Goal: Task Accomplishment & Management: Use online tool/utility

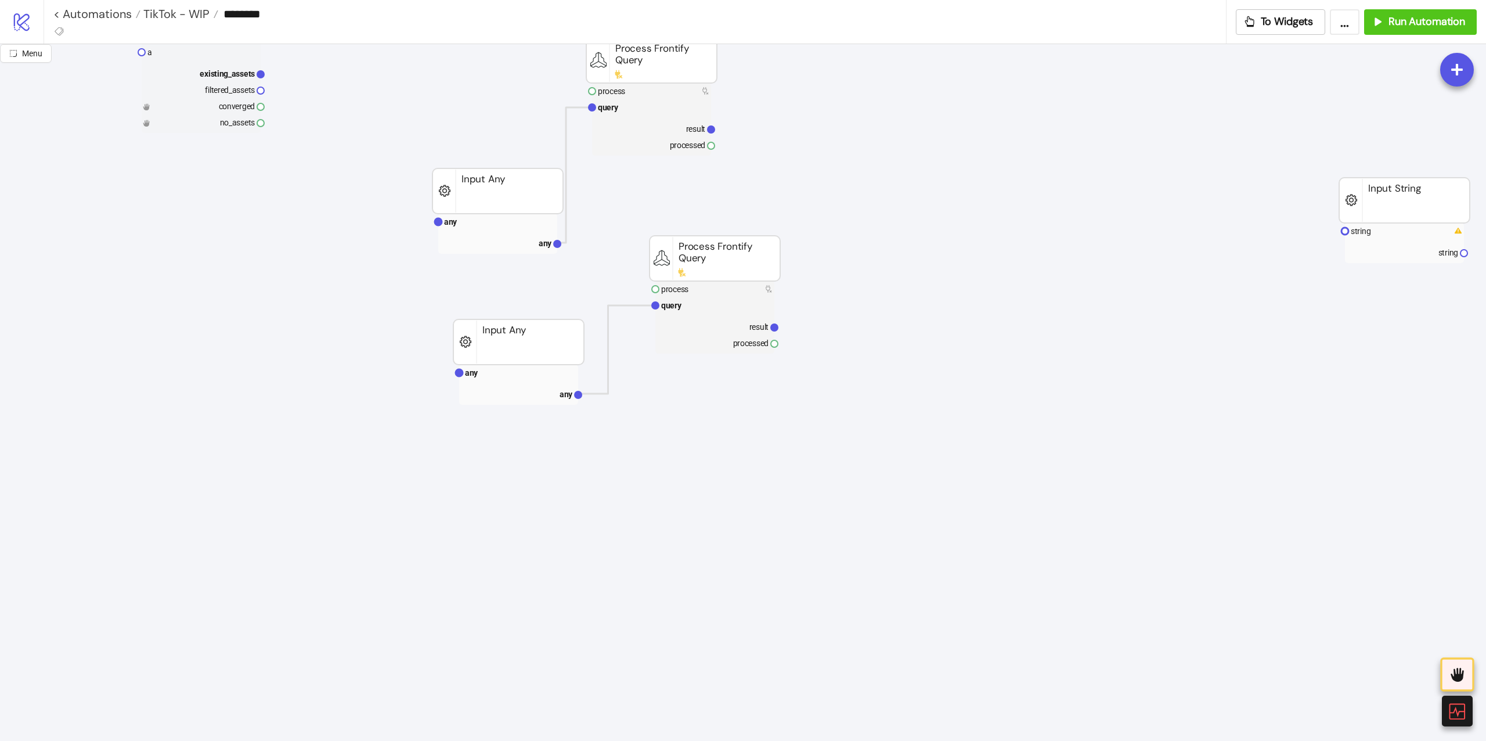
scroll to position [154, 0]
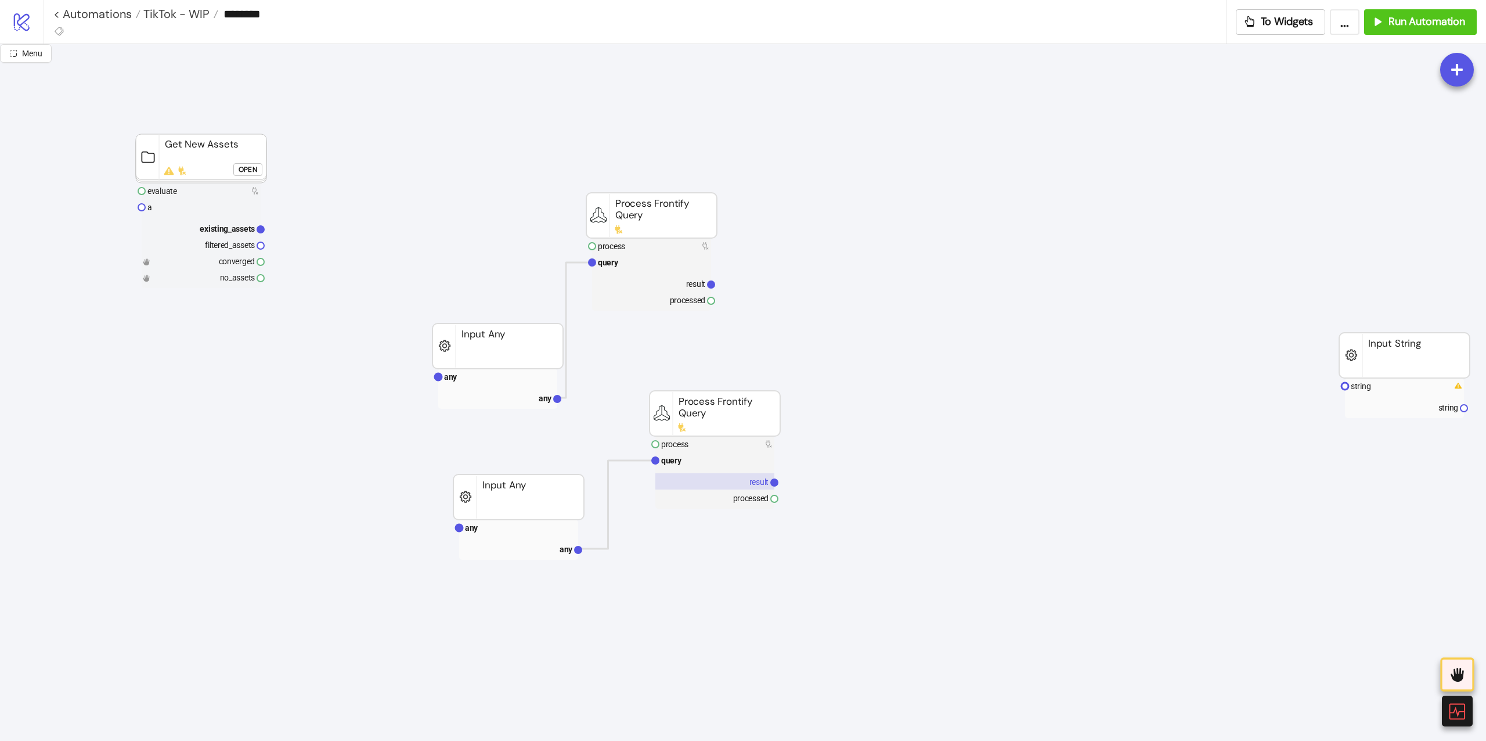
click at [716, 488] on rect at bounding box center [714, 481] width 119 height 16
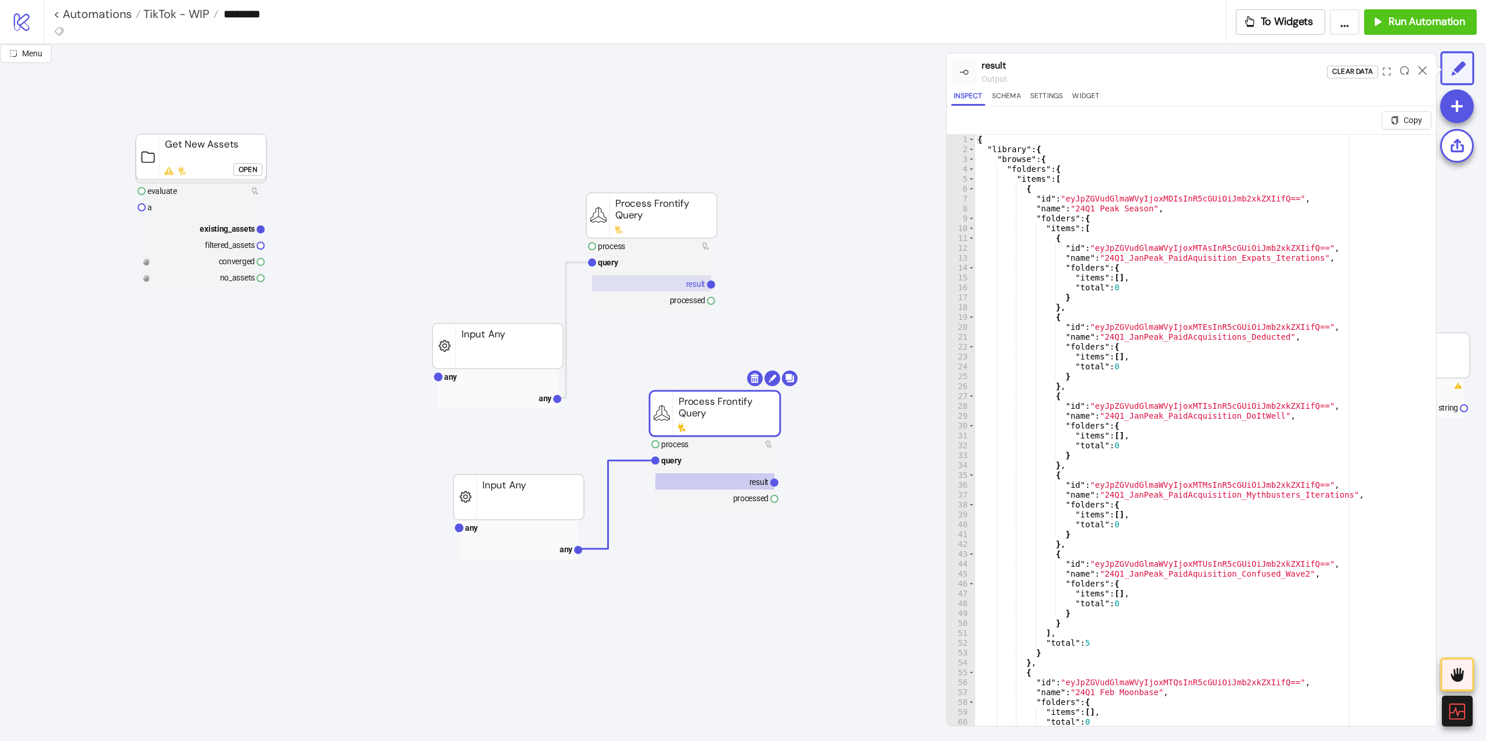
click at [672, 275] on rect at bounding box center [651, 283] width 119 height 16
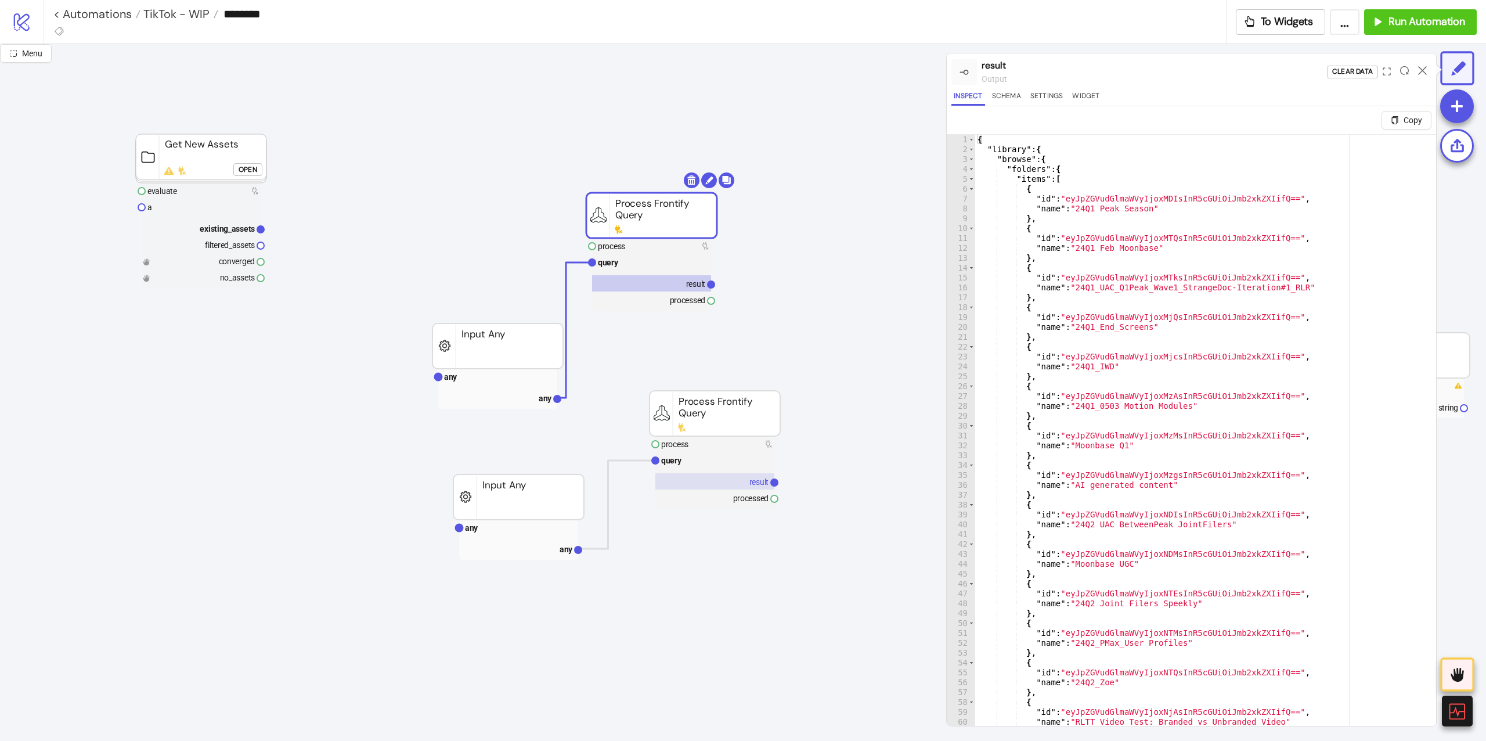
click at [716, 485] on rect at bounding box center [714, 481] width 119 height 16
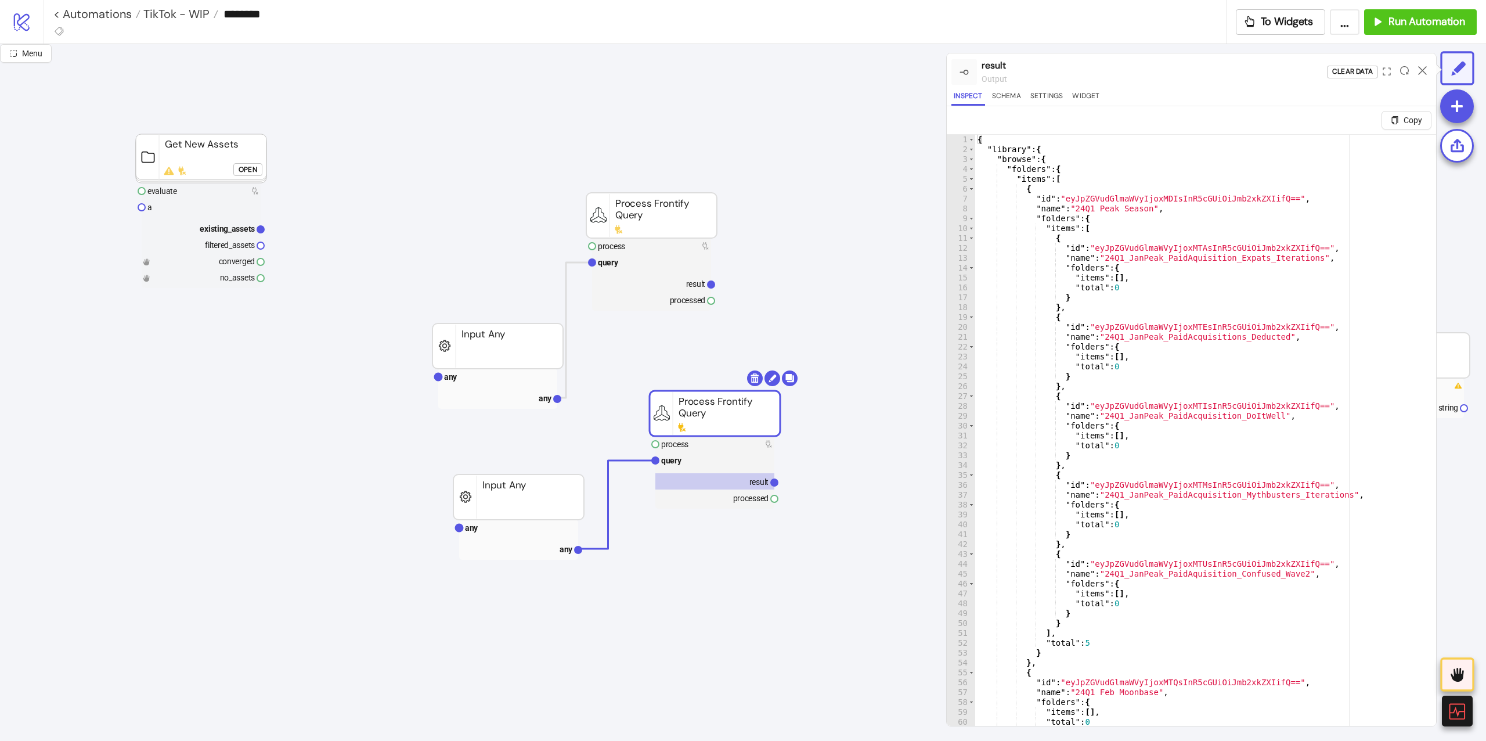
click at [241, 169] on div "Open" at bounding box center [248, 169] width 19 height 13
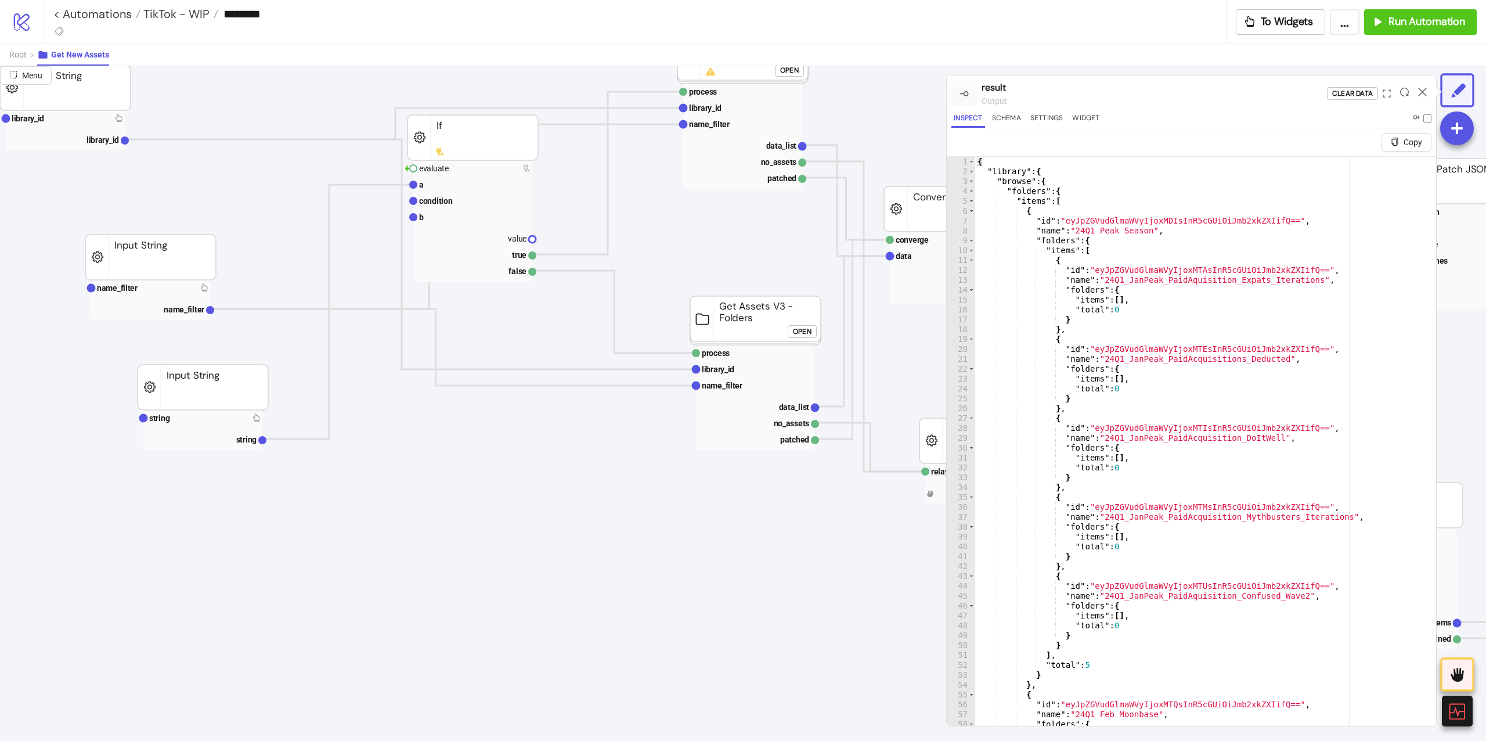
click at [142, 280] on rect at bounding box center [150, 256] width 131 height 45
click at [133, 286] on text "name_filter" at bounding box center [117, 287] width 41 height 9
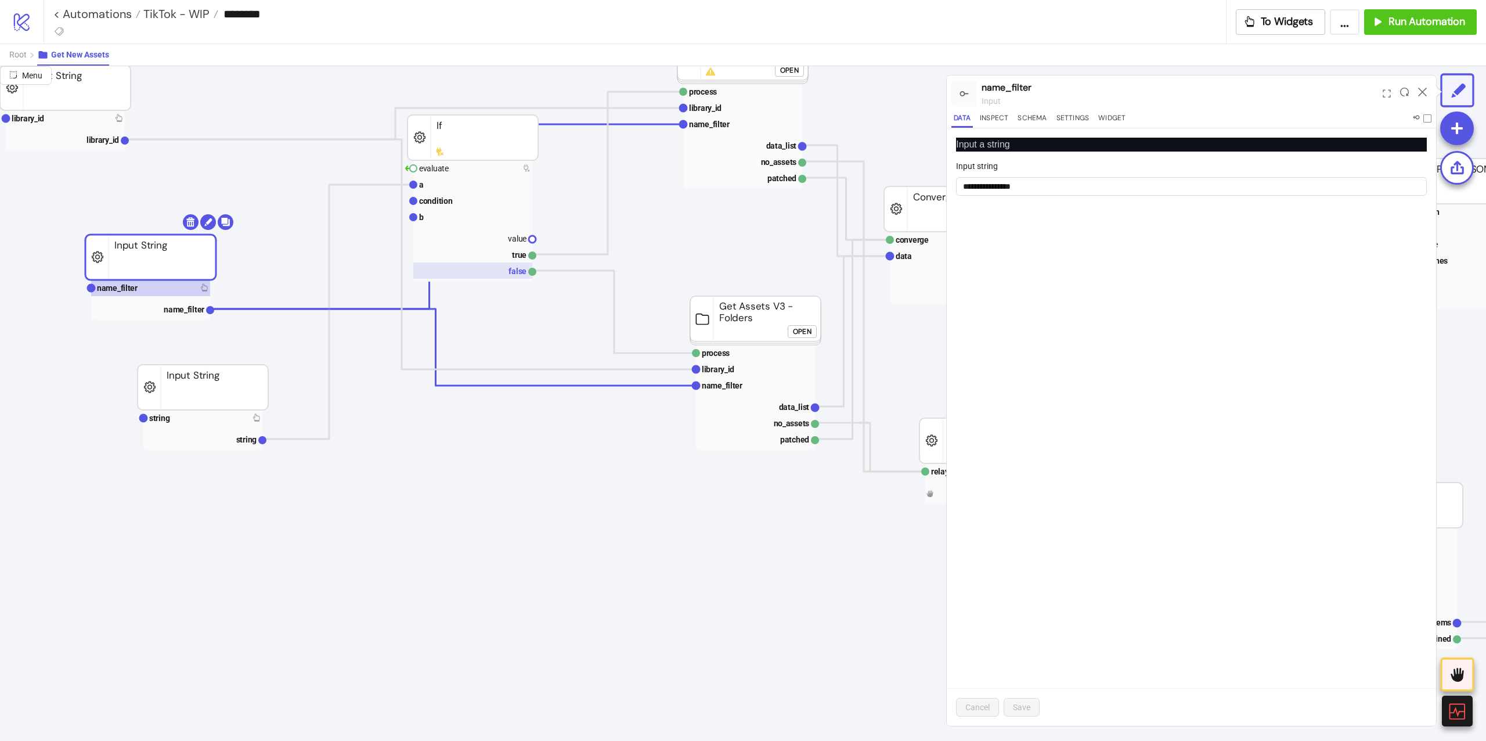
scroll to position [0, 0]
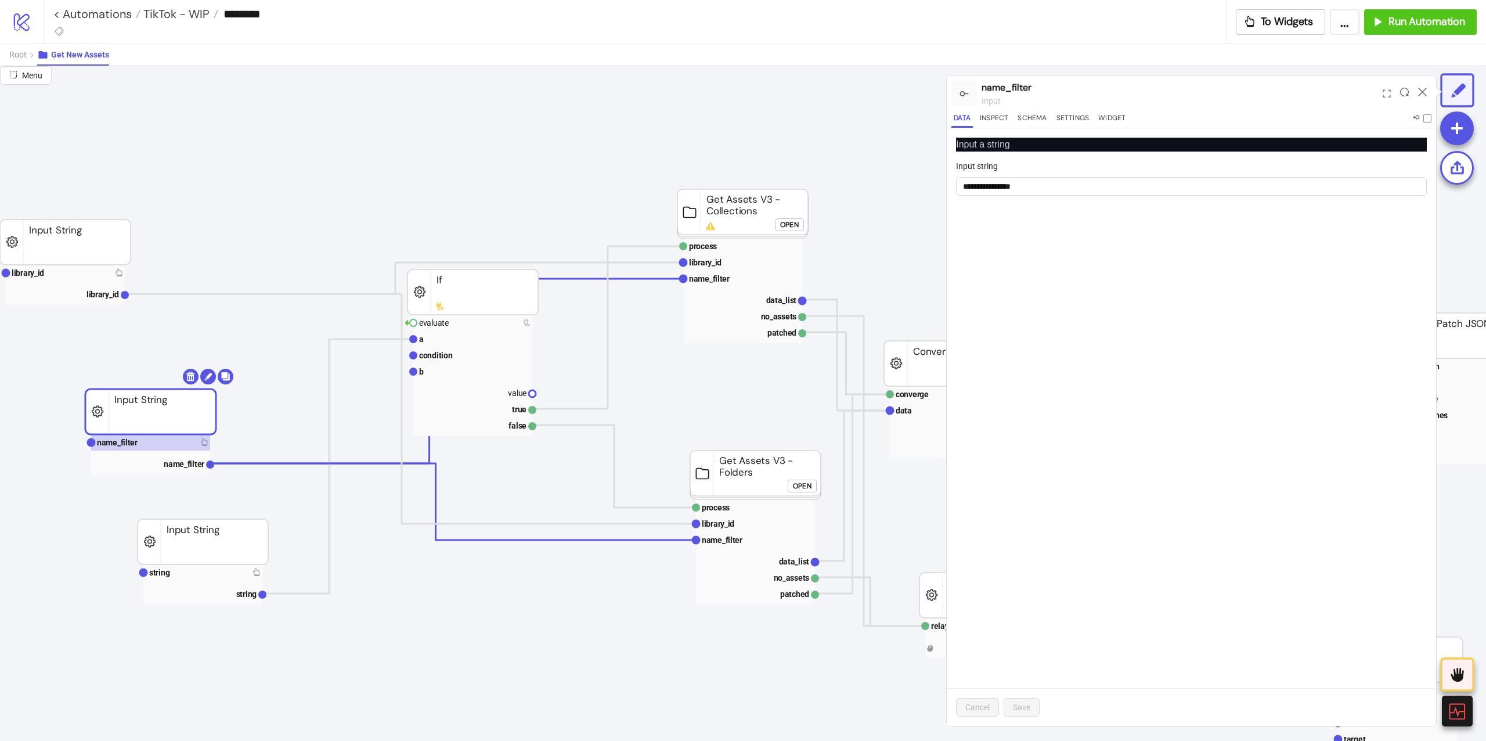
click at [796, 226] on div "Open" at bounding box center [789, 224] width 19 height 13
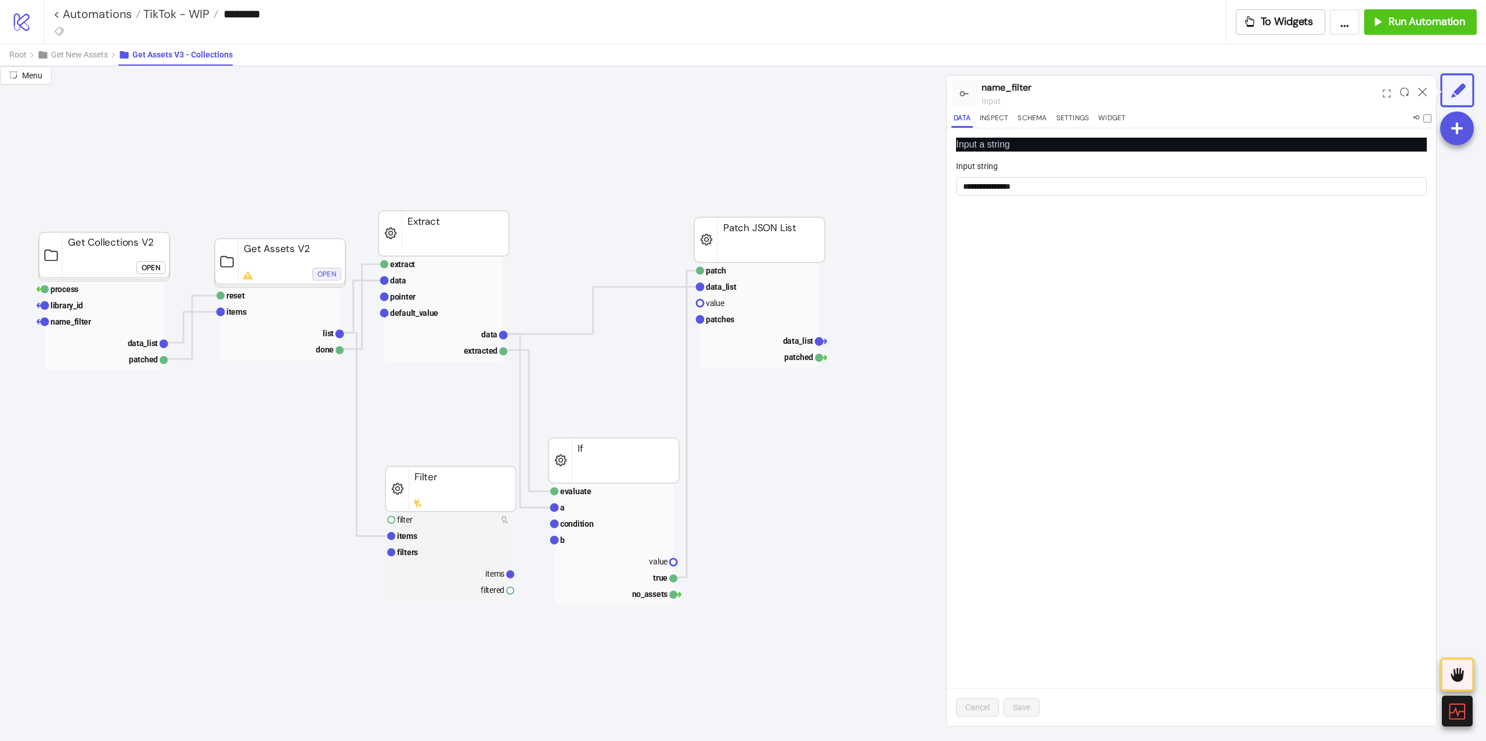
click at [327, 279] on div "Open" at bounding box center [326, 273] width 19 height 13
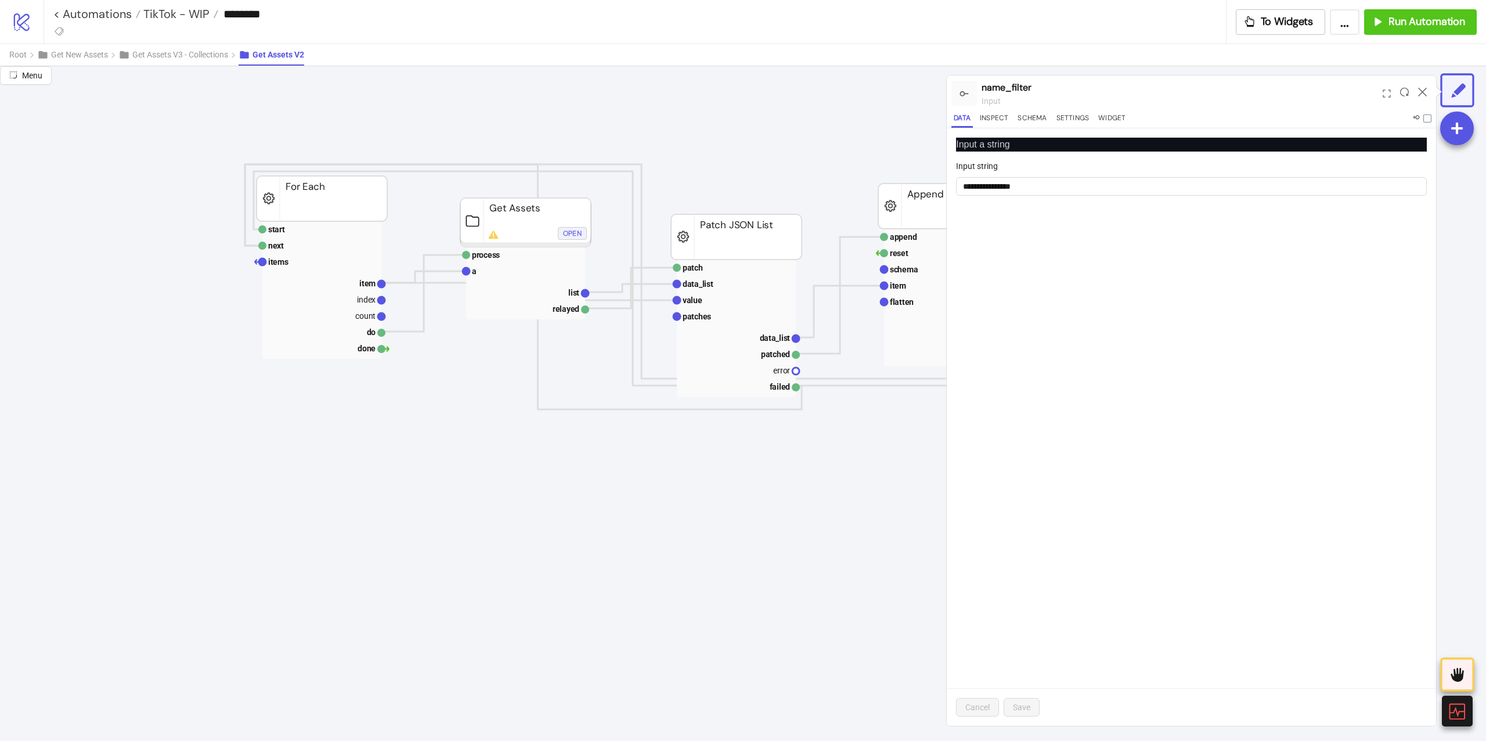
click at [575, 231] on div "Open" at bounding box center [572, 232] width 19 height 13
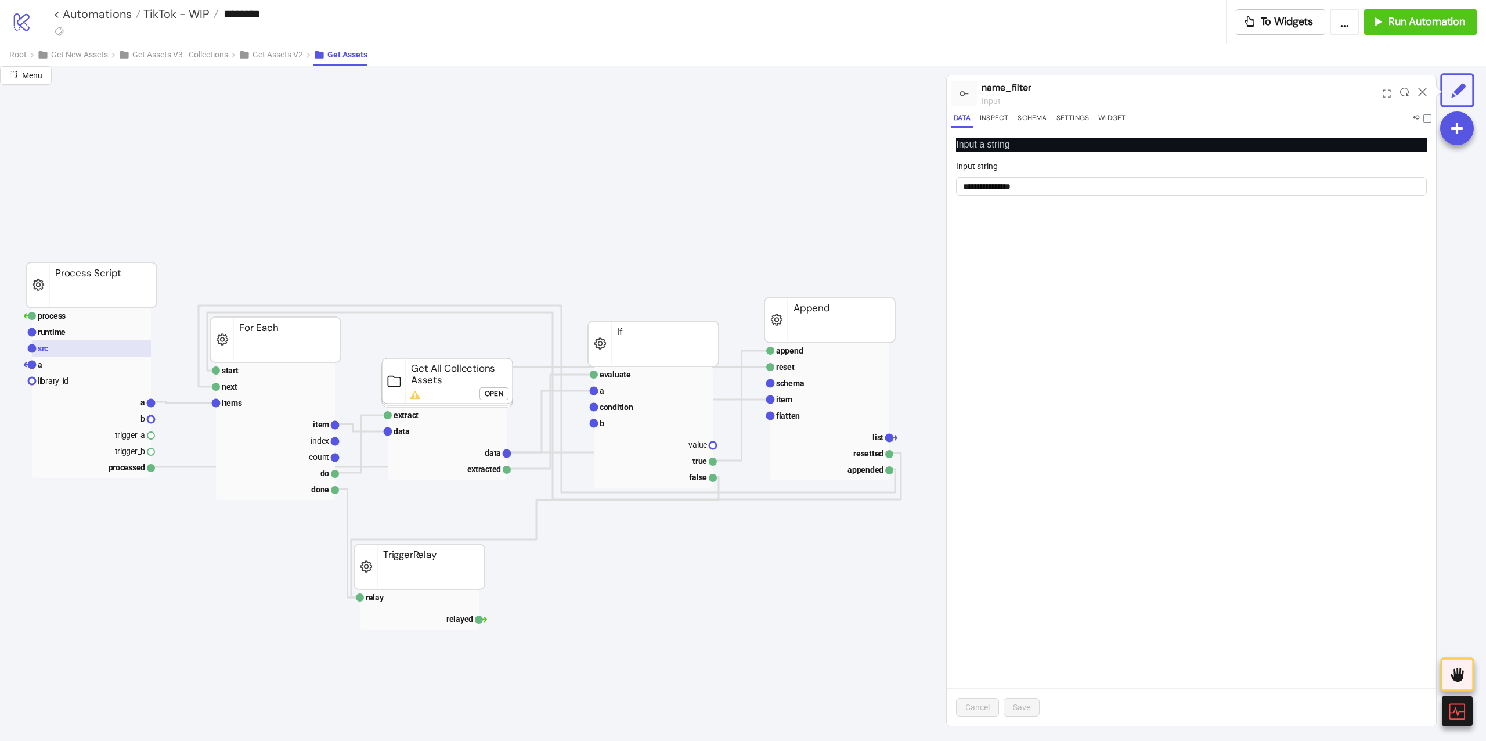
click at [105, 351] on rect at bounding box center [91, 348] width 119 height 16
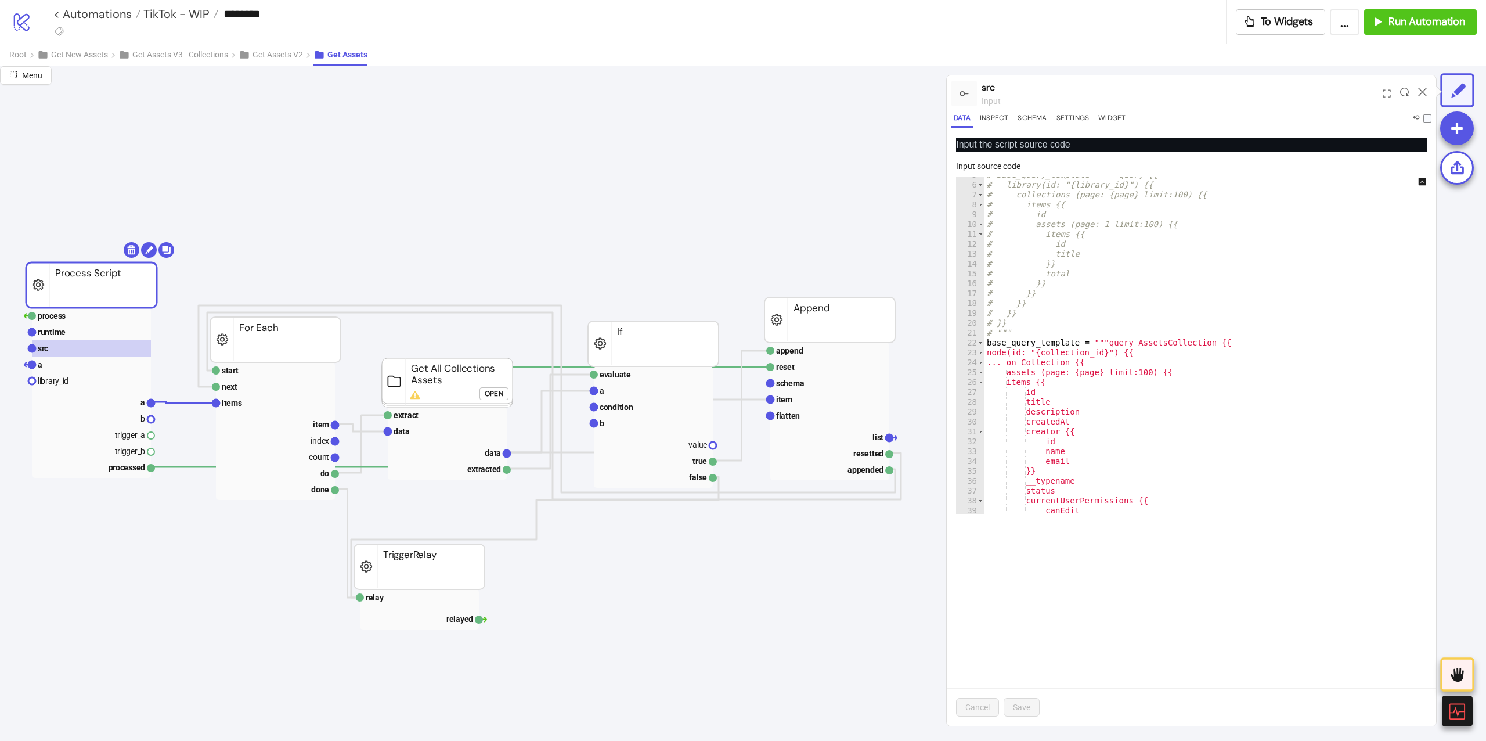
scroll to position [93, 0]
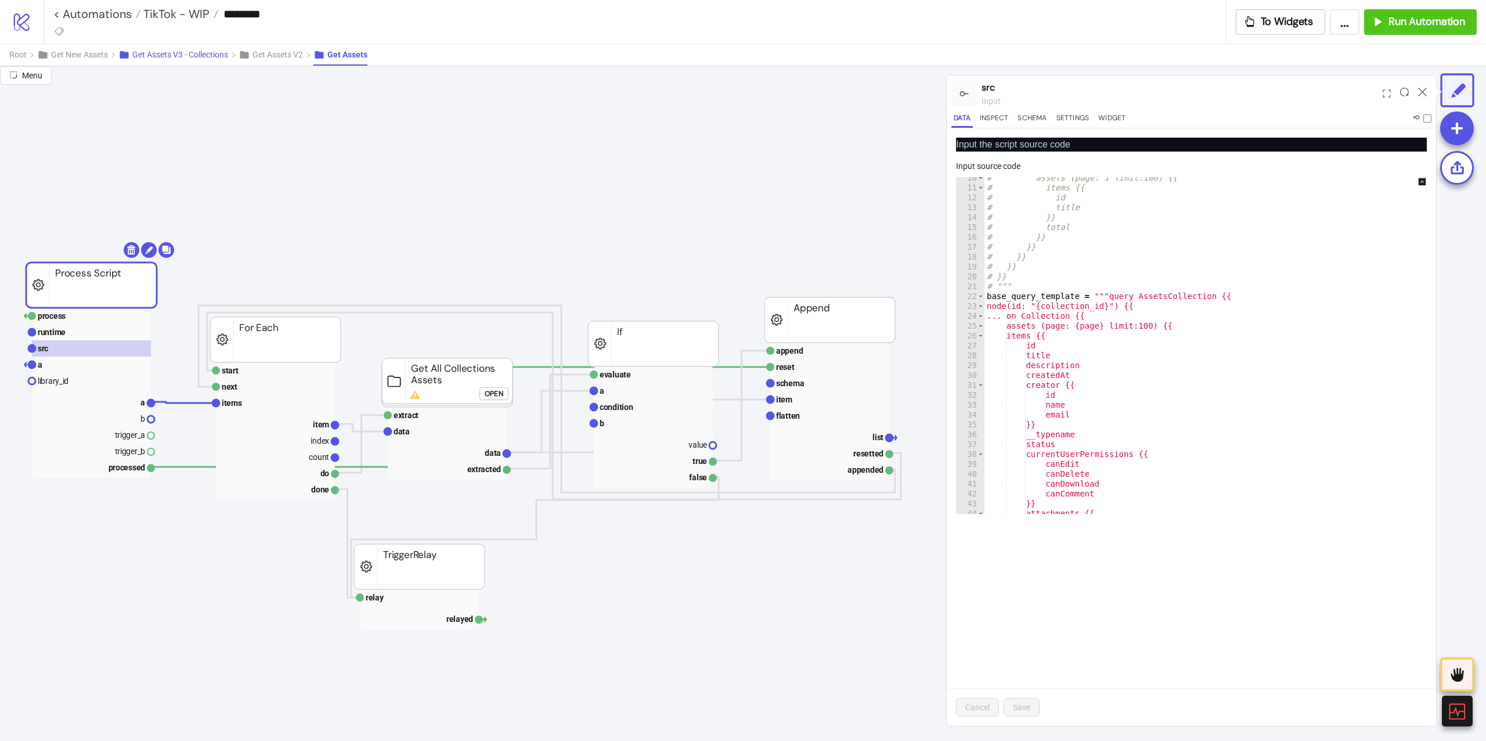
click at [149, 47] on button "Get Assets V3 - Collections" at bounding box center [178, 54] width 120 height 21
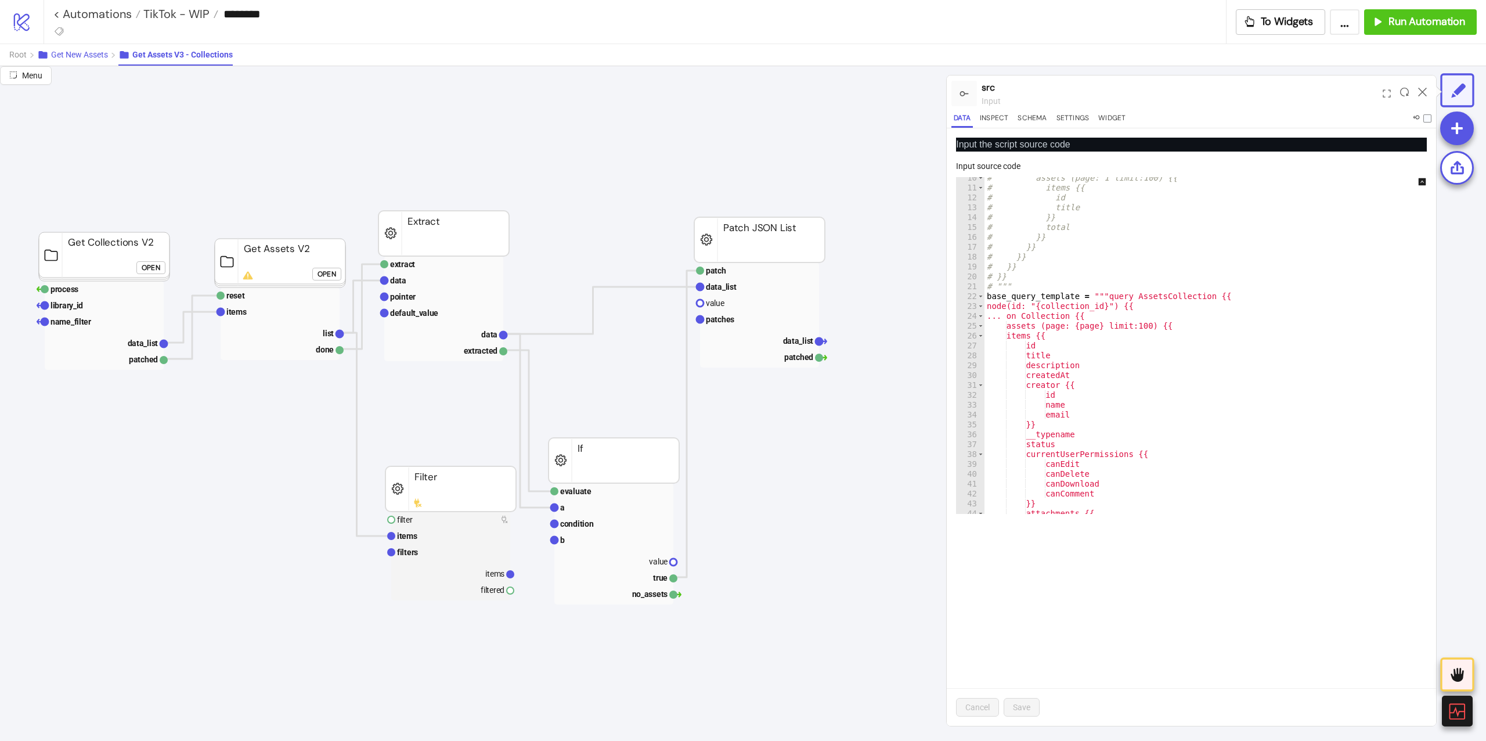
click at [103, 47] on button "Get New Assets" at bounding box center [77, 54] width 81 height 21
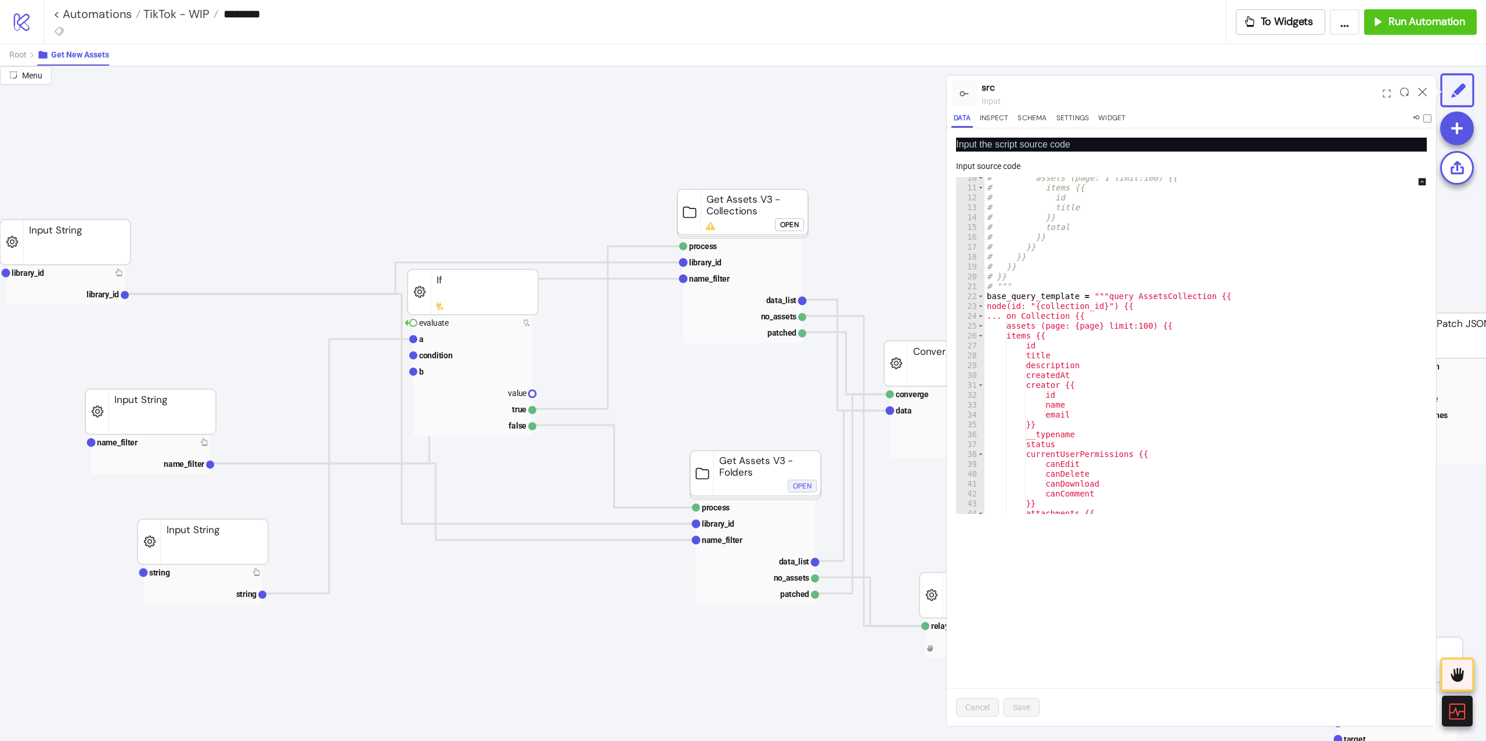
click at [802, 484] on div "Open" at bounding box center [802, 485] width 19 height 13
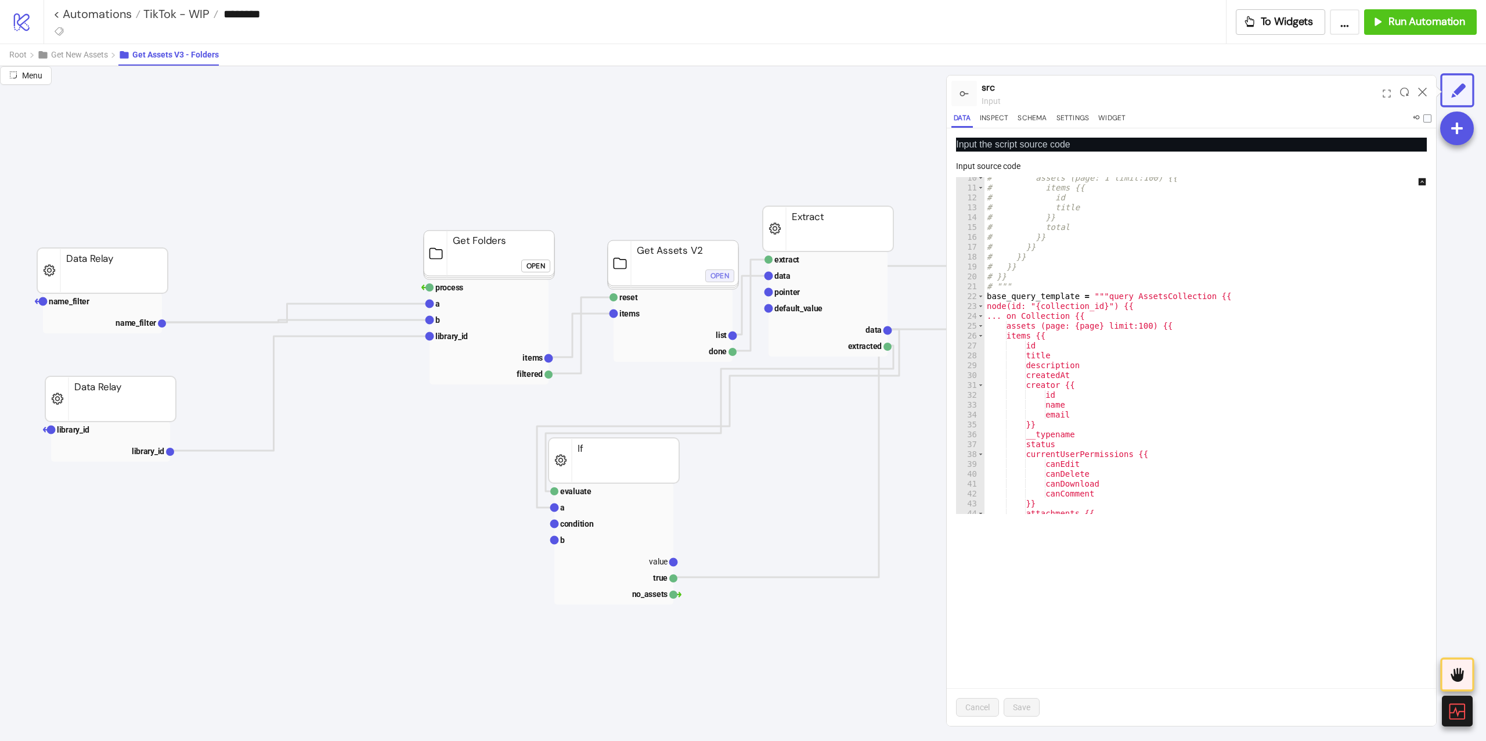
click at [718, 279] on div "Open" at bounding box center [719, 275] width 19 height 13
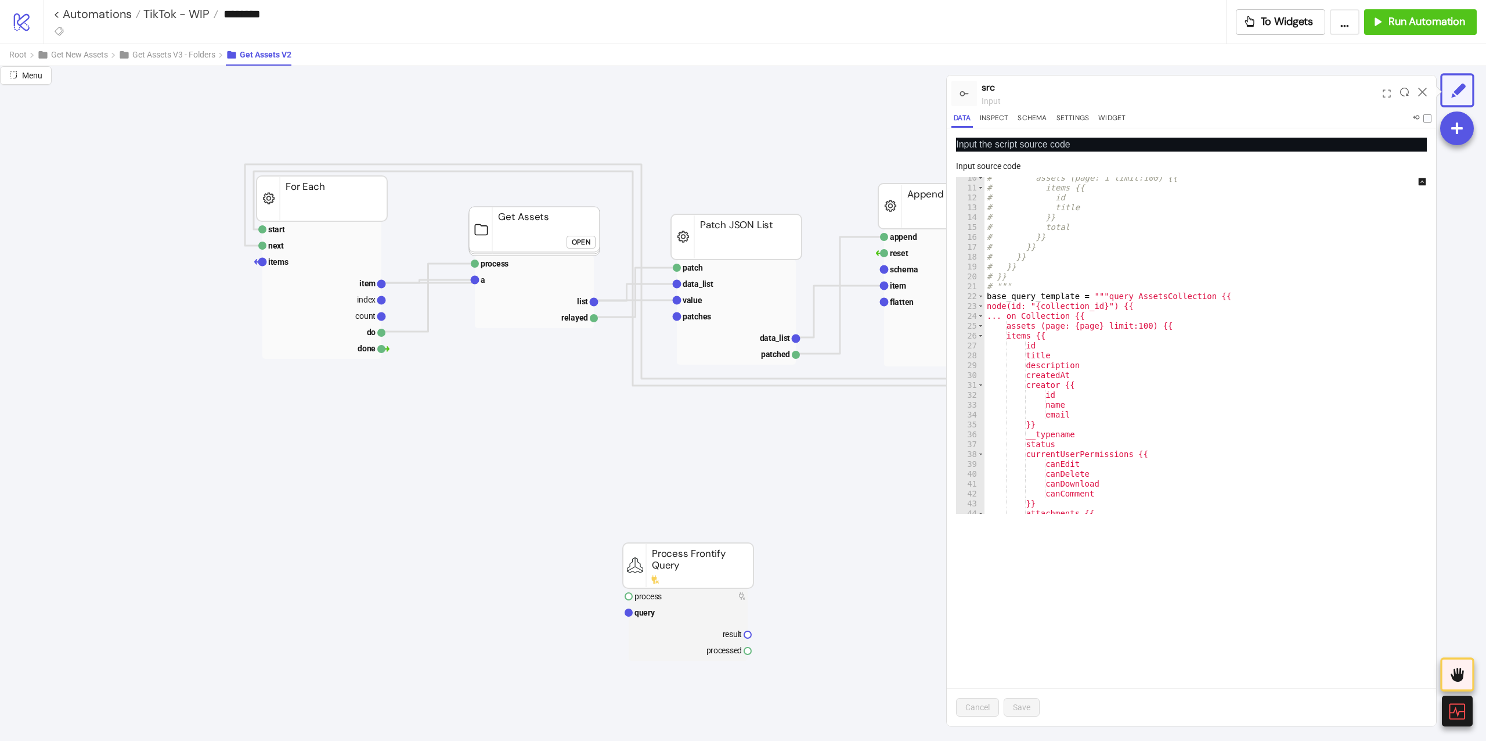
click at [597, 245] on foreignobject "Open" at bounding box center [583, 245] width 35 height 23
click at [575, 240] on div "Open" at bounding box center [581, 241] width 19 height 13
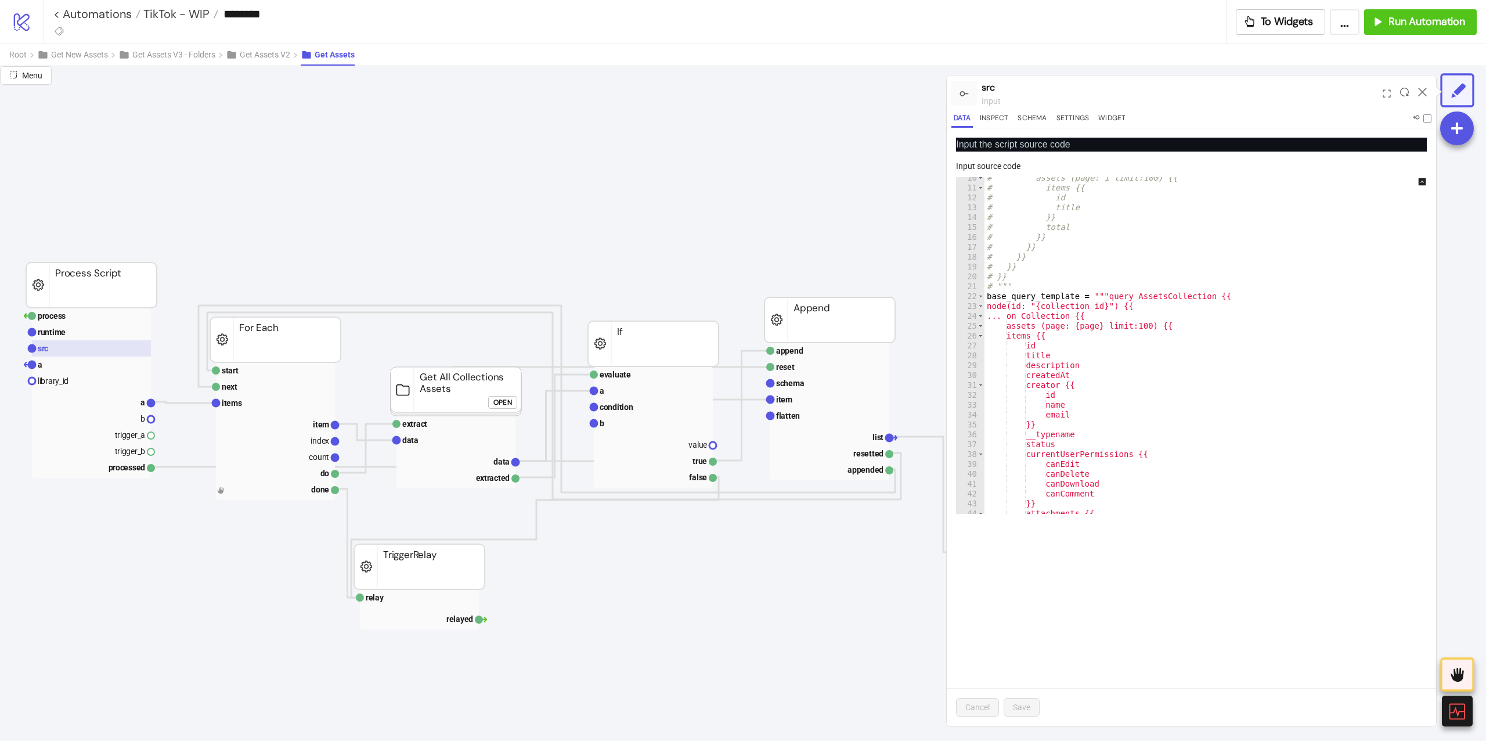
click at [95, 349] on rect at bounding box center [91, 348] width 119 height 16
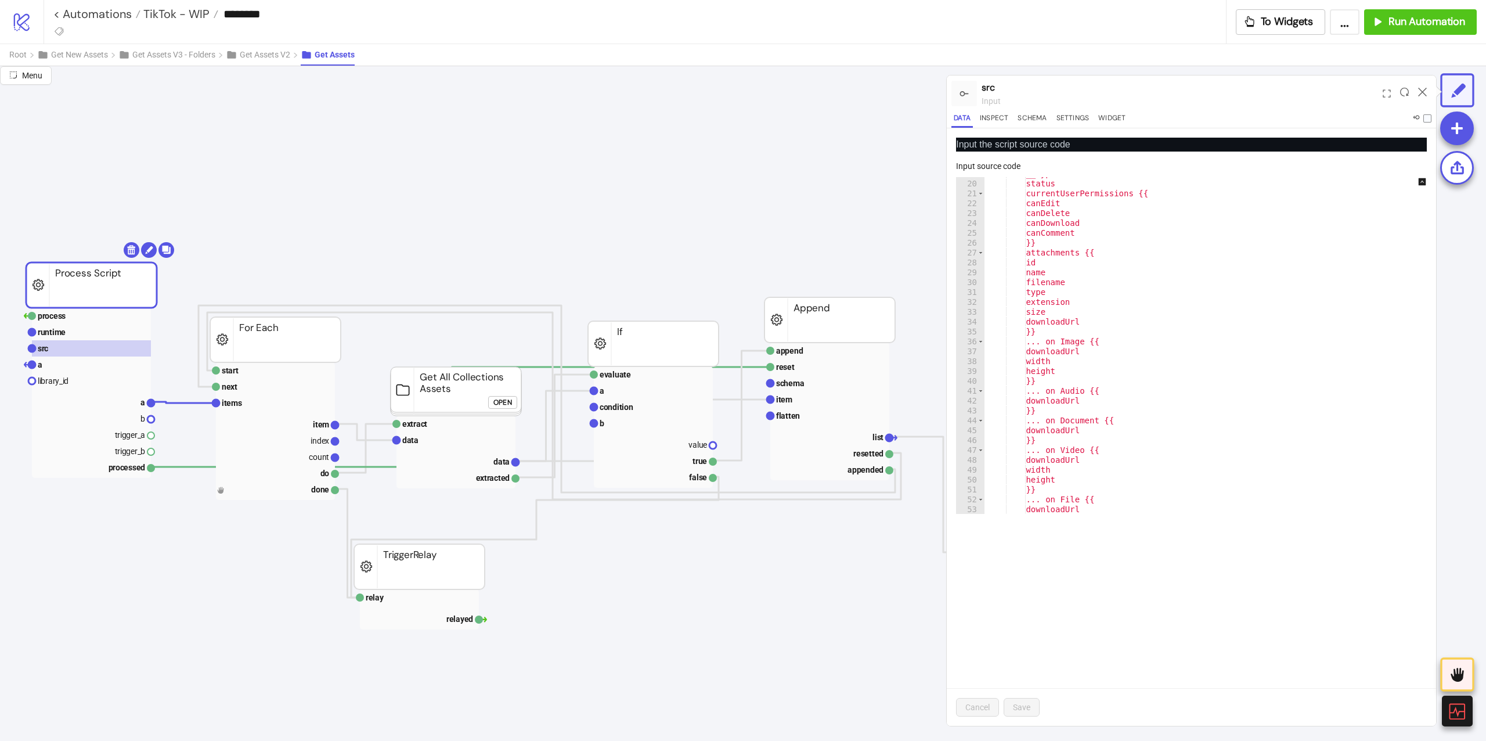
scroll to position [0, 0]
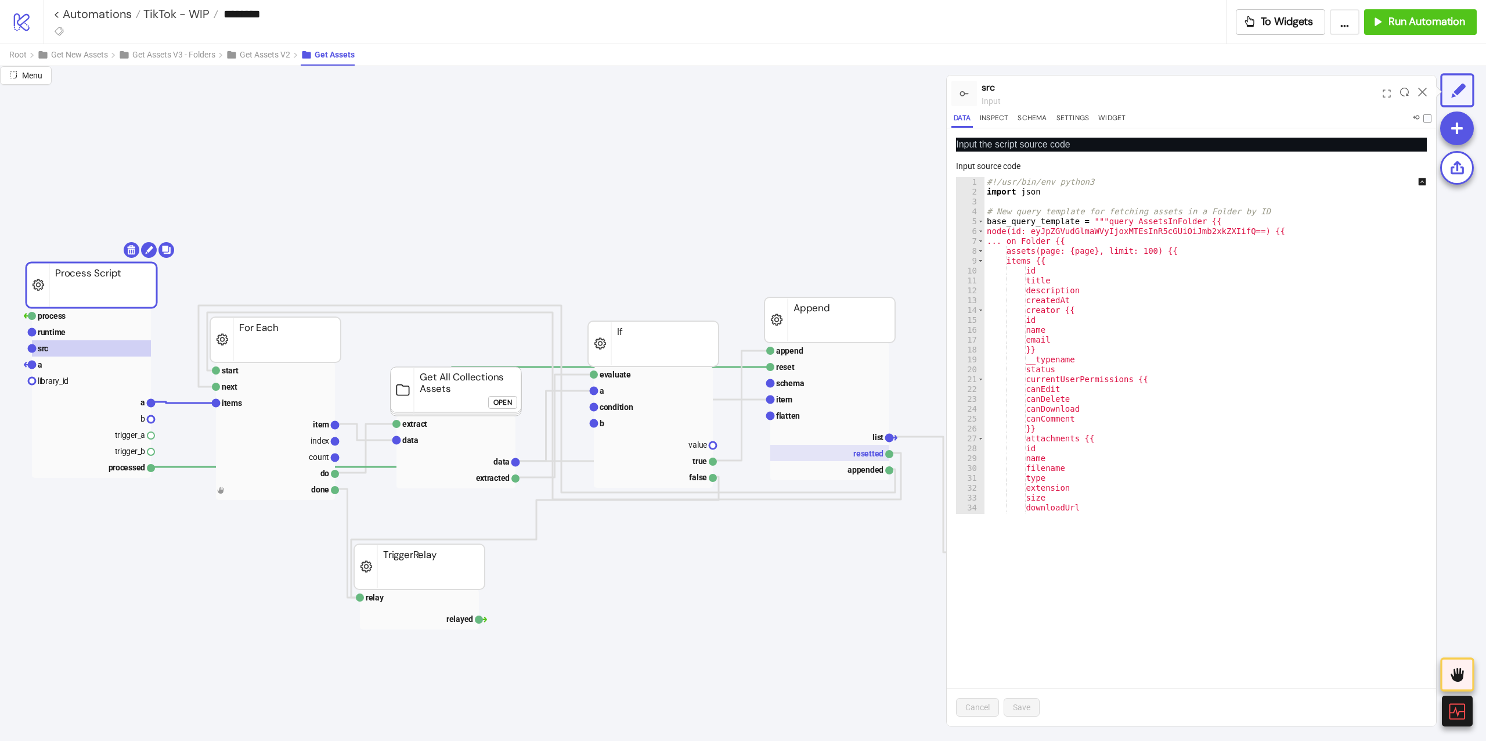
click at [787, 456] on rect at bounding box center [829, 453] width 119 height 16
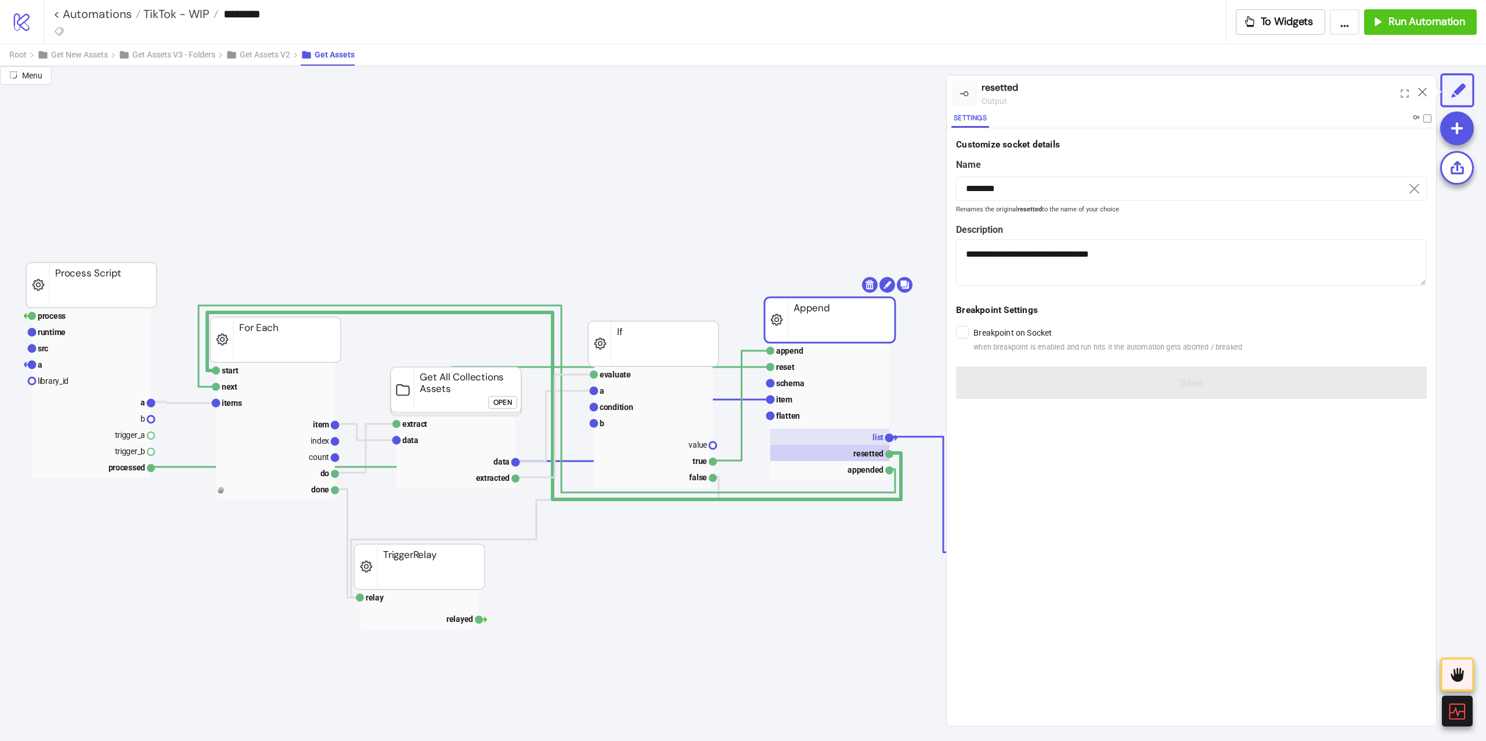
click at [796, 440] on rect at bounding box center [829, 436] width 119 height 16
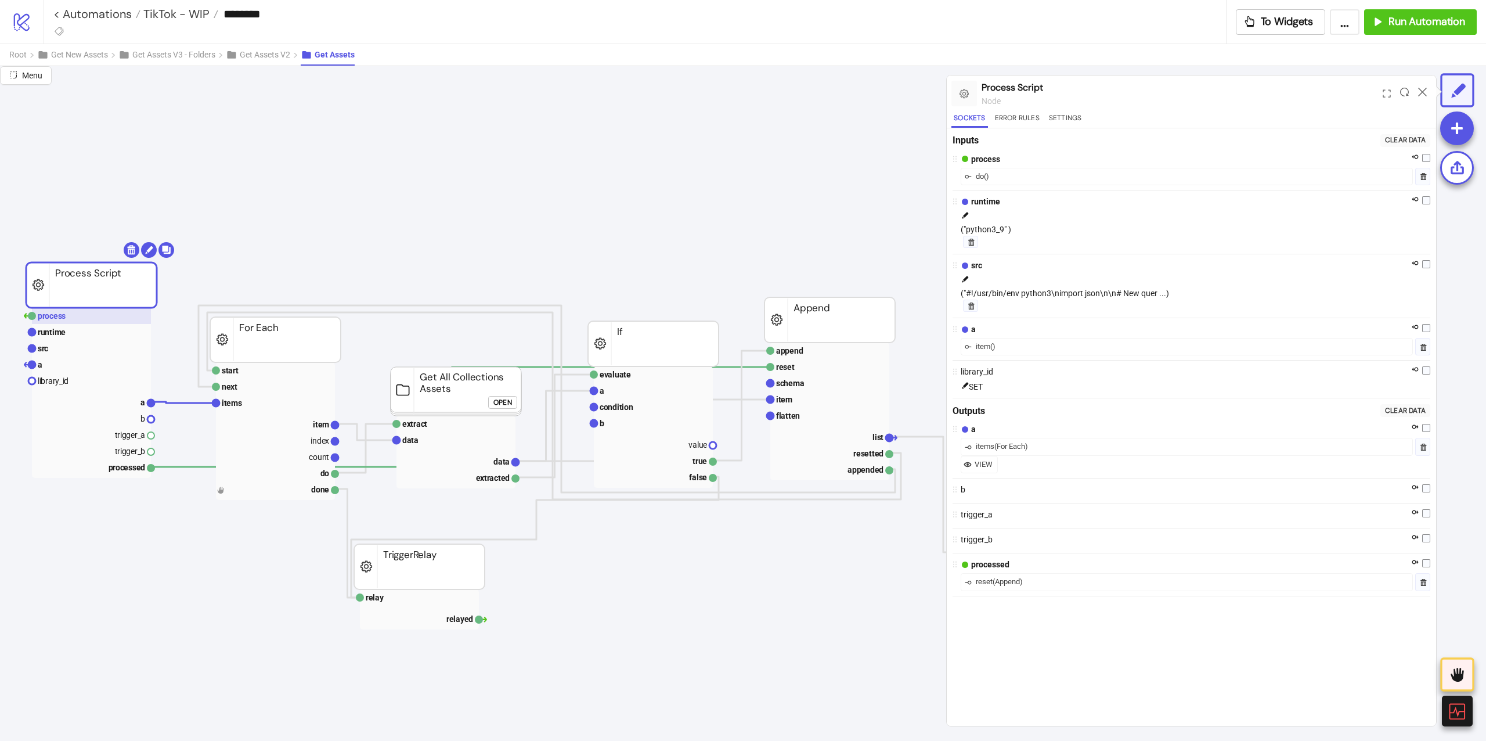
click at [100, 317] on rect at bounding box center [91, 316] width 119 height 16
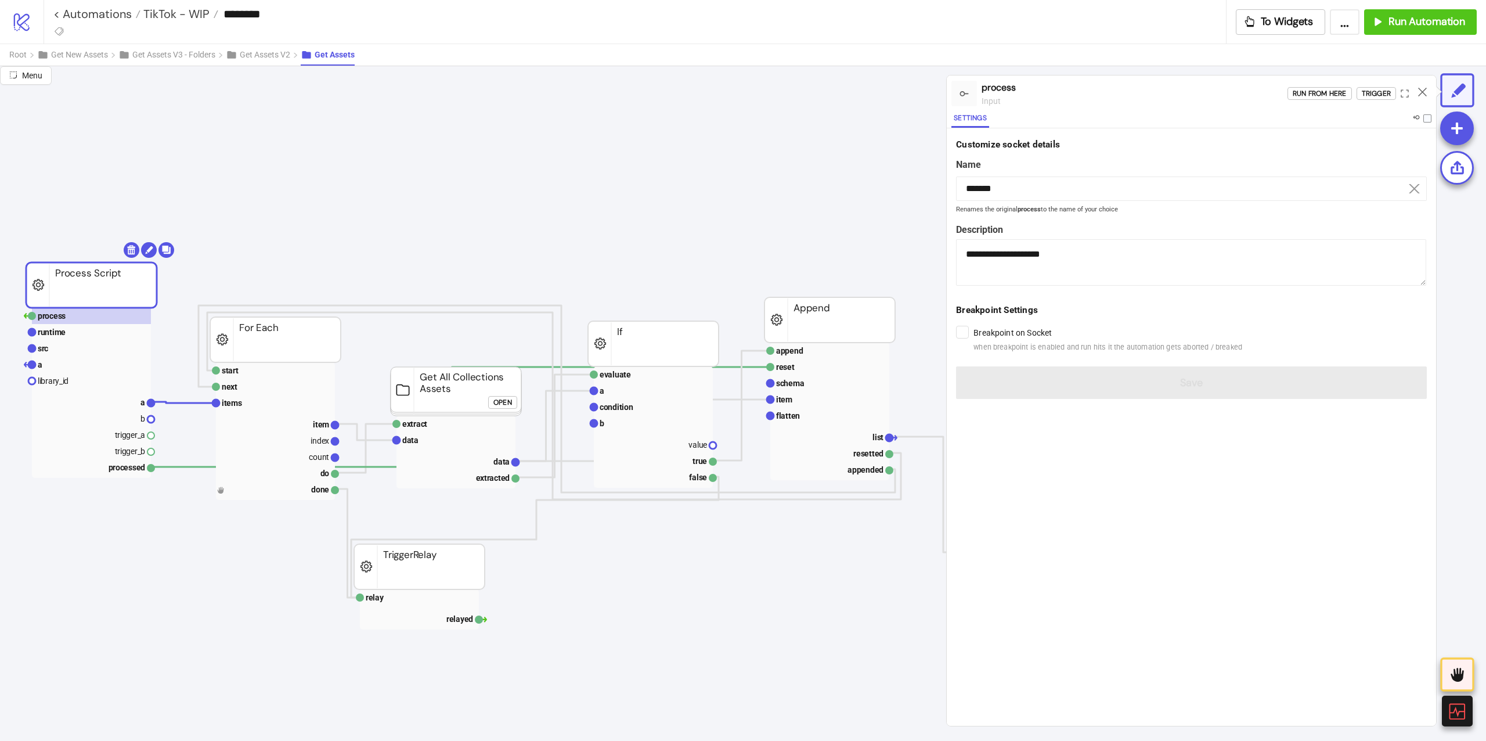
click at [1314, 85] on div "Run from here Trigger" at bounding box center [1361, 93] width 149 height 31
click at [1312, 86] on div "Run from here Trigger" at bounding box center [1361, 93] width 149 height 31
click at [1305, 89] on div "Run from here" at bounding box center [1319, 93] width 54 height 13
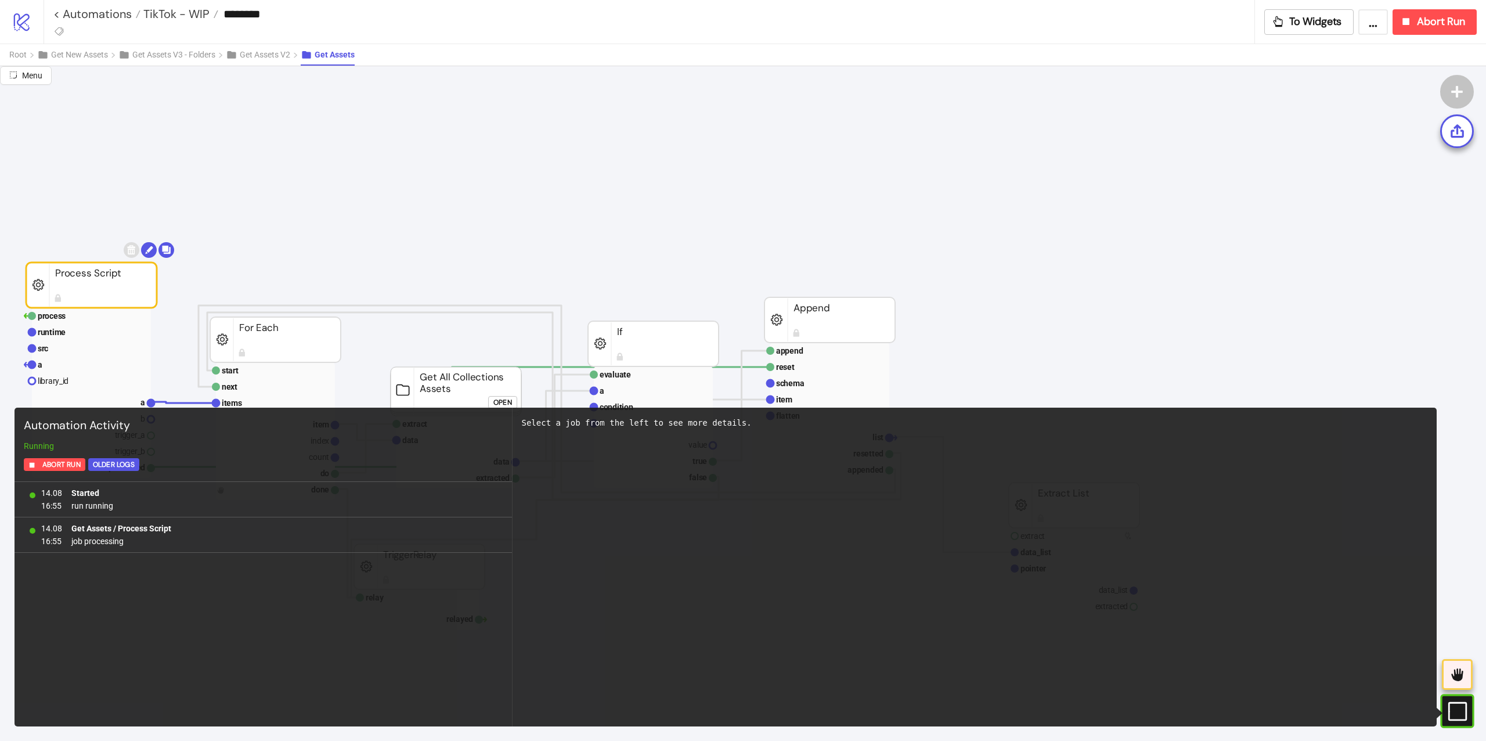
scroll to position [77, 0]
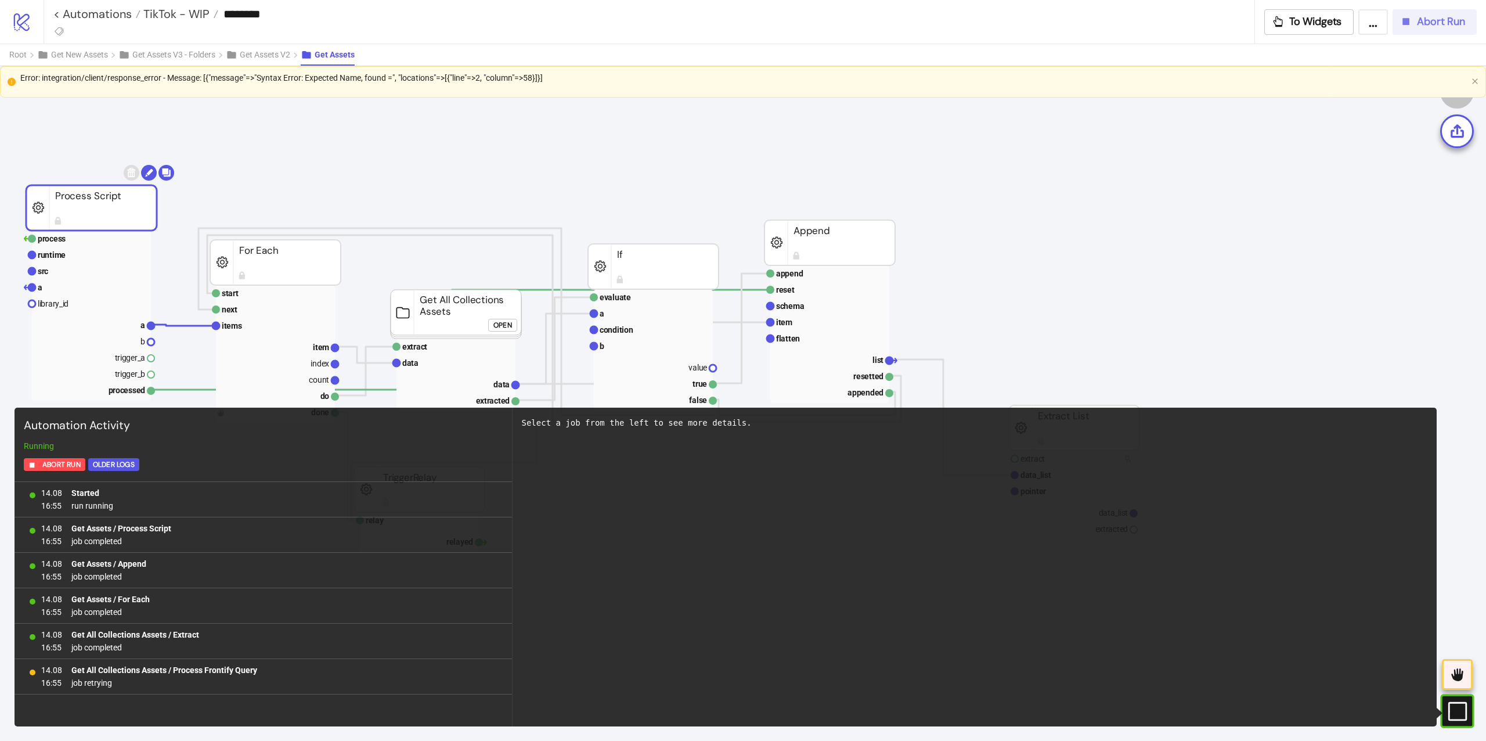
click at [1429, 12] on button "Abort Run" at bounding box center [1434, 22] width 84 height 26
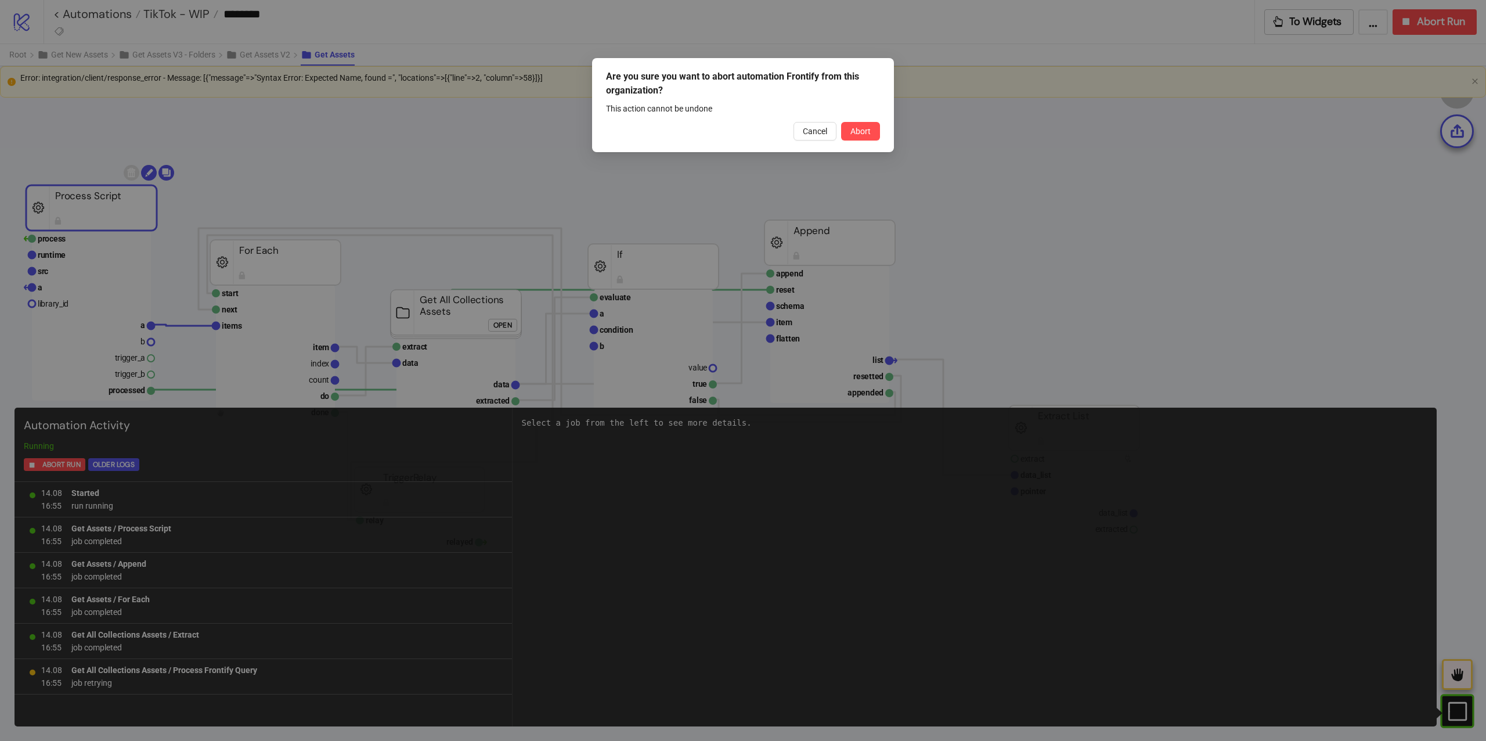
click at [837, 129] on div "Cancel Abort" at bounding box center [743, 131] width 274 height 19
click at [850, 133] on span "Abort" at bounding box center [860, 131] width 20 height 9
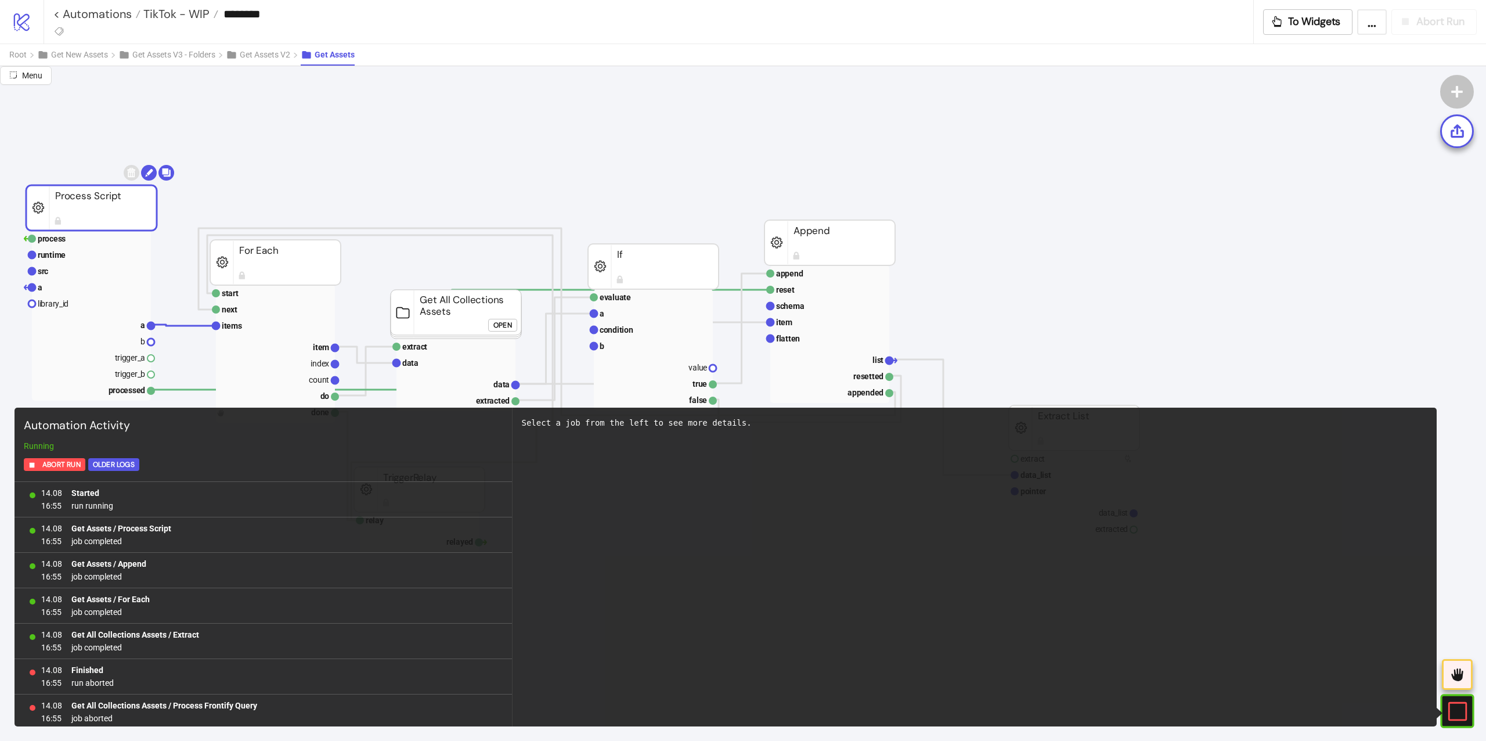
scroll to position [0, 0]
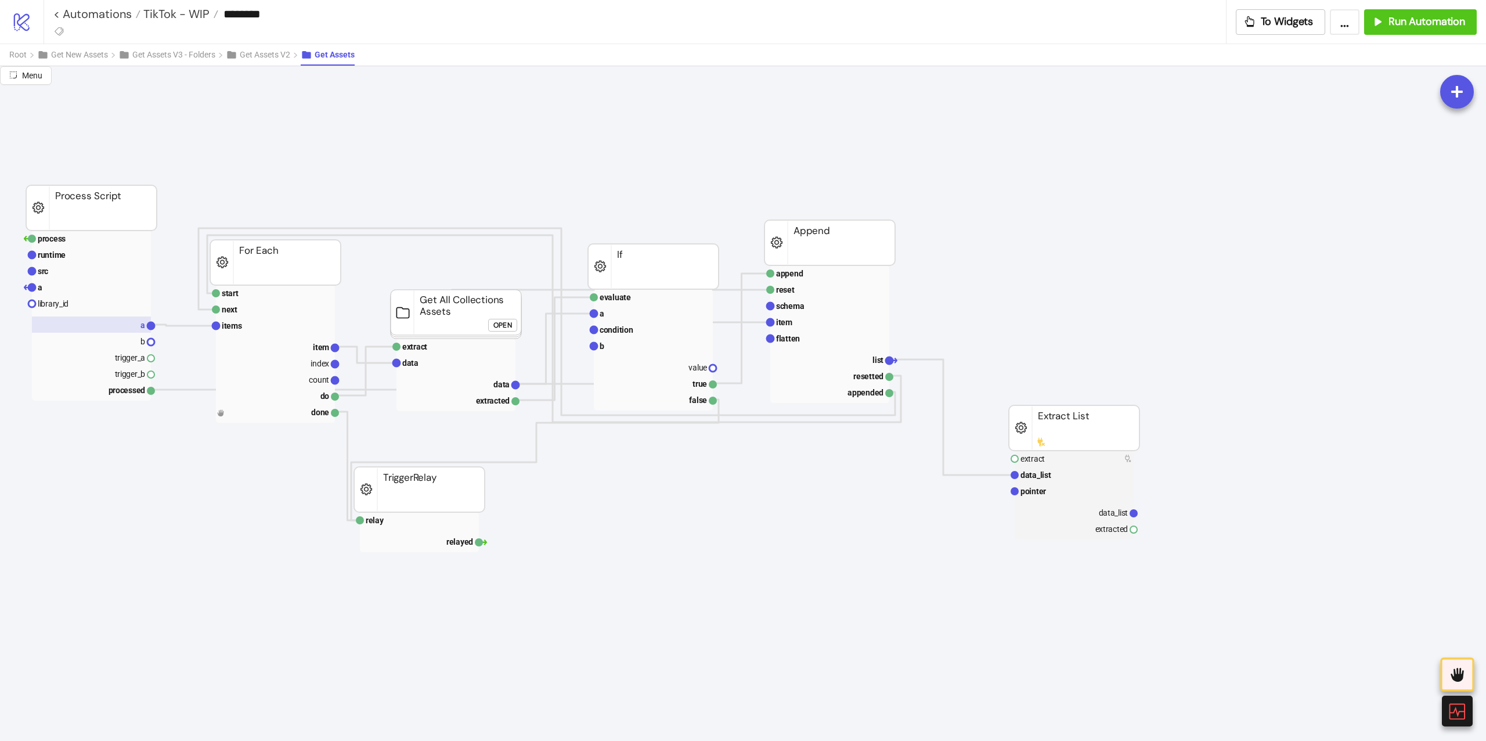
click at [93, 319] on rect at bounding box center [91, 324] width 119 height 16
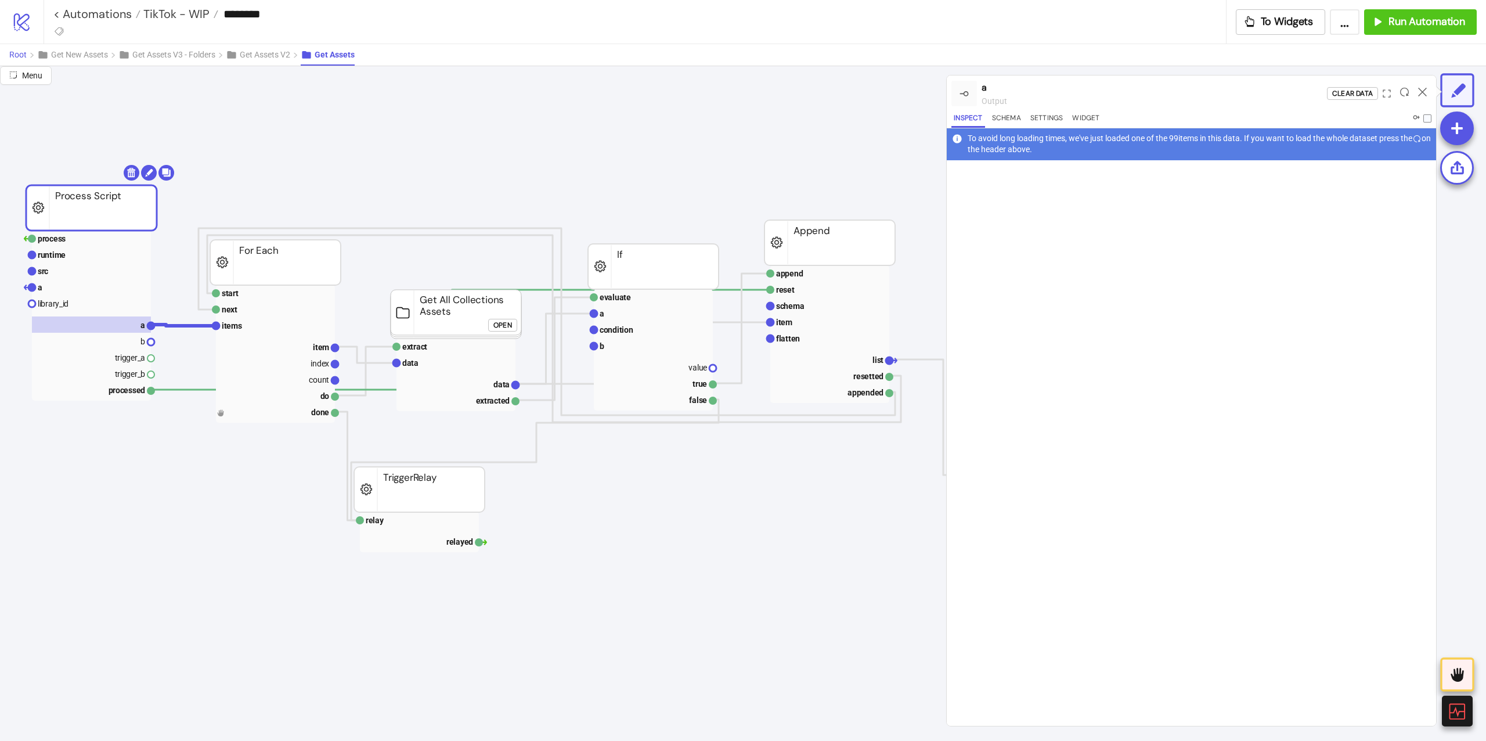
click at [24, 59] on span "Root" at bounding box center [17, 54] width 17 height 9
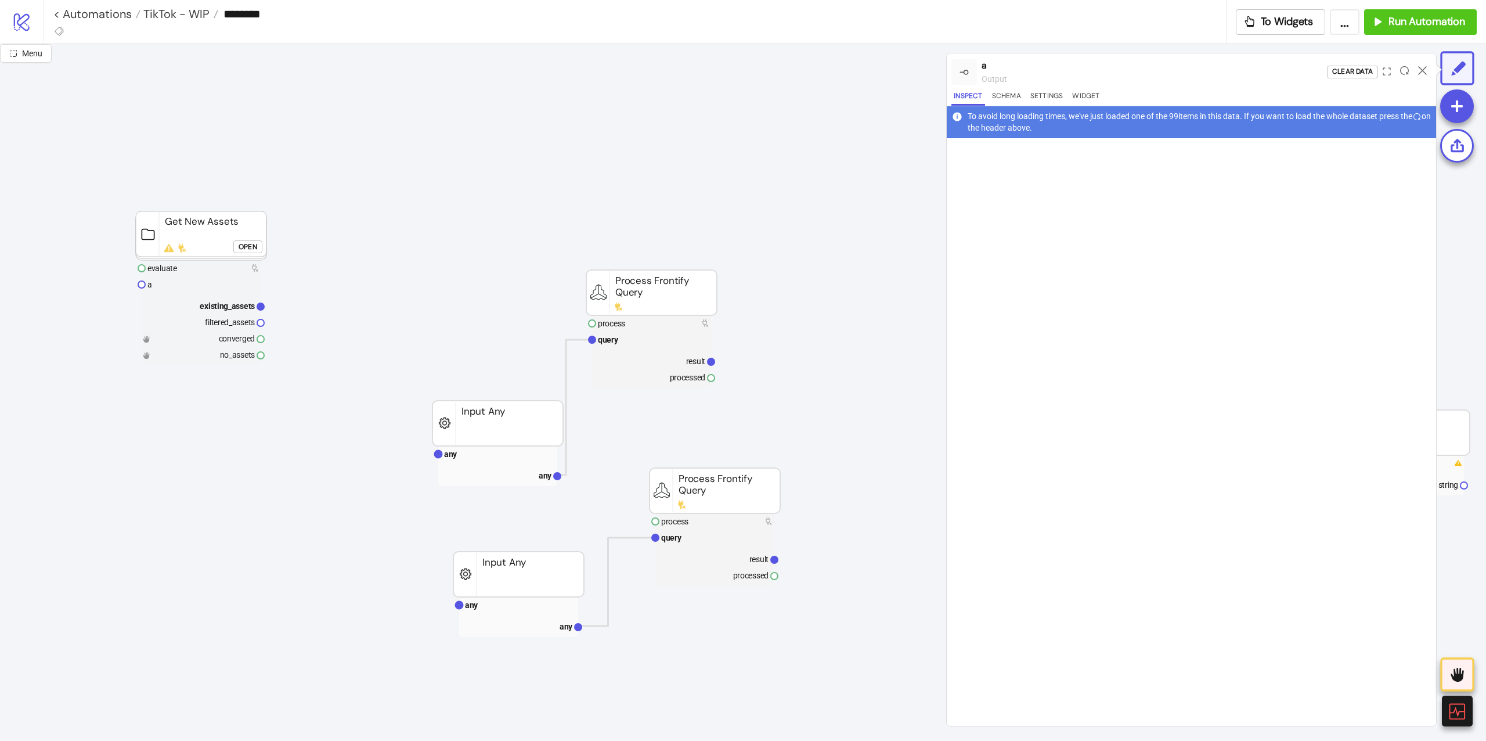
scroll to position [387, 0]
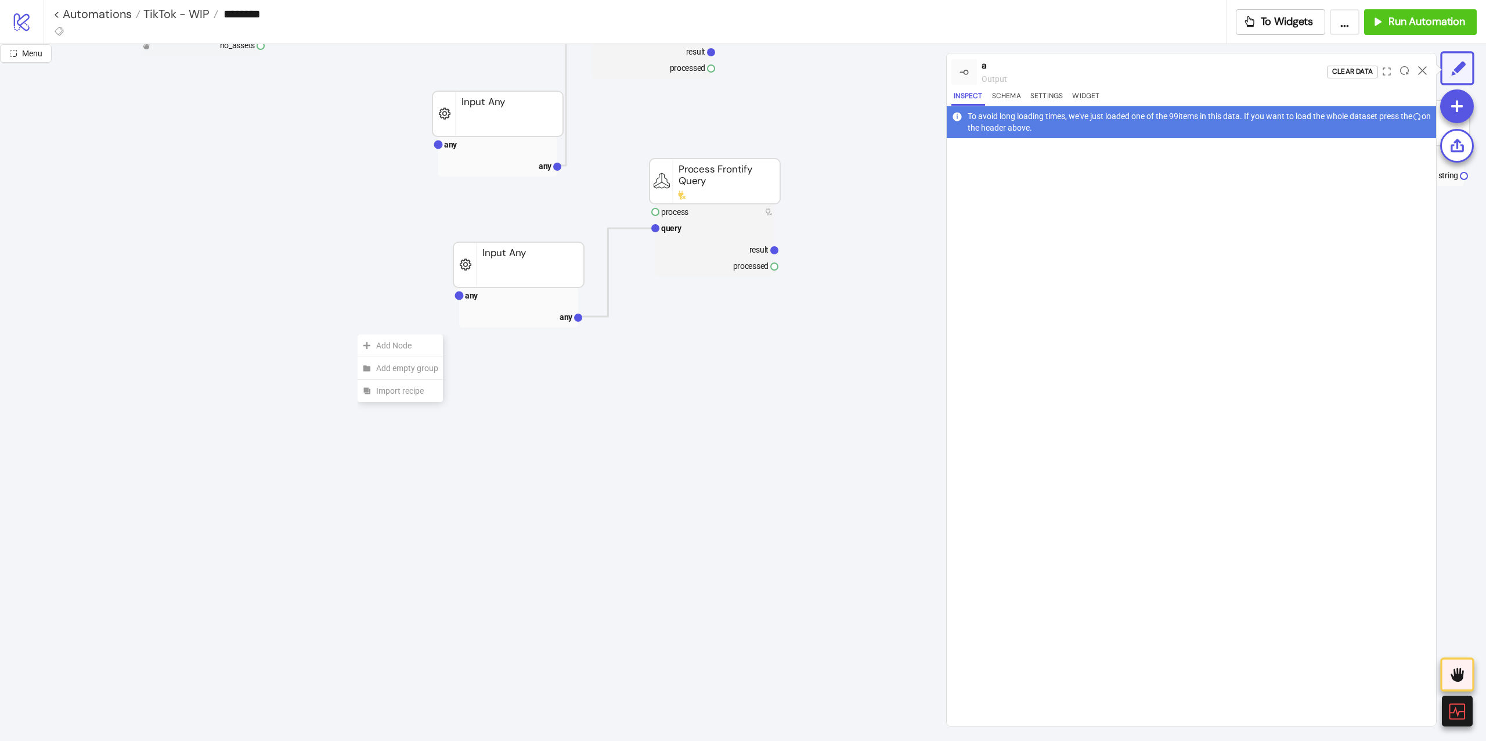
click at [357, 334] on div "Add Node" at bounding box center [399, 345] width 85 height 23
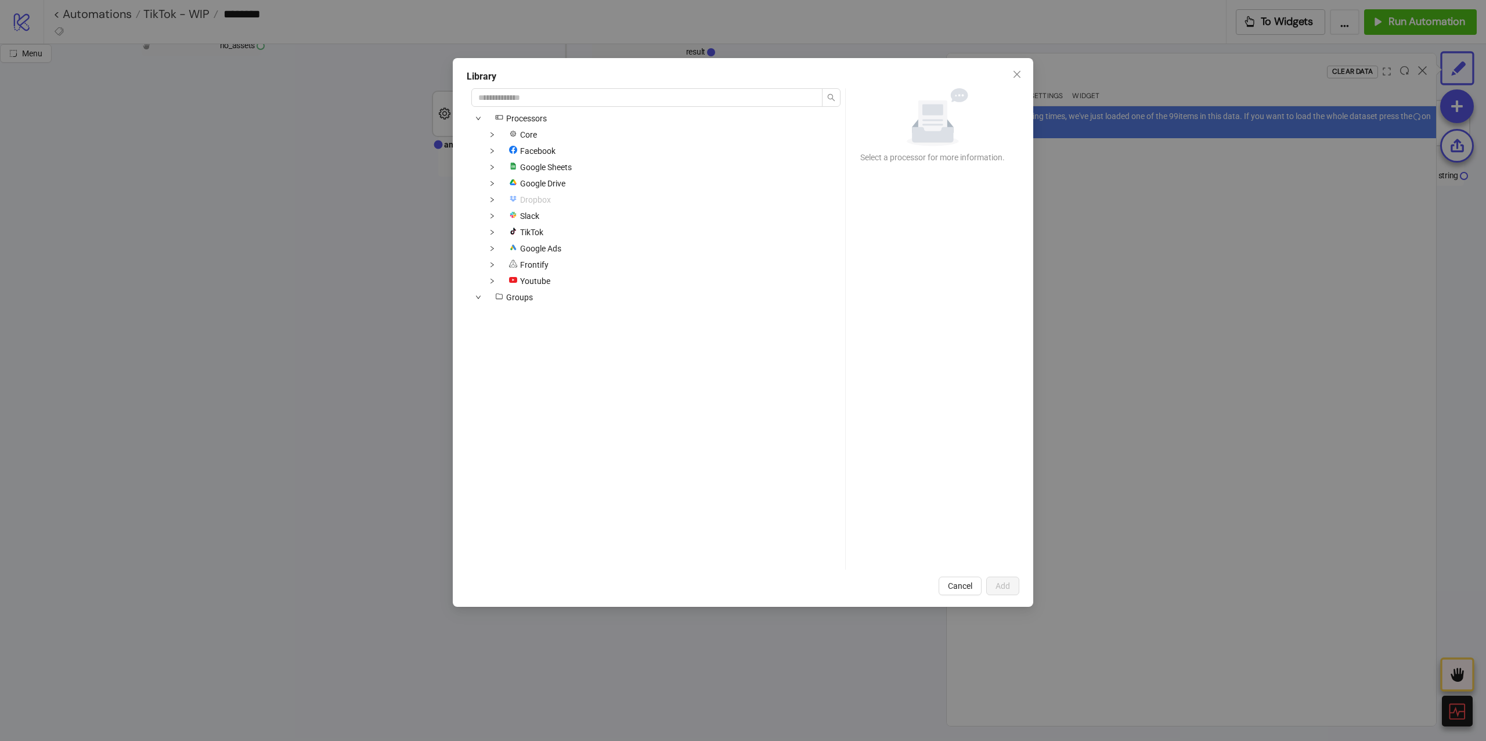
click at [357, 334] on div "Library icons/node Processors Core Facebook platform/google_sheets Google Sheet…" at bounding box center [743, 370] width 1486 height 741
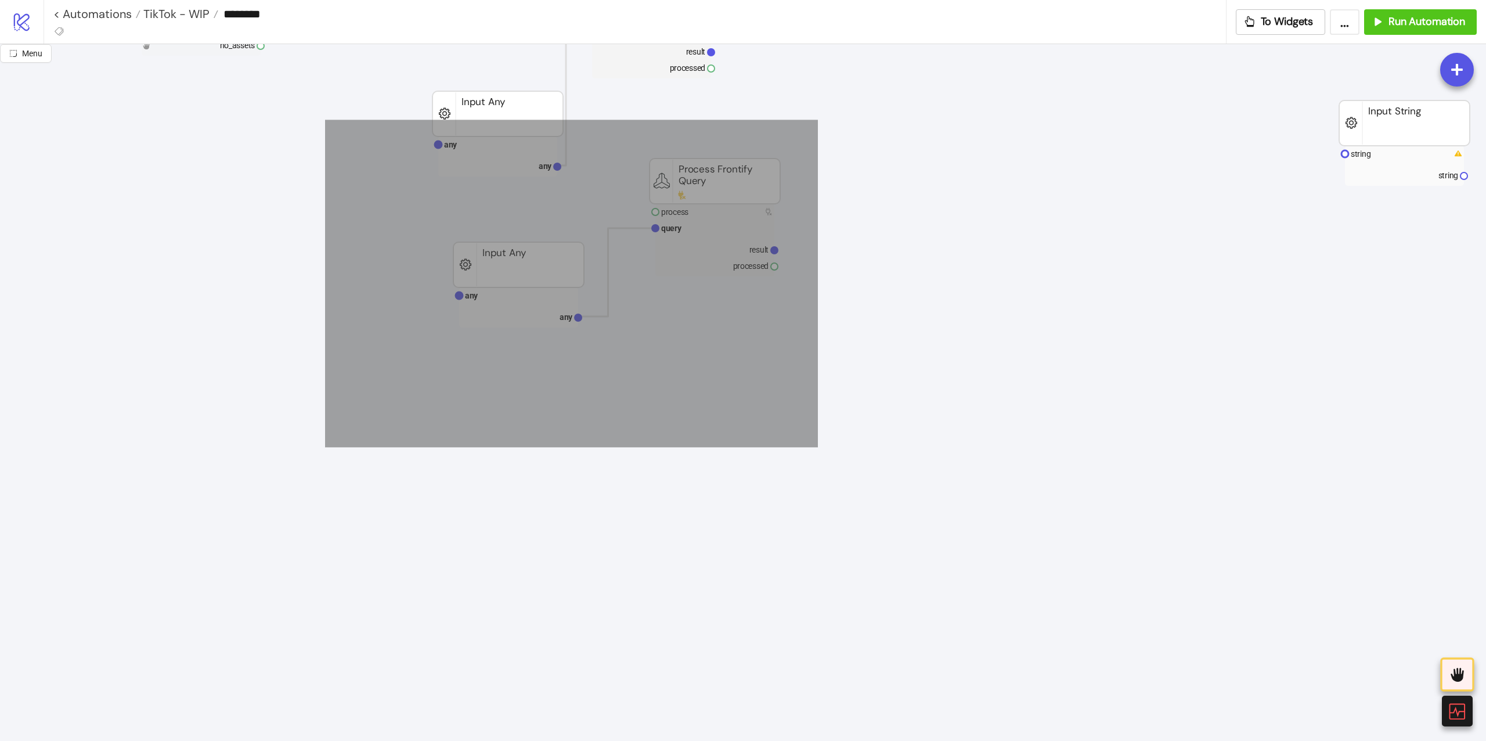
drag, startPoint x: 813, startPoint y: 124, endPoint x: 325, endPoint y: 447, distance: 585.1
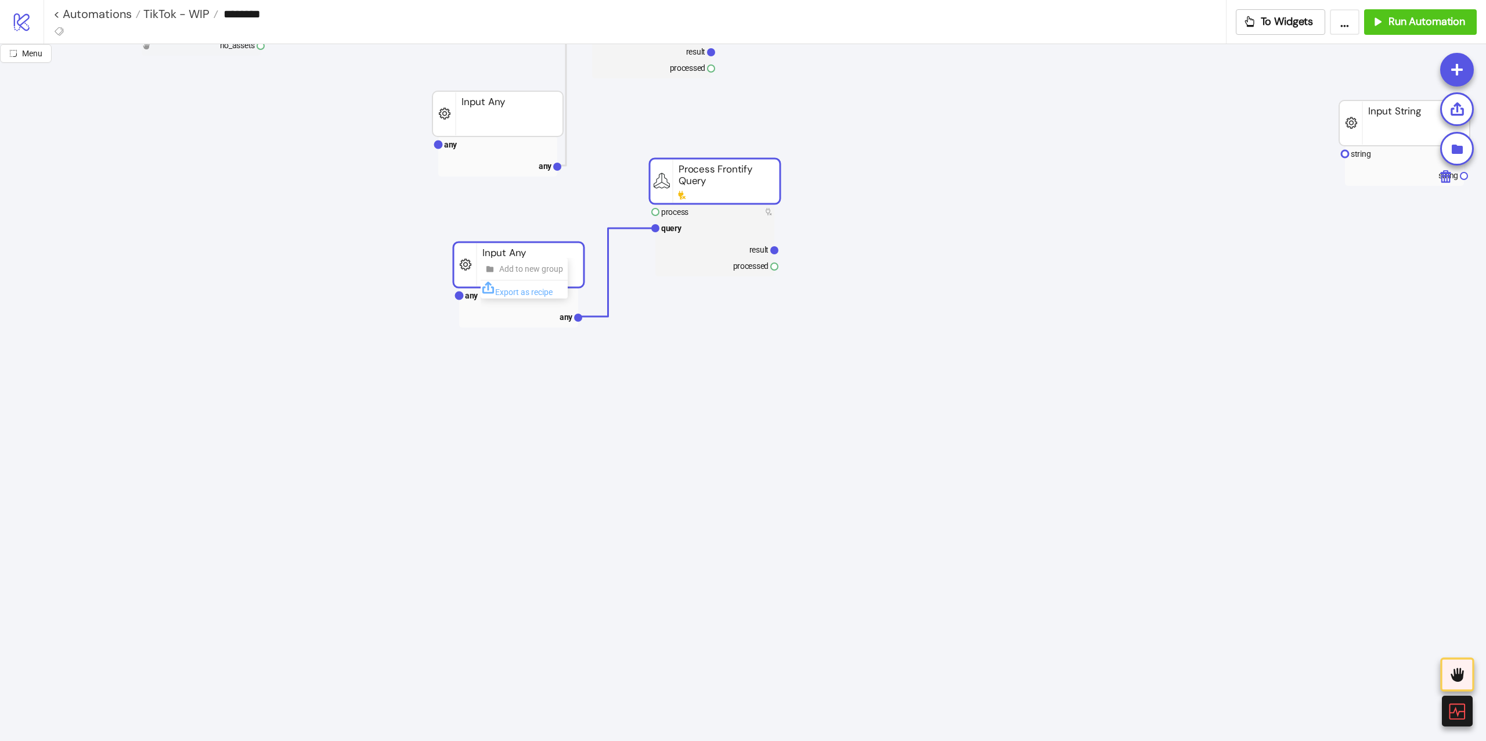
click at [500, 290] on span "Export as recipe" at bounding box center [523, 291] width 57 height 9
click at [540, 508] on span "Export as recipe" at bounding box center [556, 503] width 57 height 9
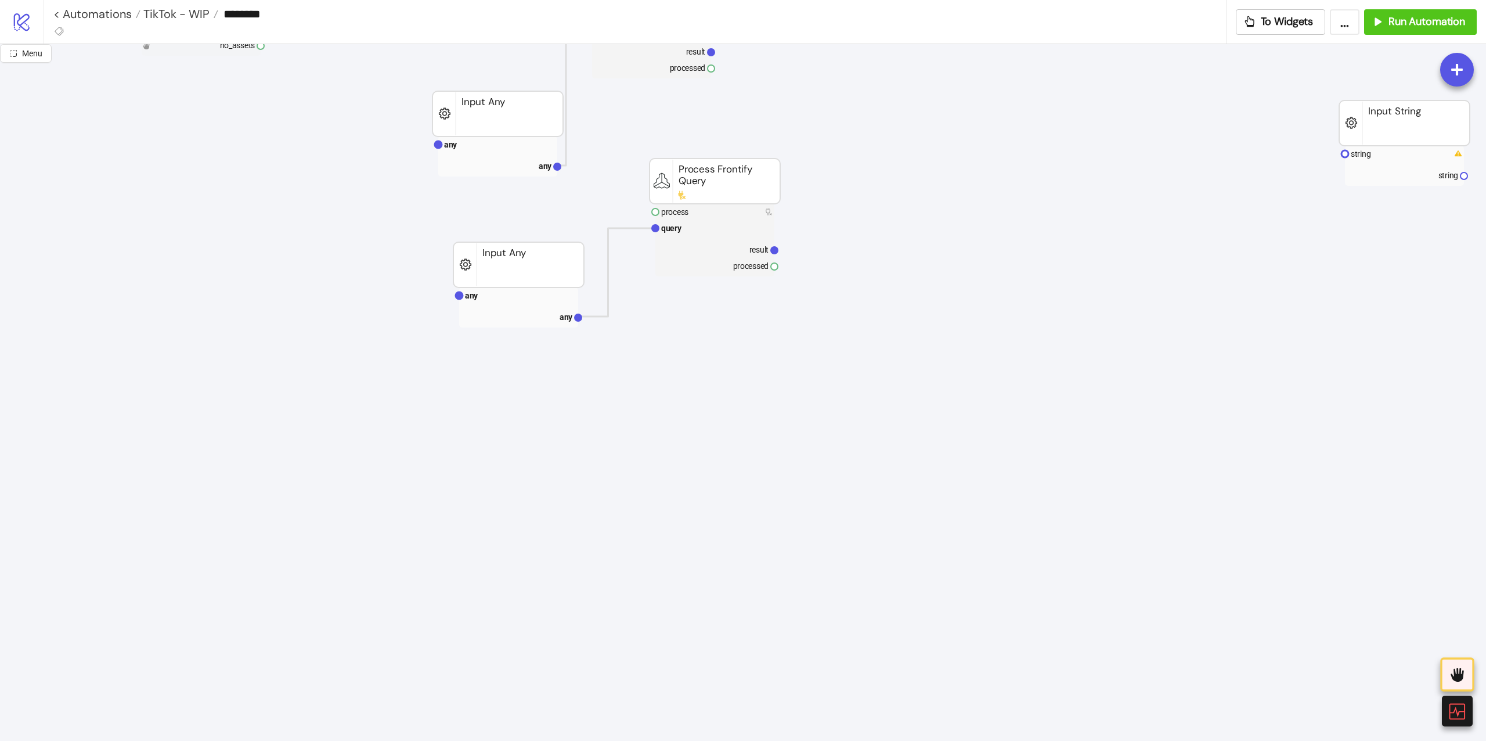
click at [832, 391] on span "Import recipe" at bounding box center [823, 388] width 62 height 13
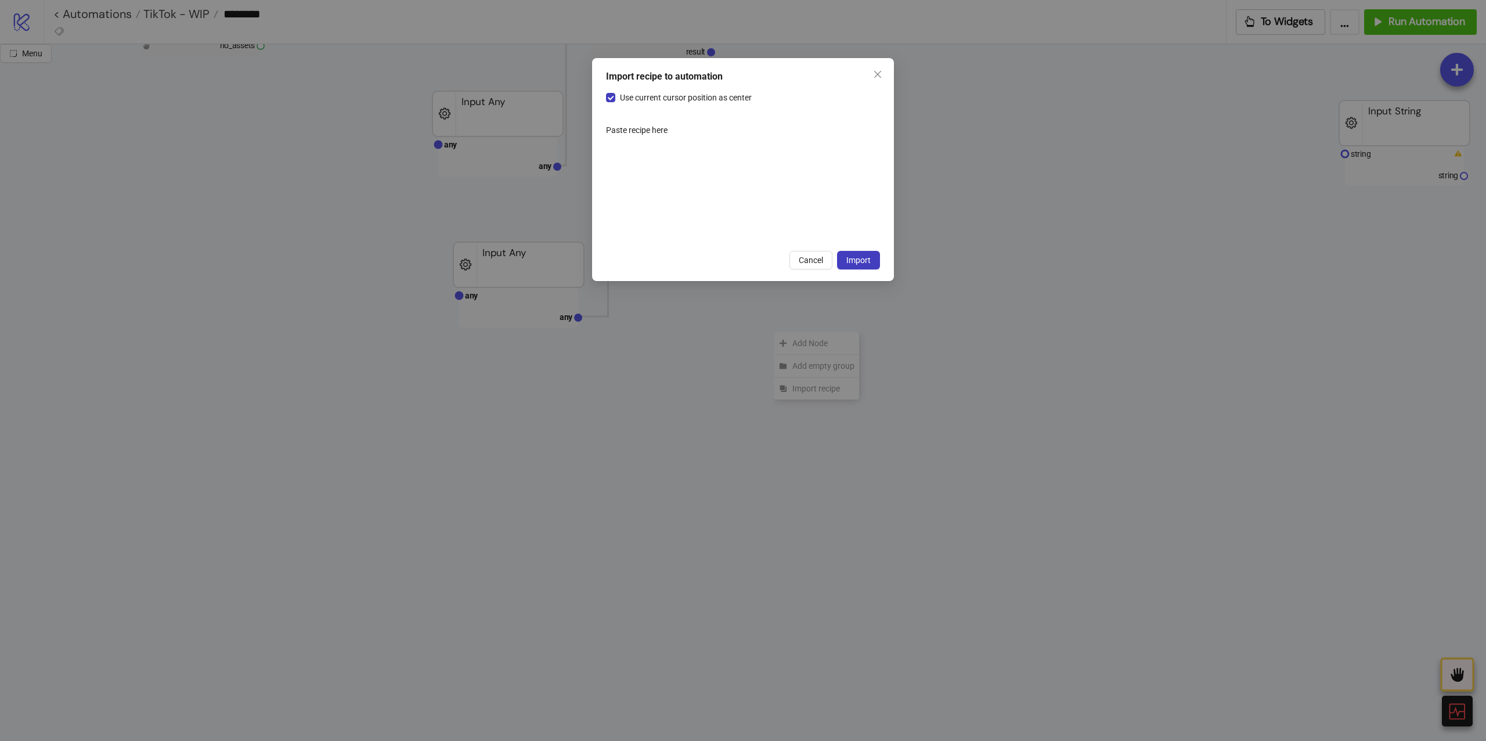
click at [904, 255] on div at bounding box center [1028, 189] width 248 height 136
paste textarea "Cursor at row 1"
click at [855, 265] on span "Import" at bounding box center [858, 259] width 24 height 9
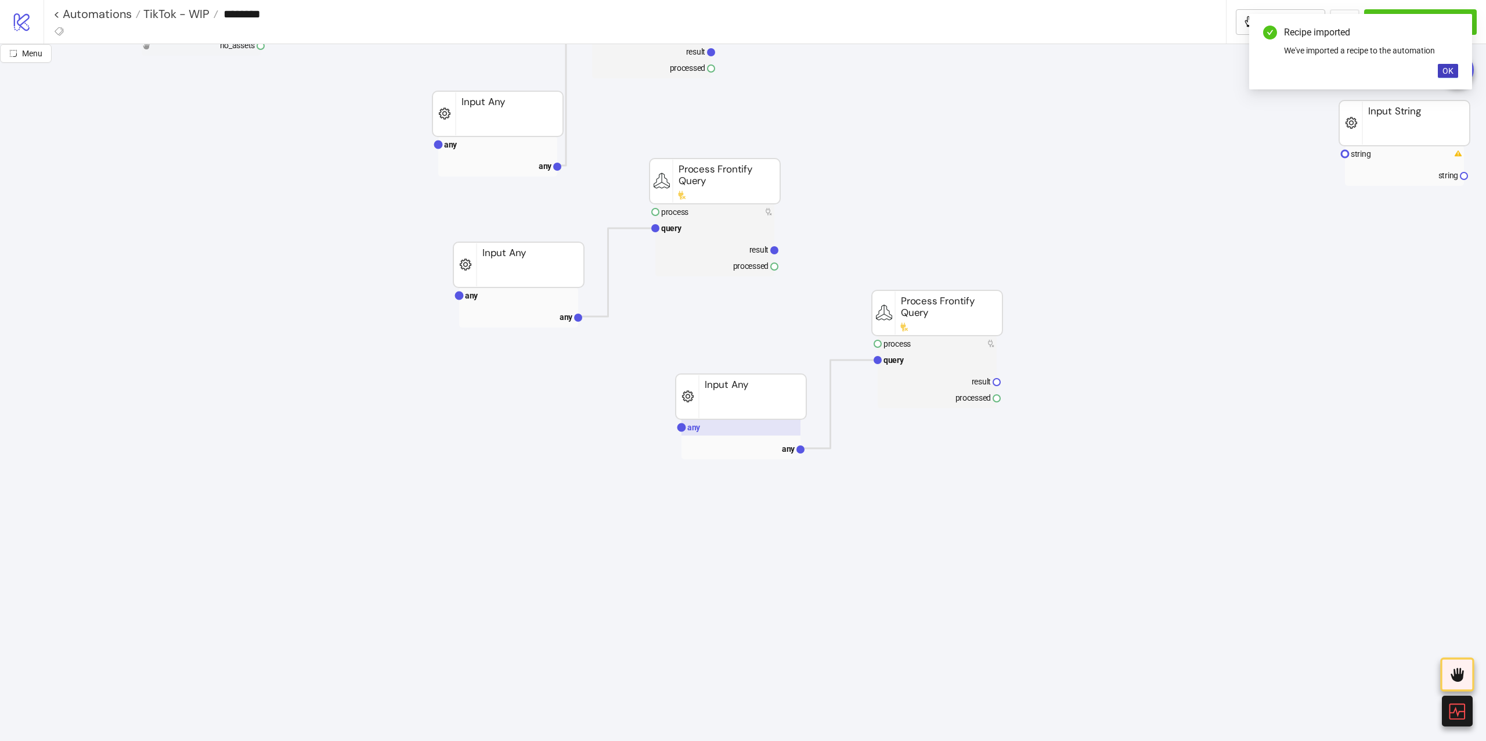
click at [732, 421] on rect at bounding box center [740, 427] width 119 height 16
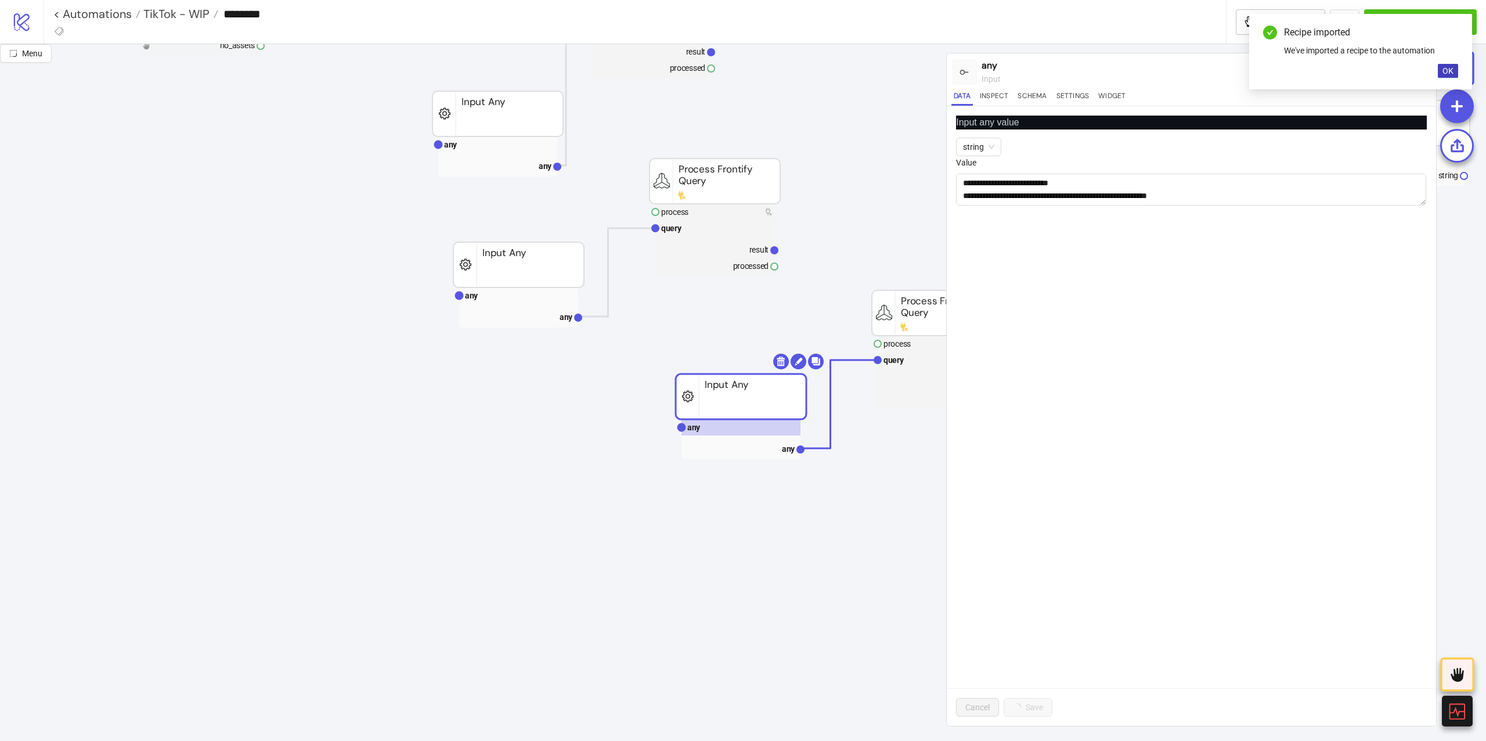
click at [1213, 280] on div "**********" at bounding box center [1191, 415] width 489 height 619
click at [1168, 174] on textarea "**********" at bounding box center [1191, 190] width 470 height 32
paste textarea "**********"
type textarea "**********"
click at [1024, 715] on button "Save" at bounding box center [1021, 707] width 36 height 19
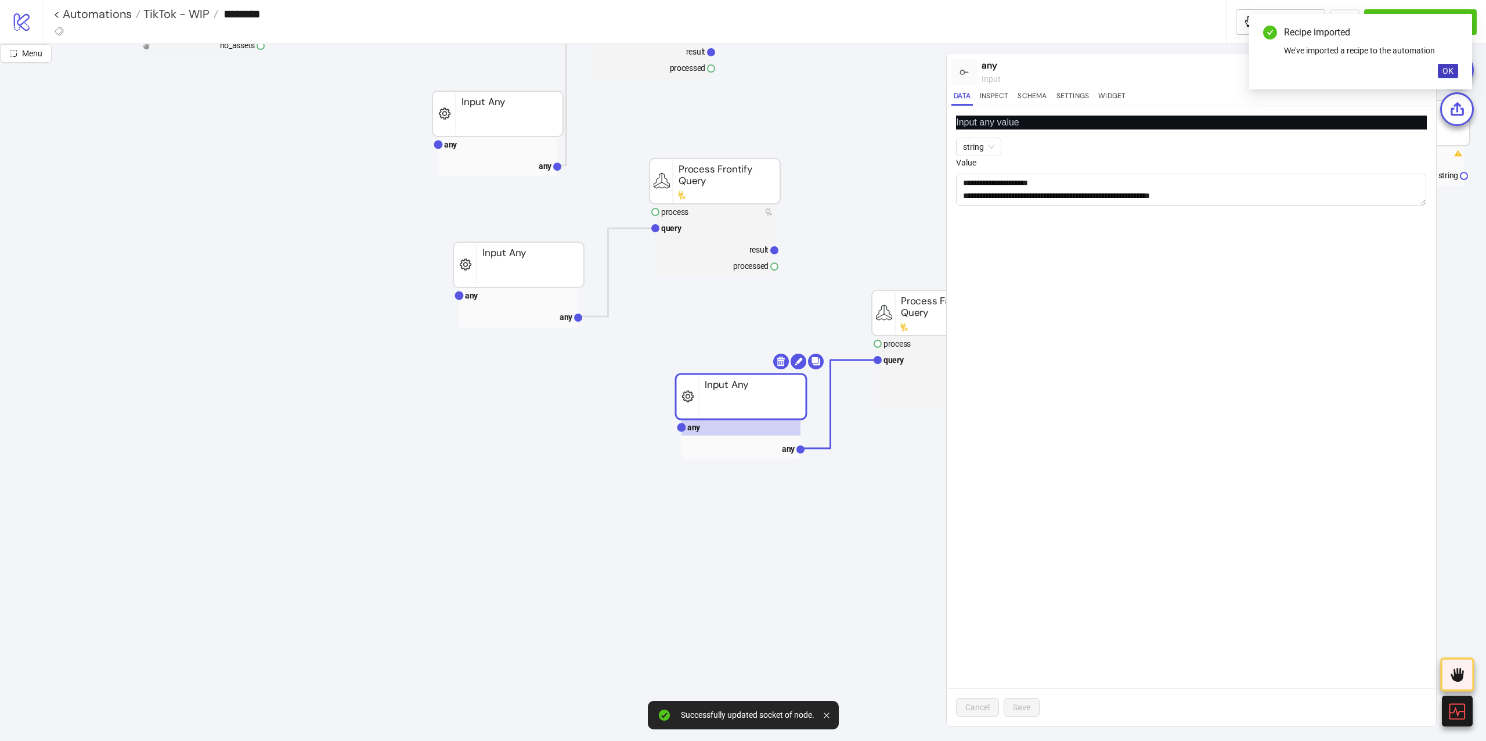
scroll to position [387, 309]
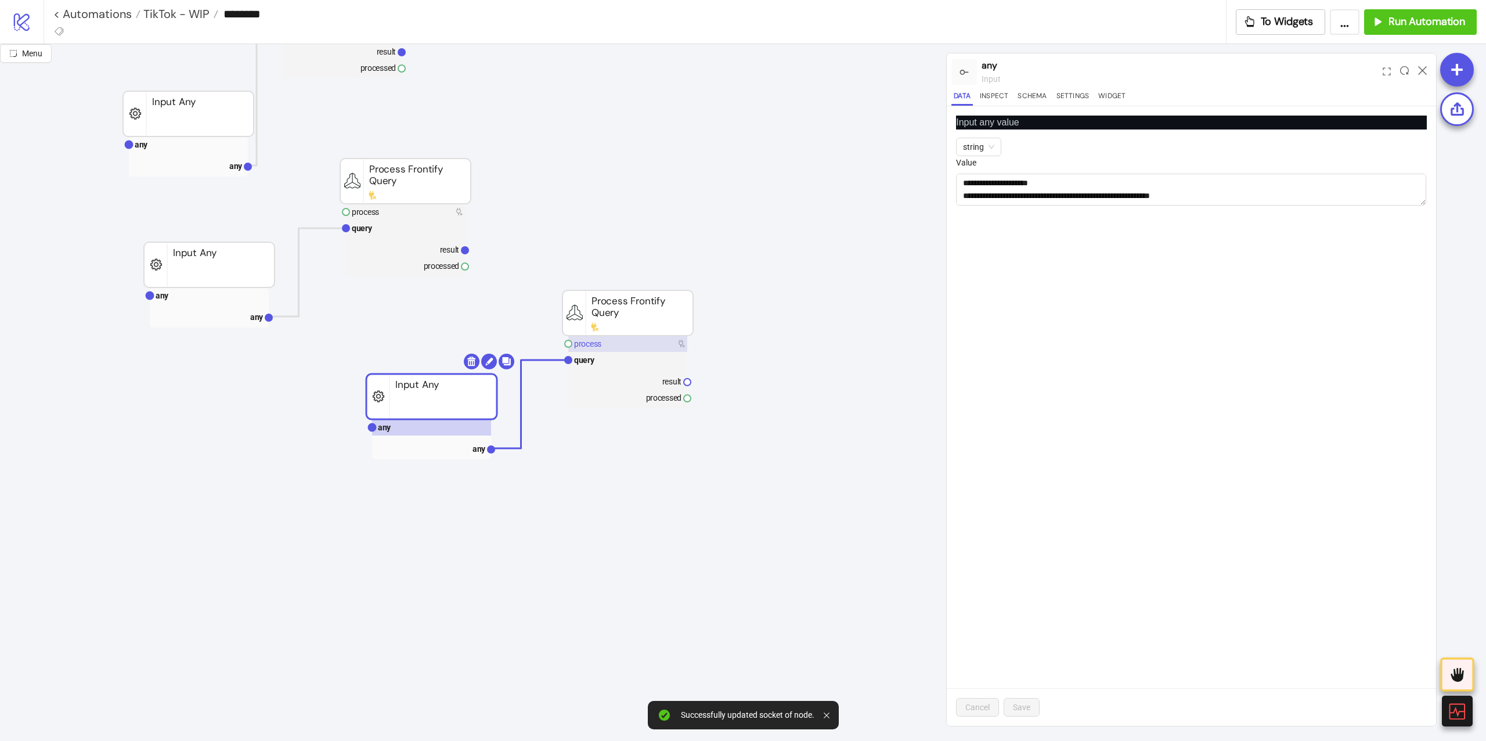
click at [648, 347] on rect at bounding box center [627, 343] width 119 height 16
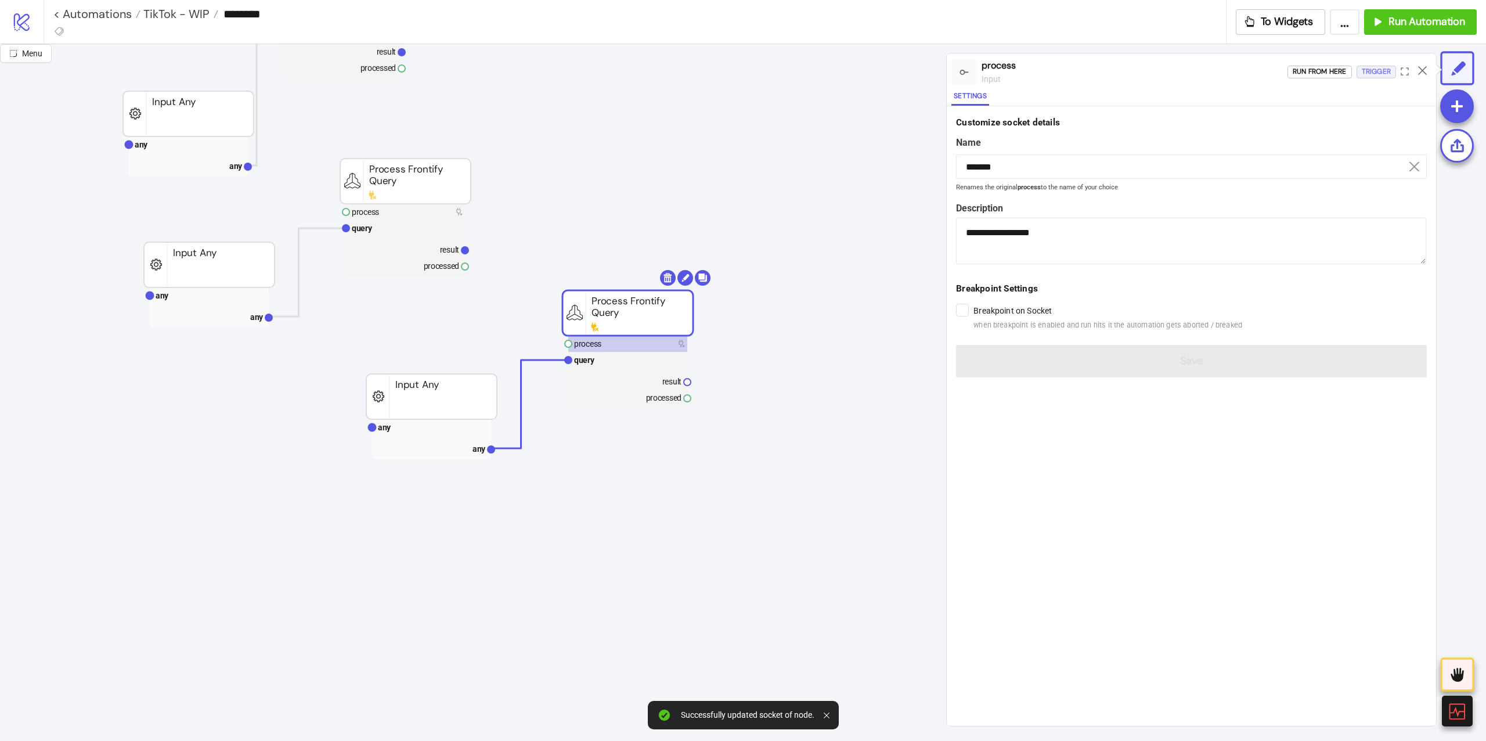
drag, startPoint x: 1375, startPoint y: 81, endPoint x: 1377, endPoint y: 72, distance: 9.4
click at [1377, 78] on div "Run from here Trigger" at bounding box center [1361, 71] width 149 height 31
click at [1377, 72] on div "Trigger" at bounding box center [1375, 71] width 29 height 13
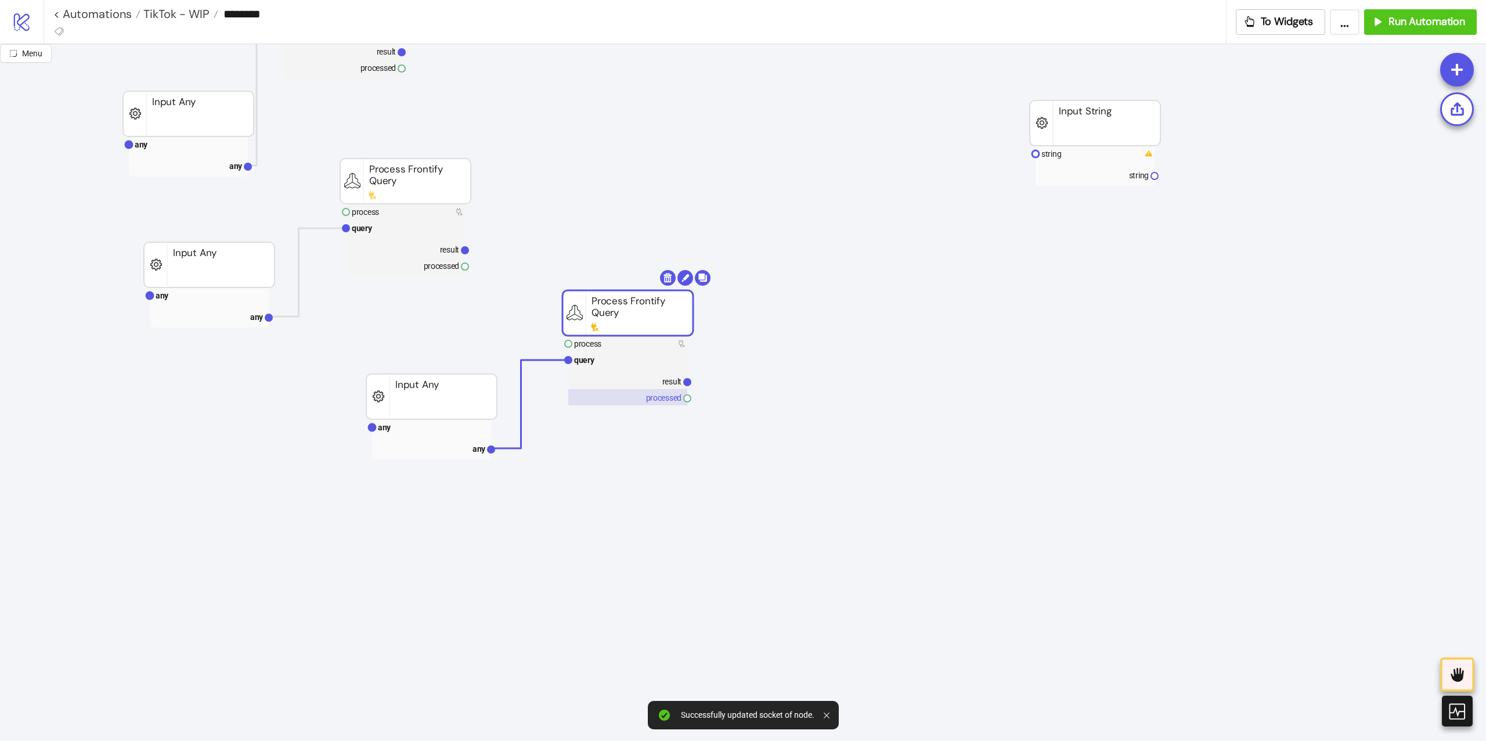
click at [627, 393] on rect at bounding box center [627, 397] width 119 height 16
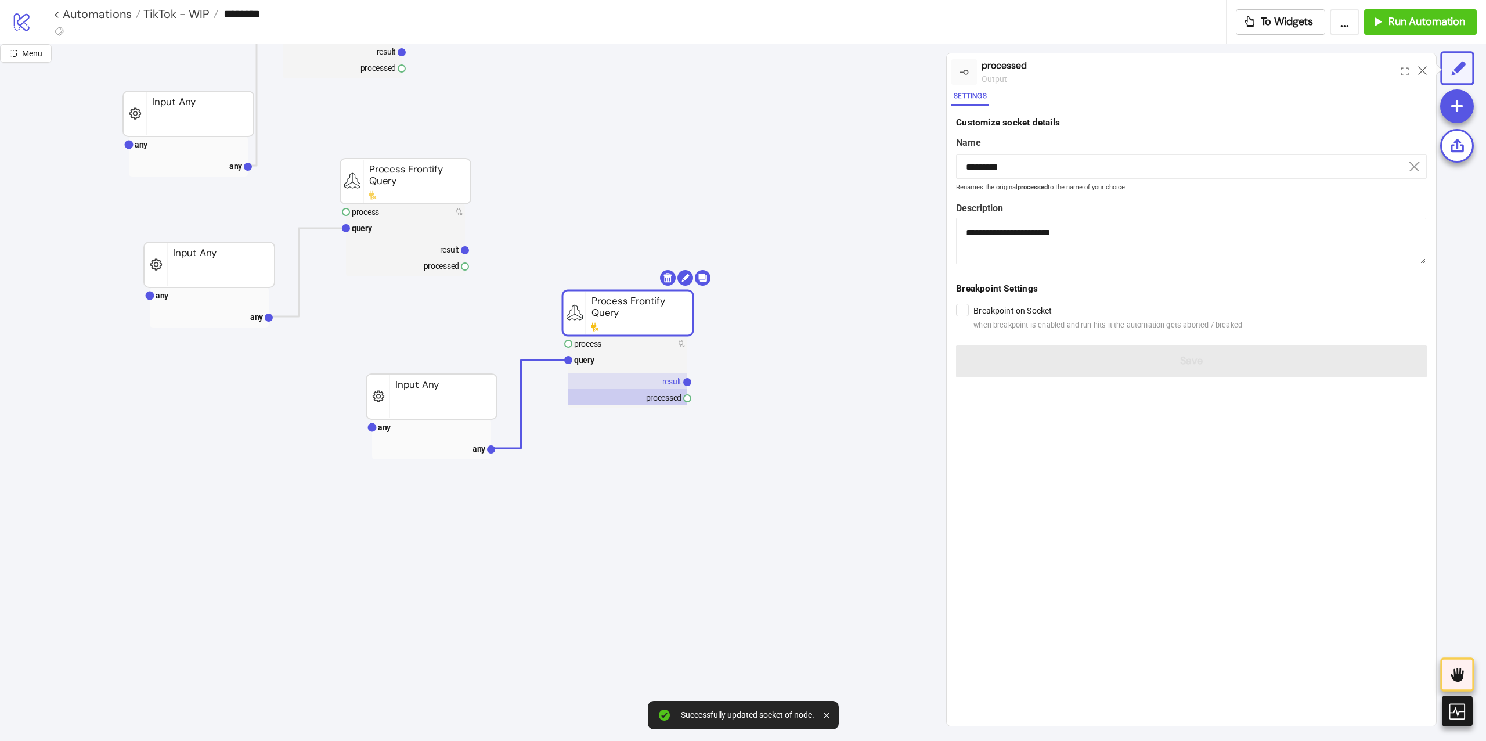
click at [628, 377] on rect at bounding box center [627, 381] width 119 height 16
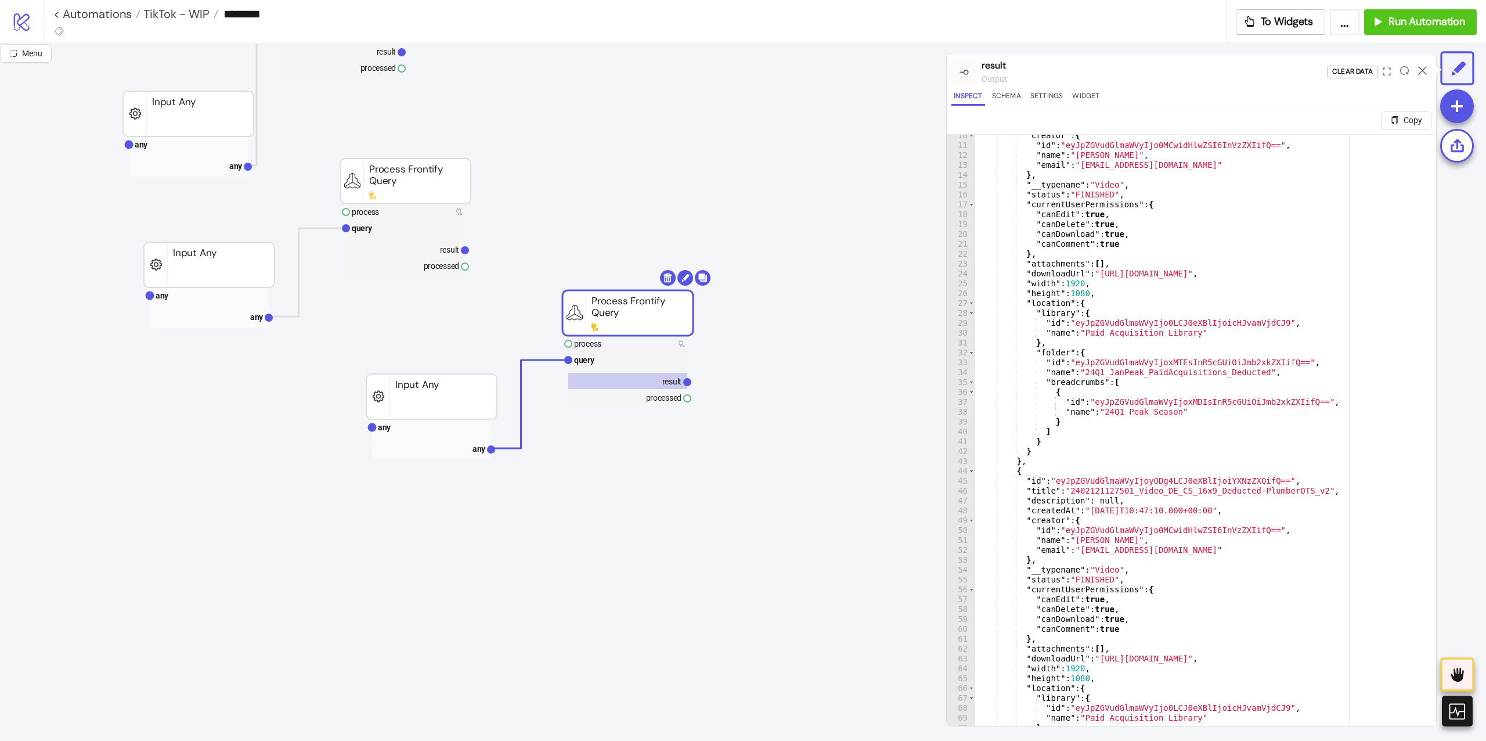
scroll to position [232, 0]
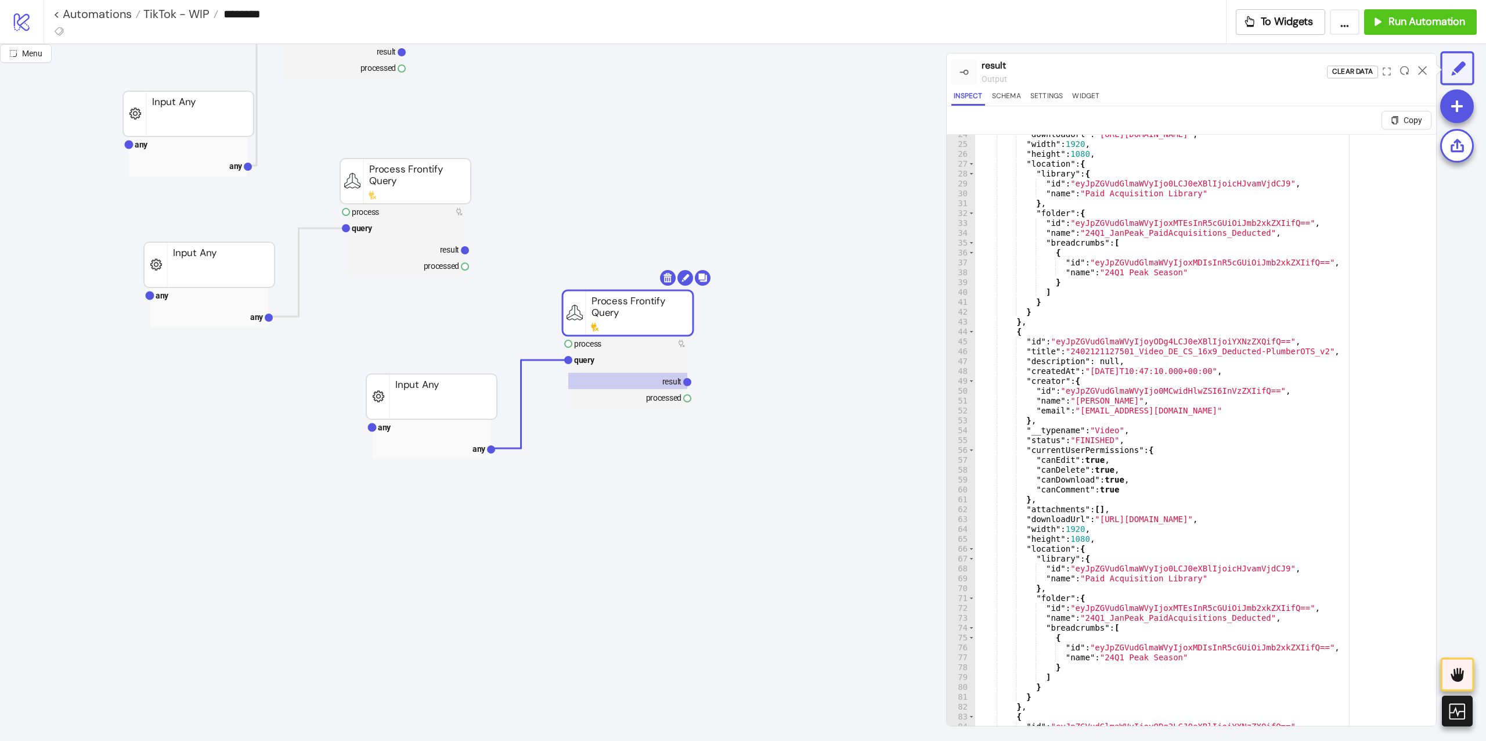
type textarea "**********"
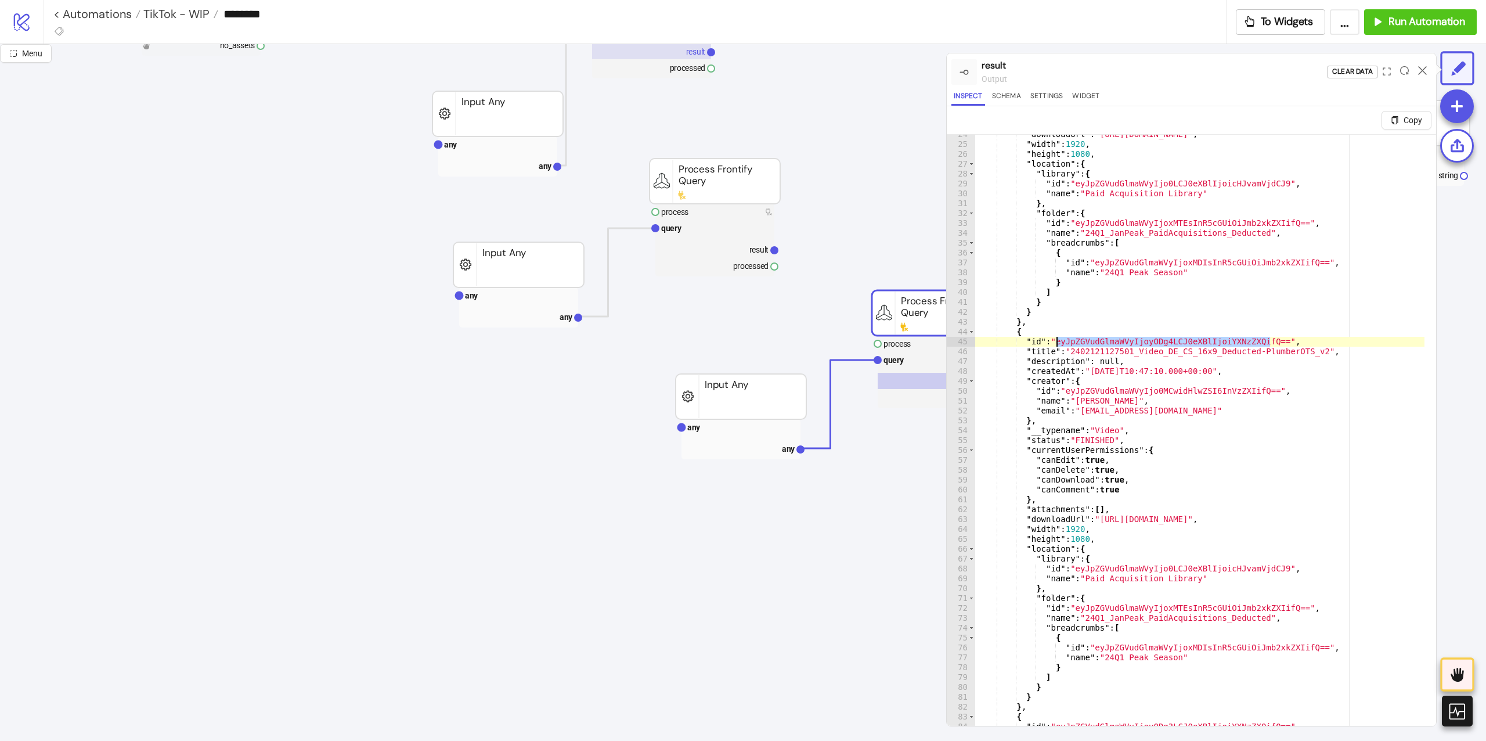
scroll to position [0, 0]
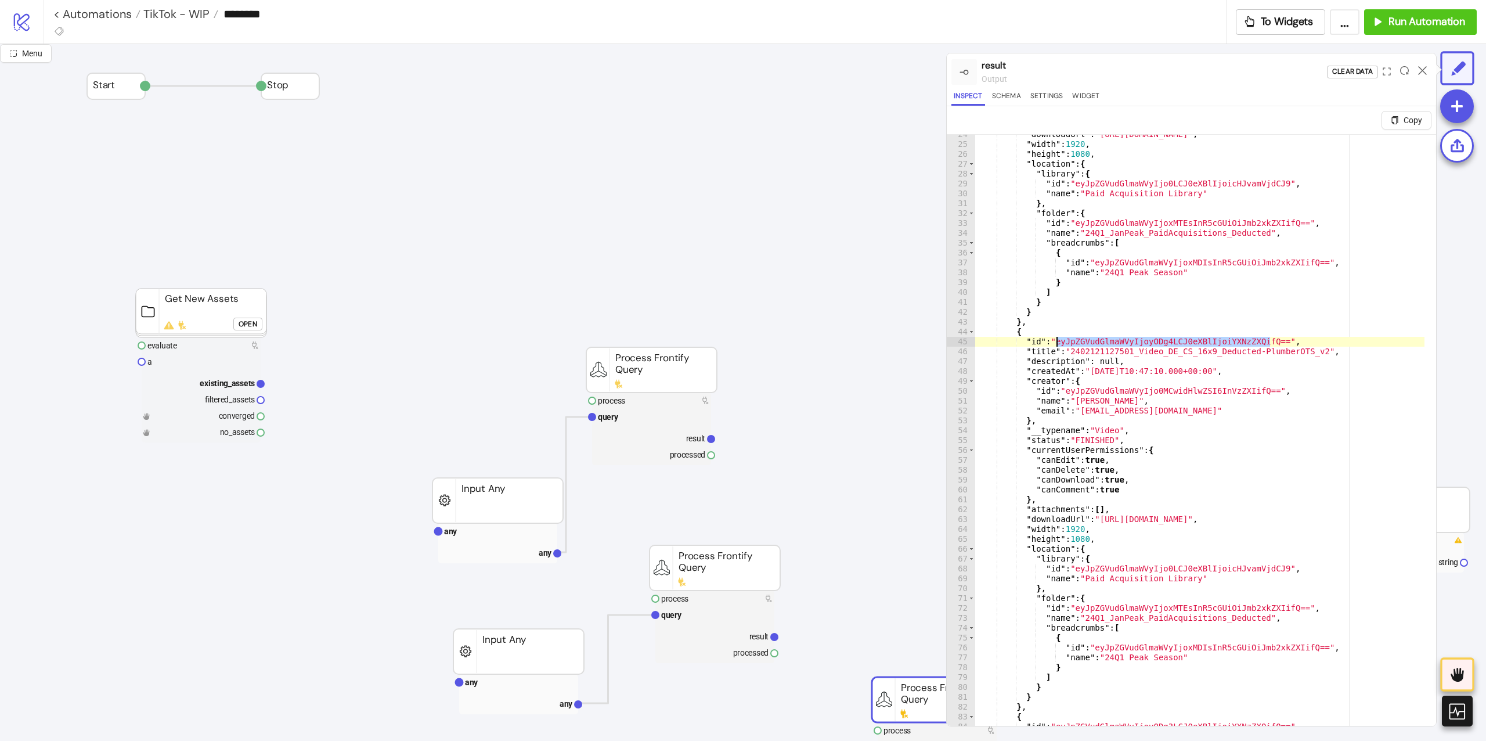
click at [244, 319] on div "Open" at bounding box center [248, 323] width 19 height 13
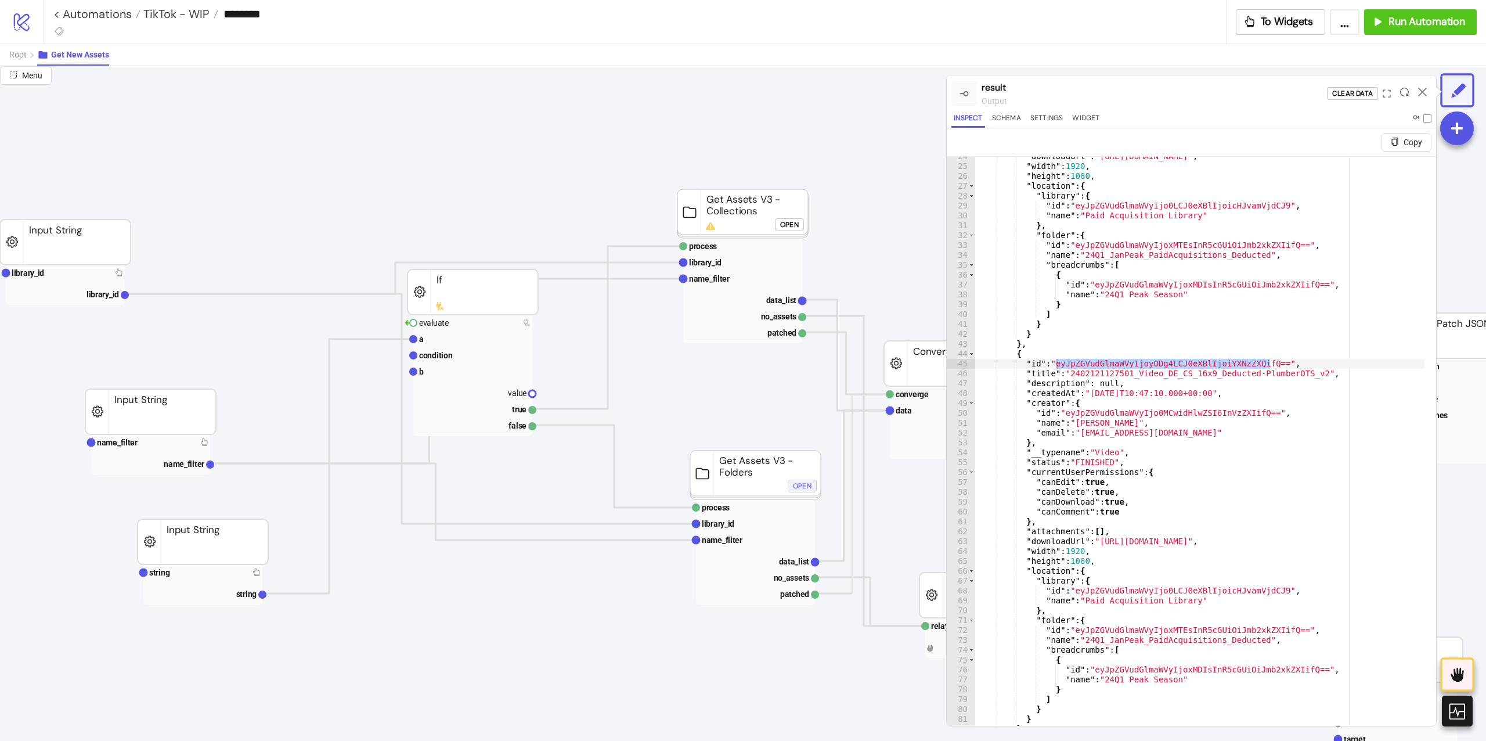
click at [797, 482] on div "Open" at bounding box center [802, 485] width 19 height 13
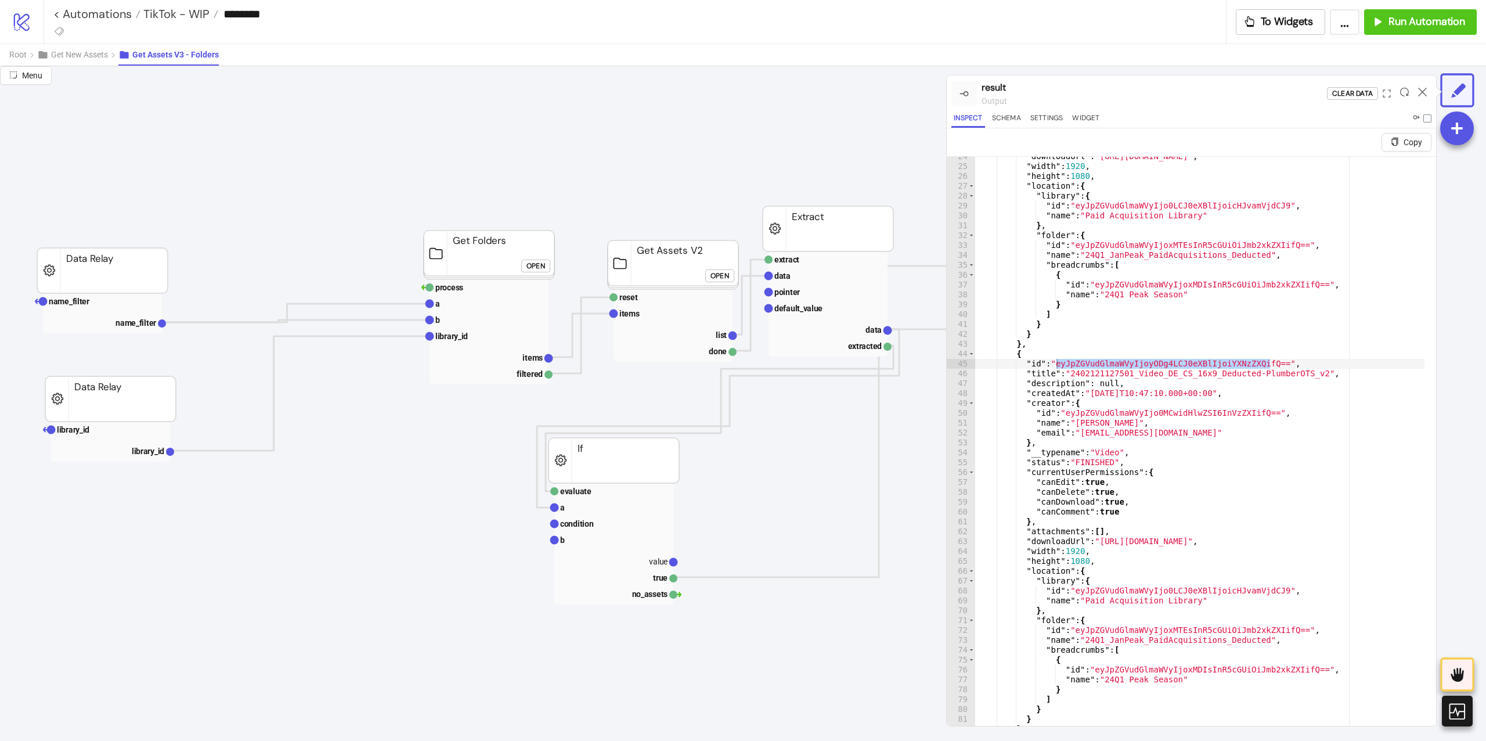
scroll to position [0, 77]
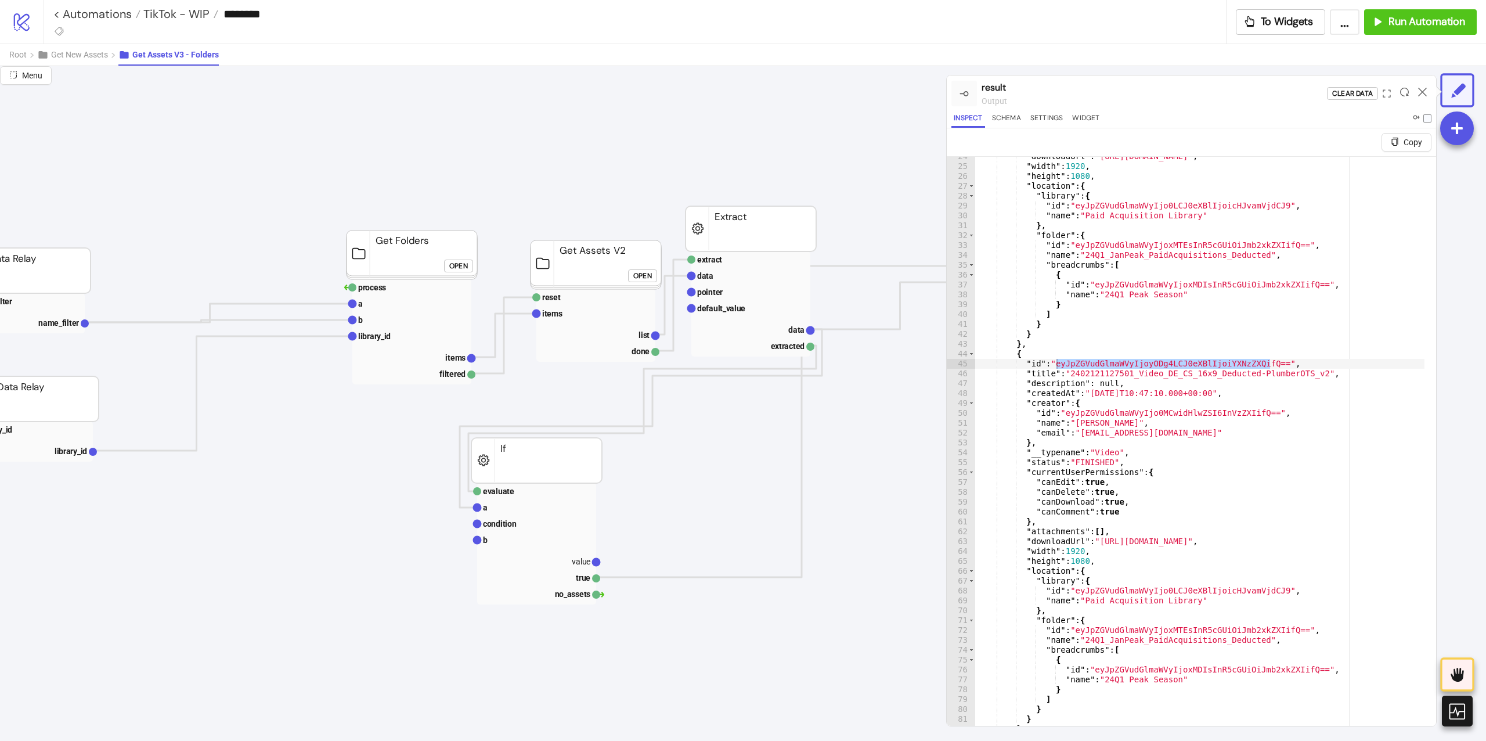
click at [31, 27] on icon "logo/logo-mobile" at bounding box center [22, 22] width 20 height 20
click at [646, 284] on foreignobject "Open" at bounding box center [645, 279] width 35 height 23
click at [646, 283] on foreignobject "Open" at bounding box center [645, 279] width 35 height 23
click at [644, 279] on div "Open" at bounding box center [642, 275] width 19 height 13
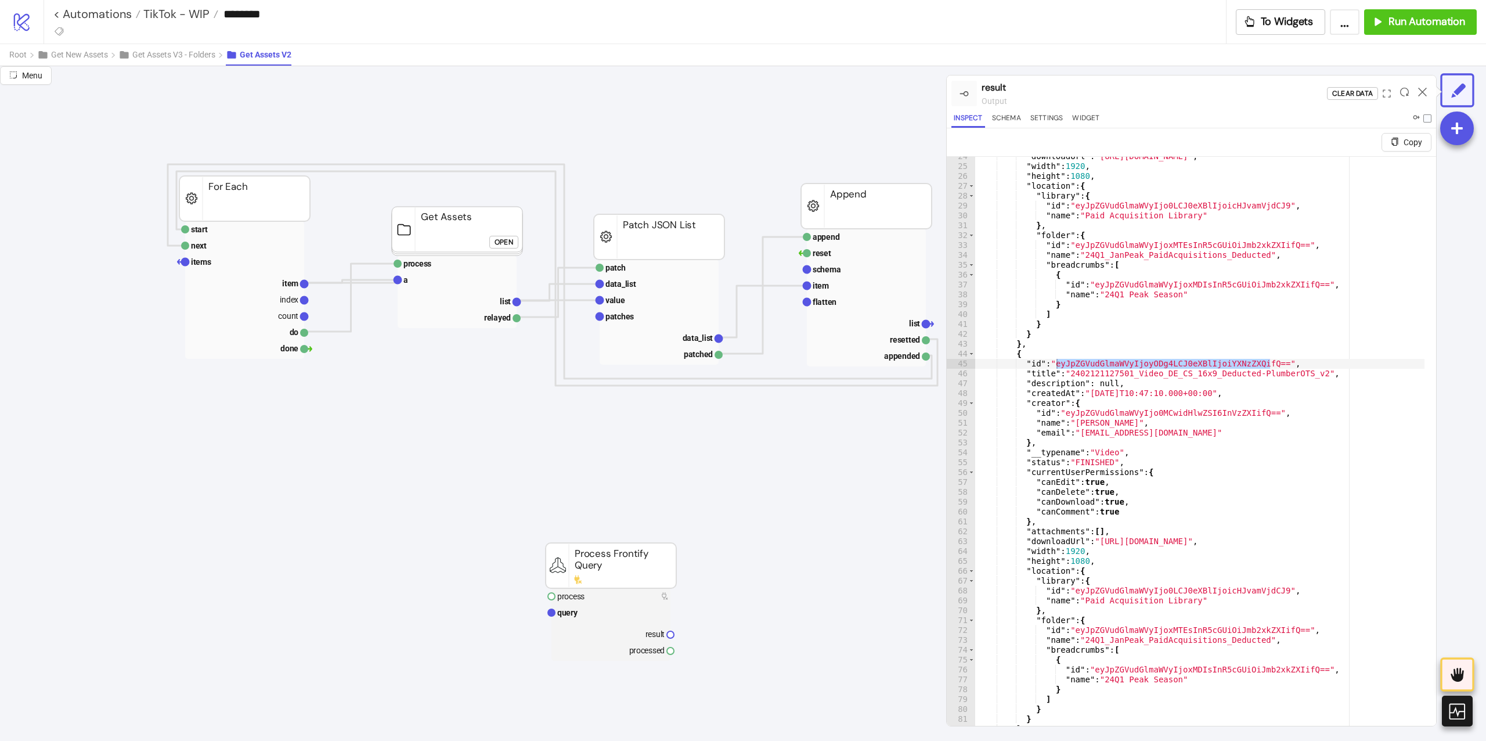
scroll to position [0, 0]
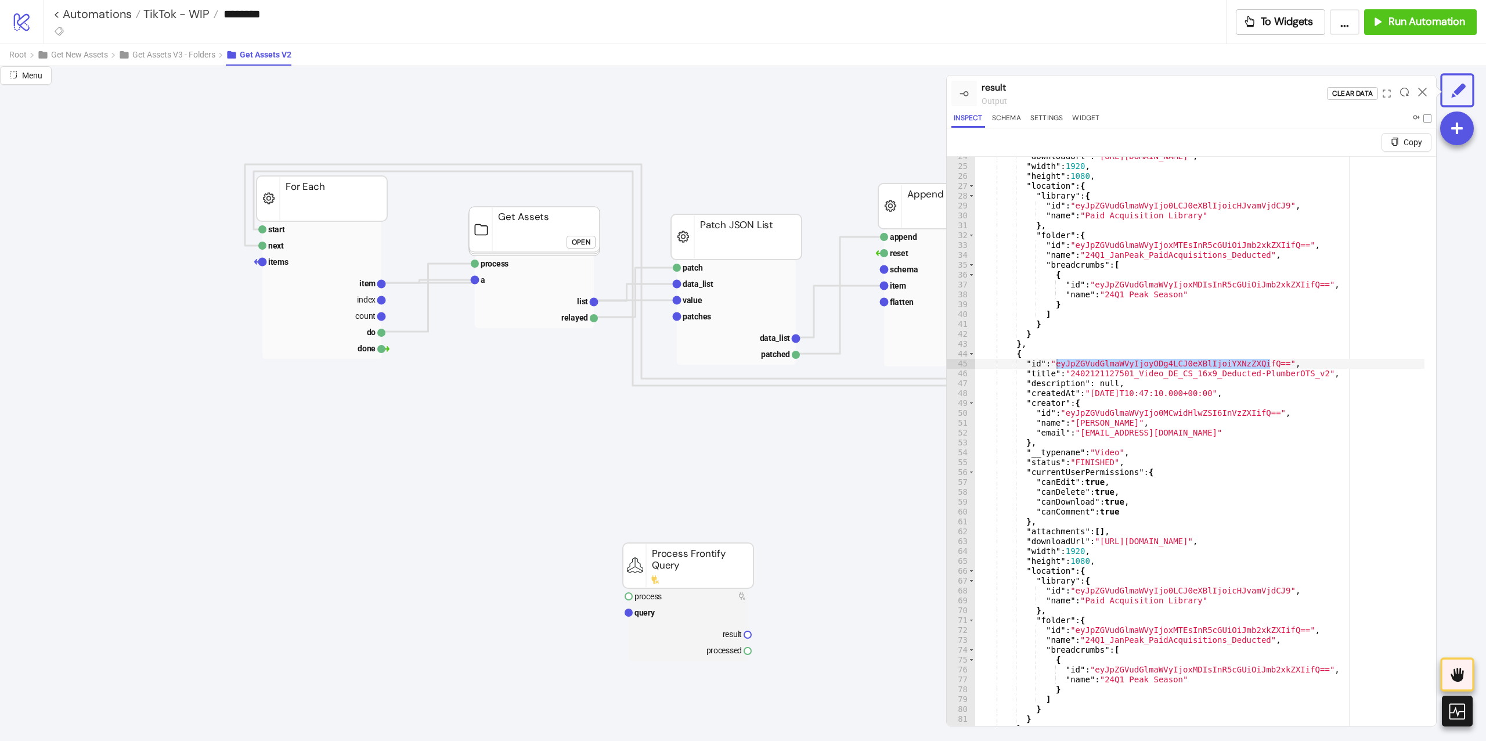
click at [591, 243] on button "Open" at bounding box center [580, 242] width 29 height 13
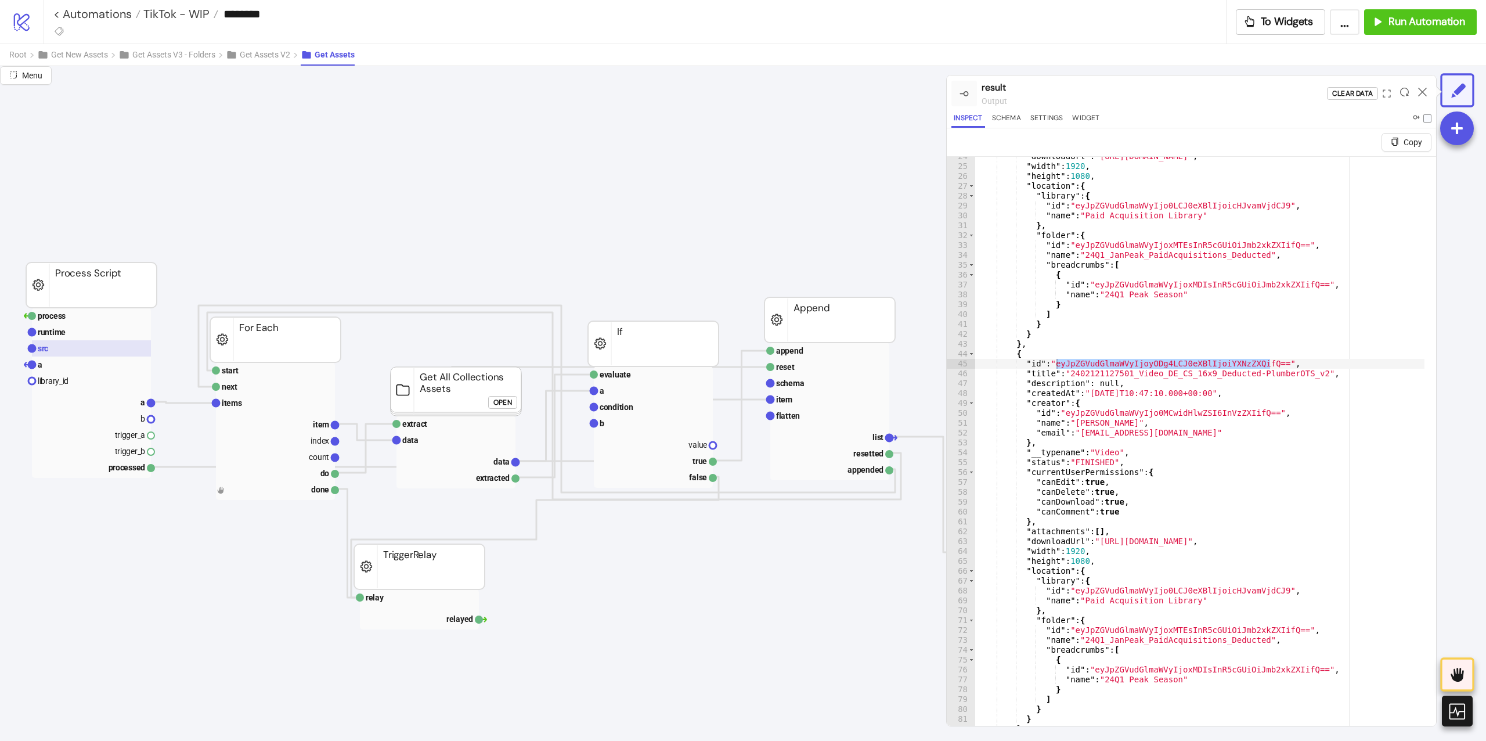
click at [37, 351] on rect at bounding box center [91, 348] width 119 height 16
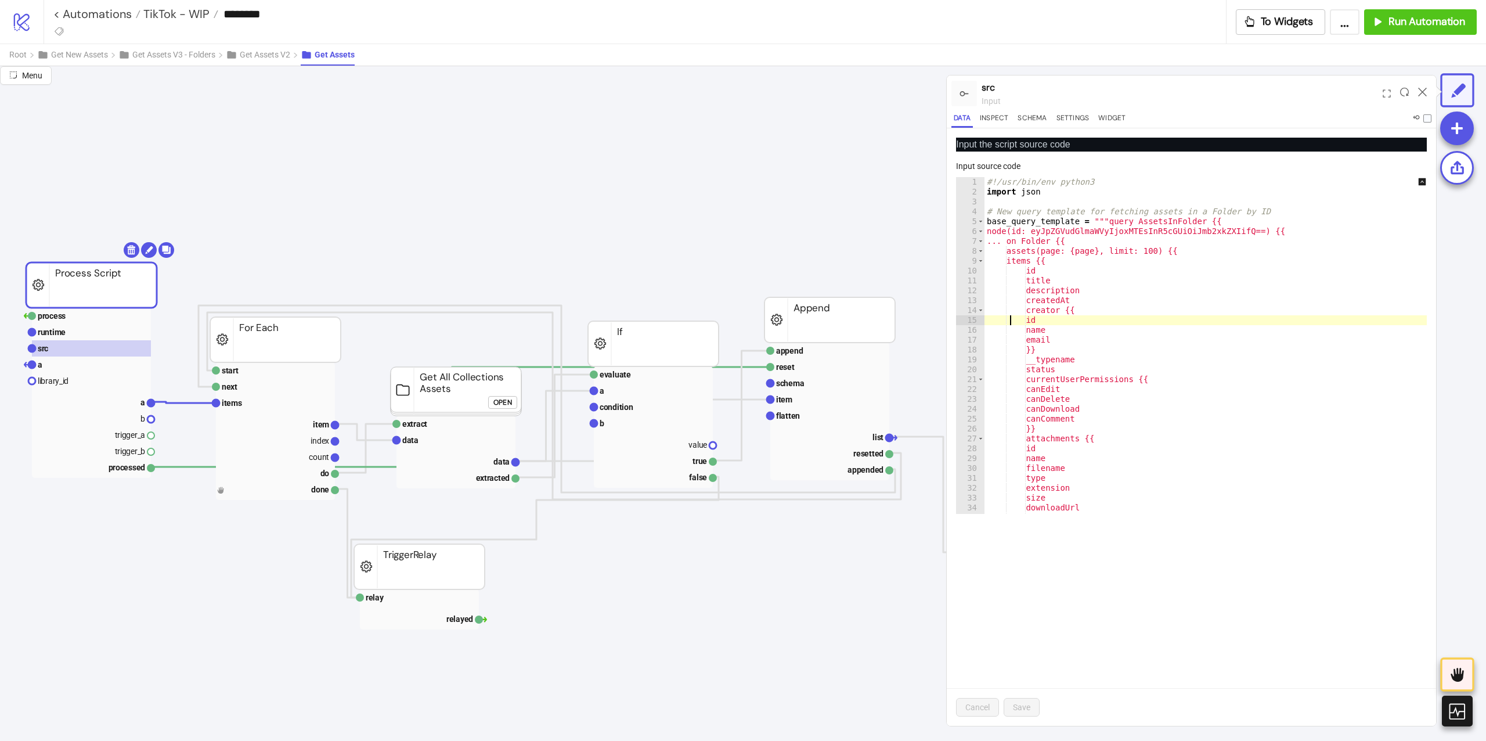
click at [1011, 325] on div "#!/usr/bin/env python3 import json # New query template for fetching assets in …" at bounding box center [1213, 355] width 459 height 356
type textarea "**********"
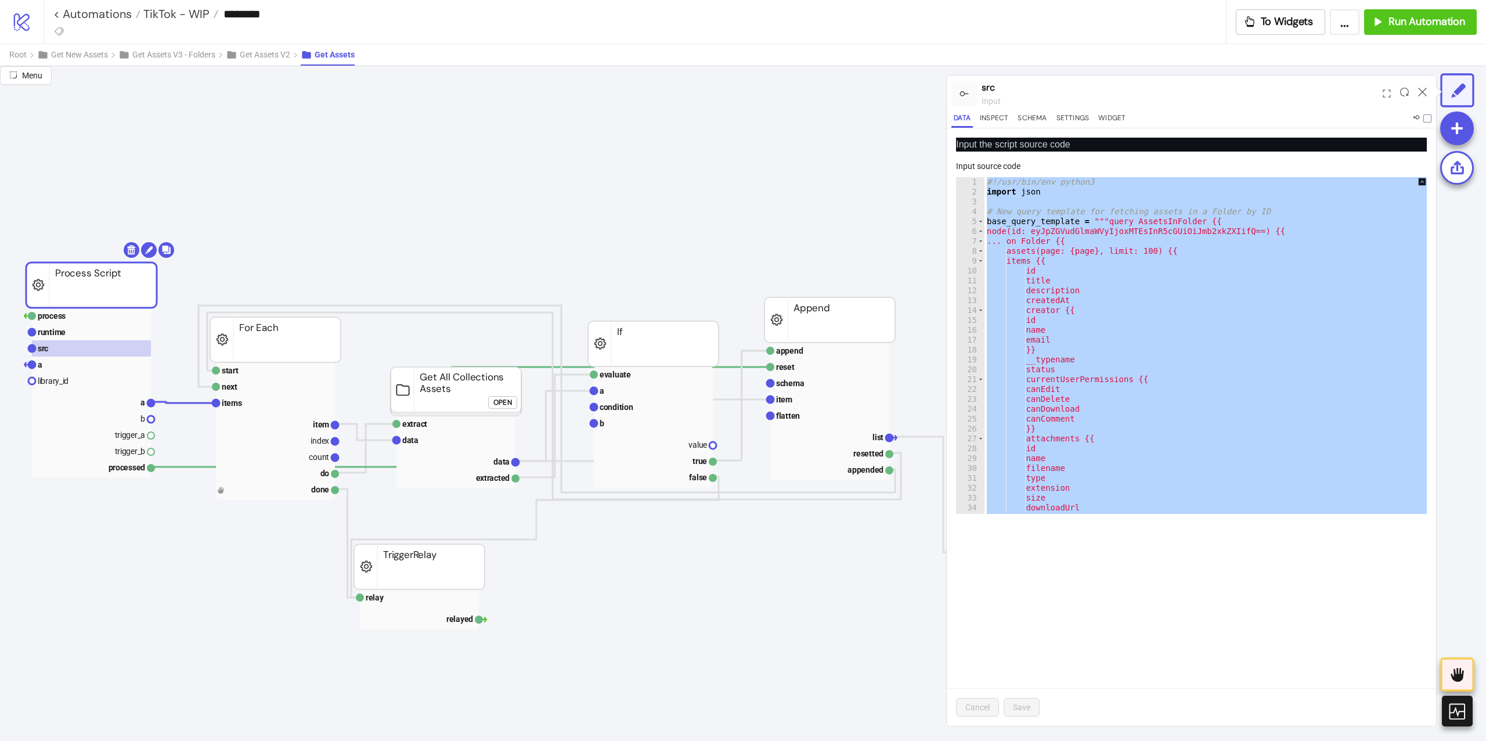
paste textarea "Cursor at row 83"
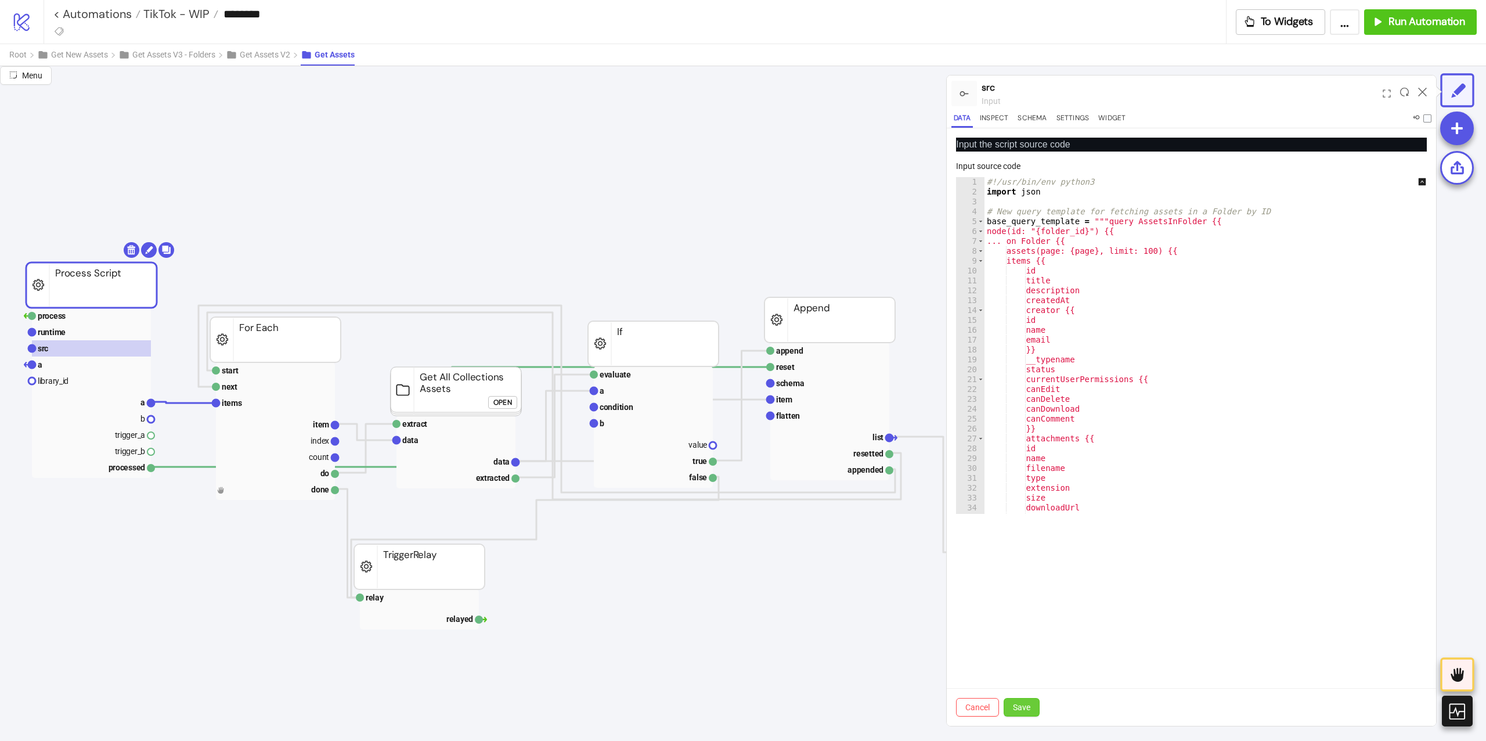
click at [1024, 698] on button "Save" at bounding box center [1021, 707] width 36 height 19
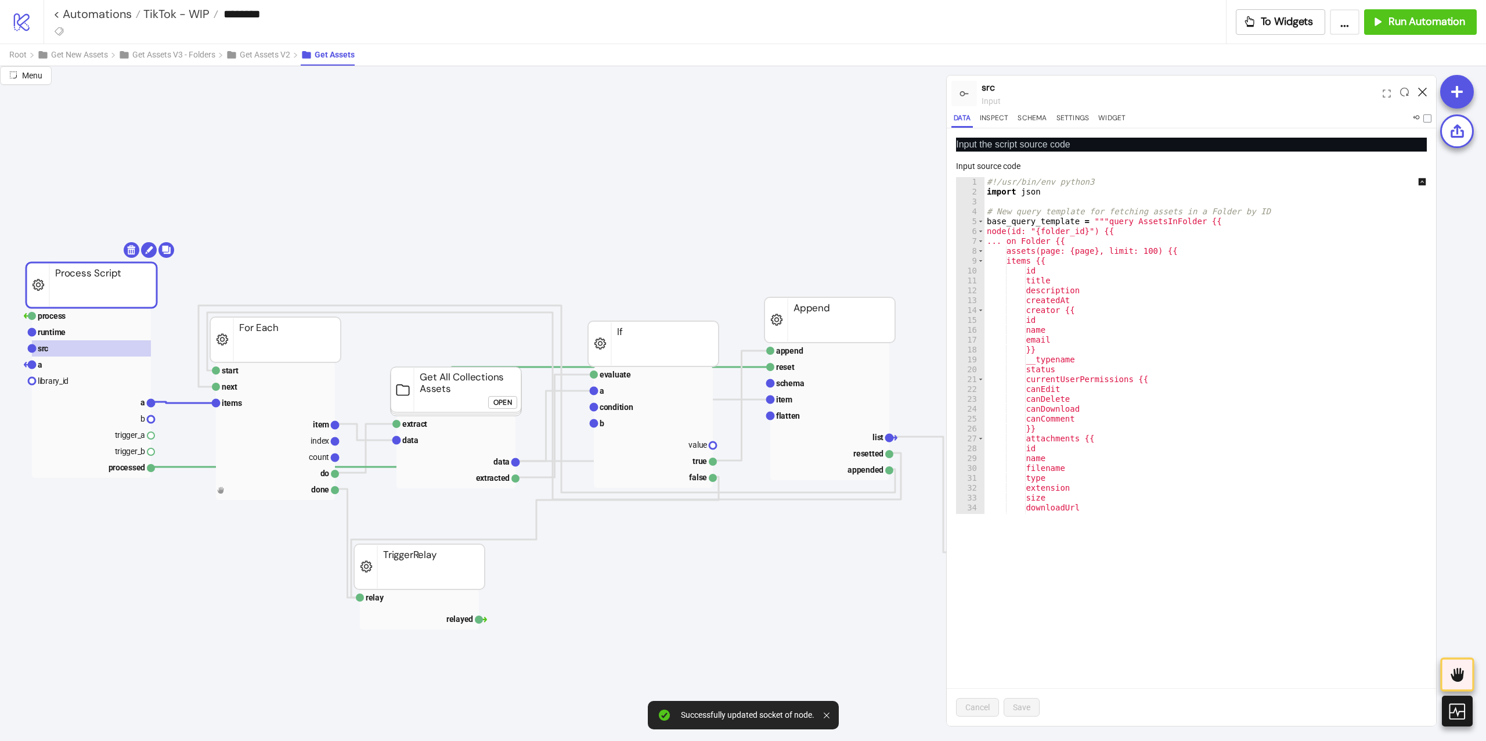
click at [1423, 91] on icon at bounding box center [1422, 92] width 9 height 9
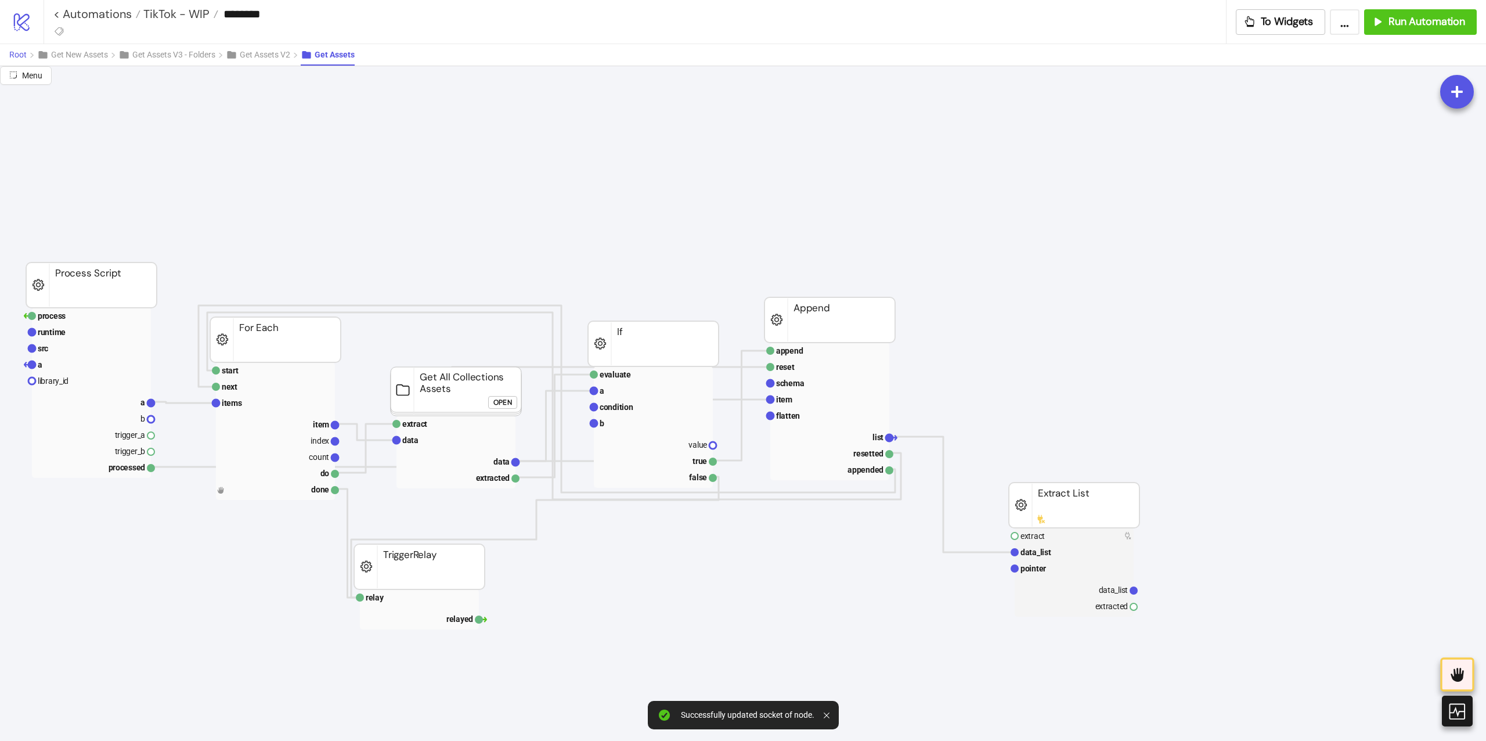
click at [19, 61] on button "Root" at bounding box center [23, 54] width 28 height 21
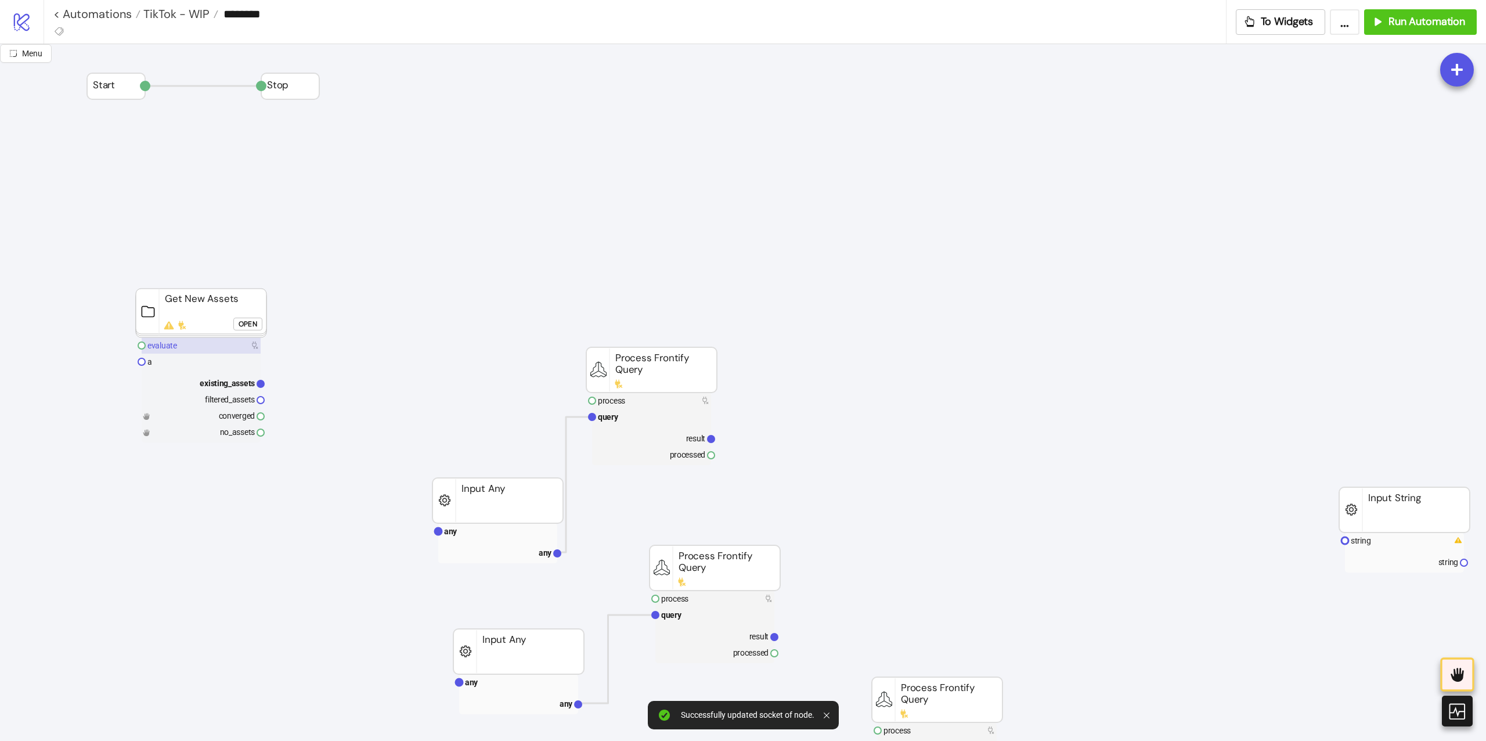
click at [193, 342] on rect at bounding box center [201, 345] width 119 height 16
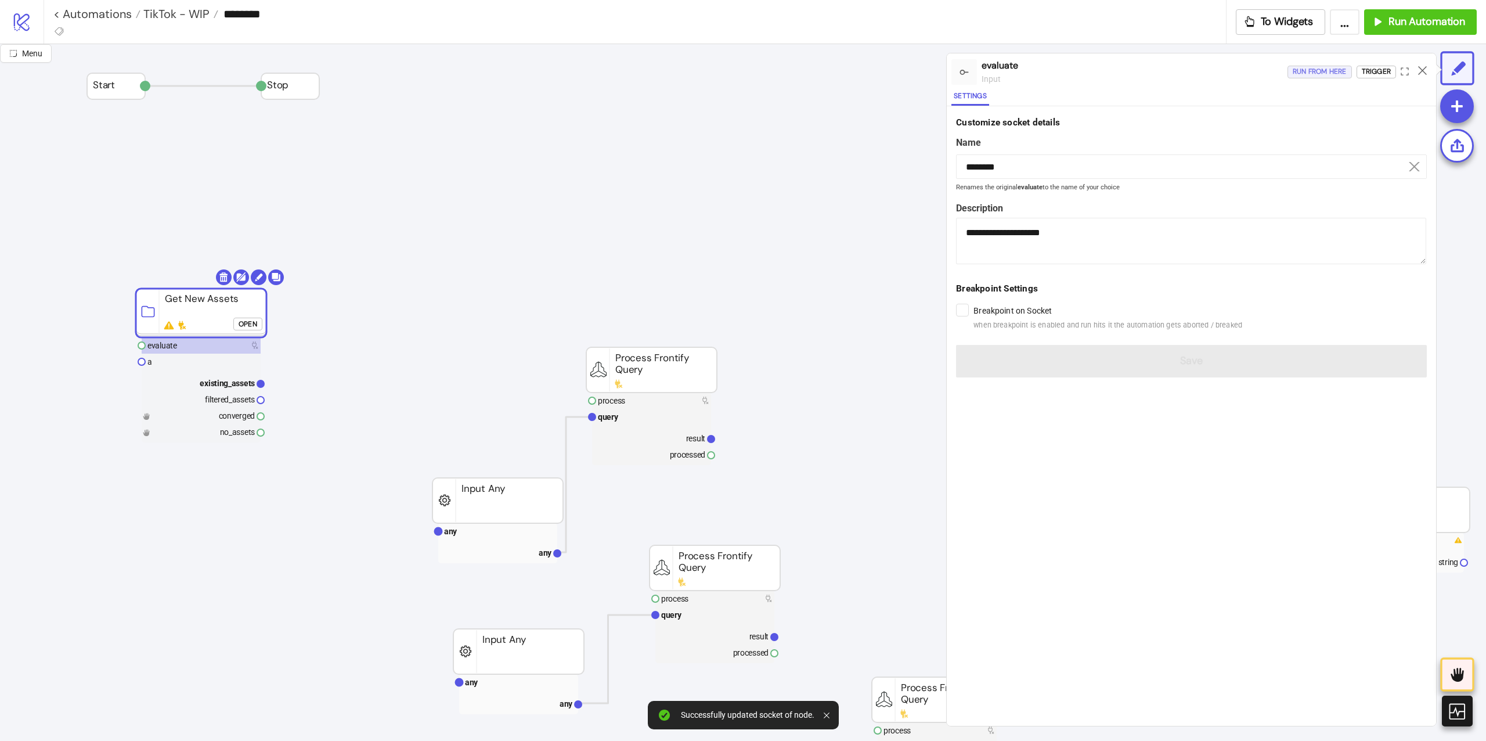
click at [1338, 71] on div "Run from here" at bounding box center [1319, 71] width 54 height 13
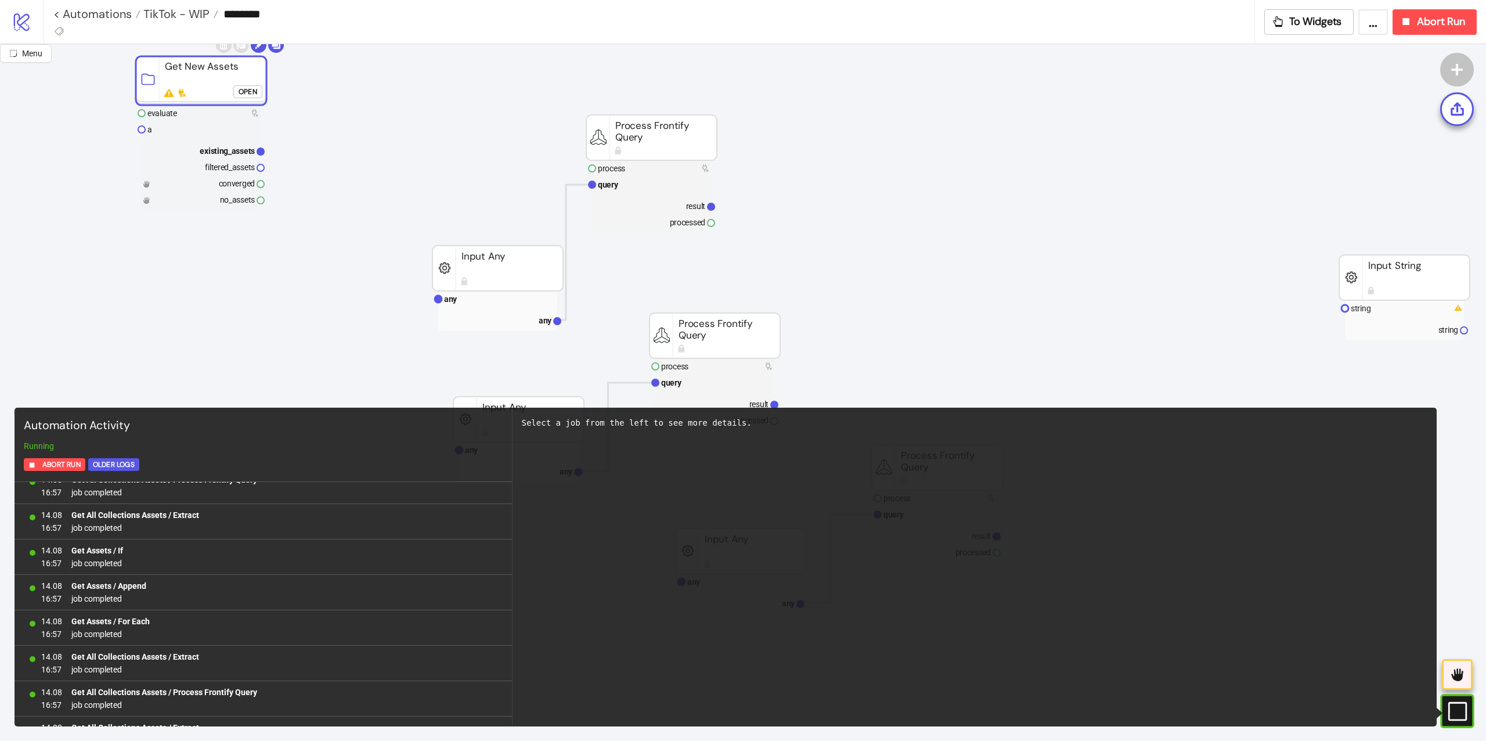
scroll to position [77, 0]
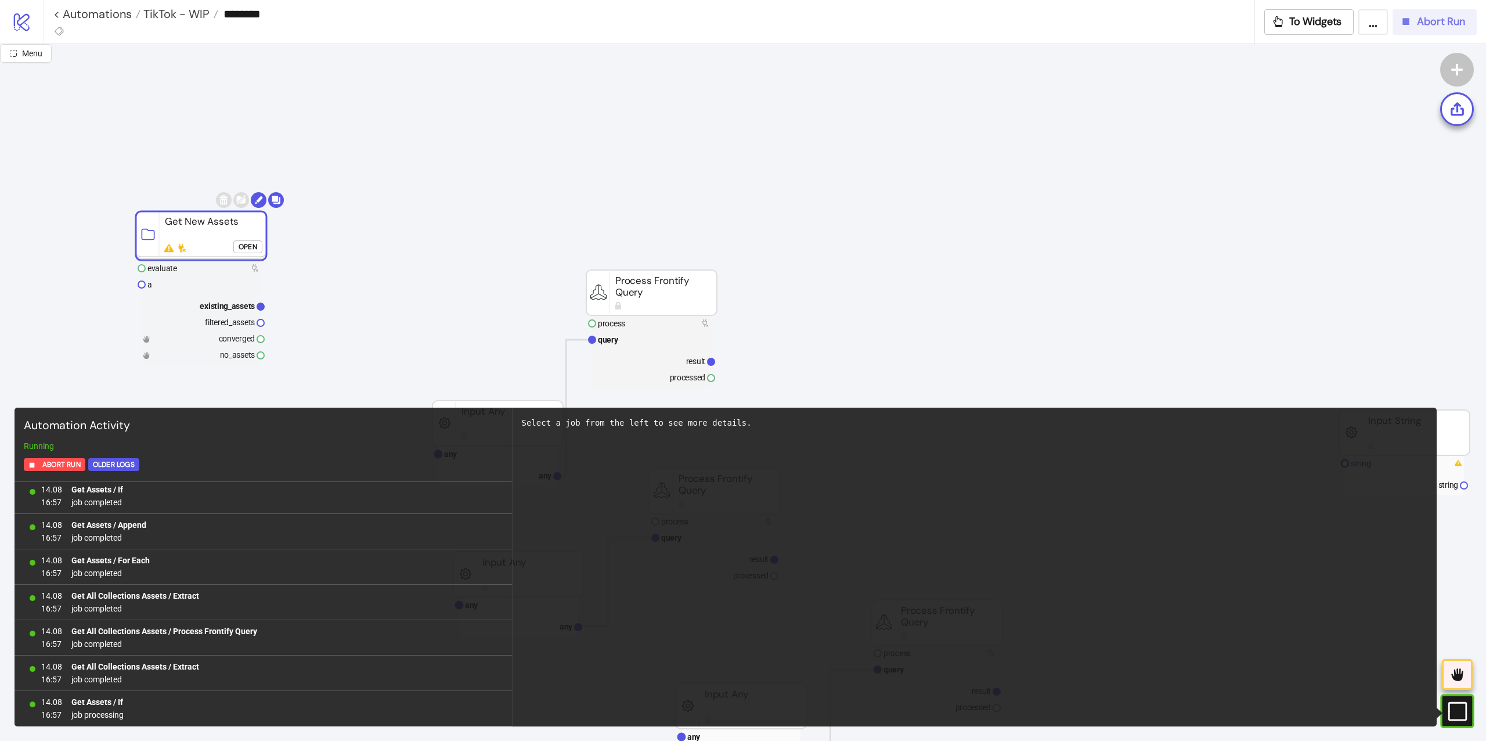
click at [1411, 24] on div "Abort Run" at bounding box center [1432, 21] width 66 height 13
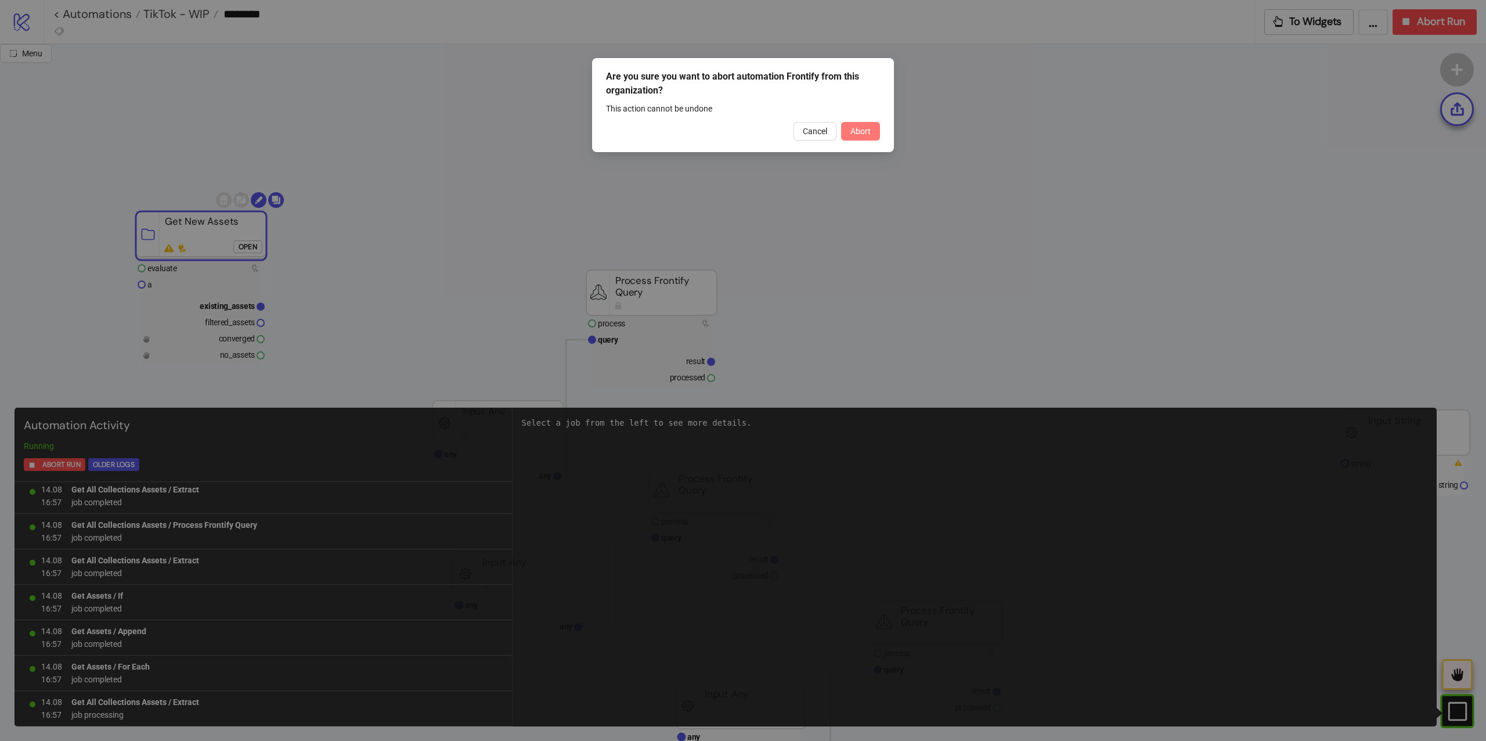
drag, startPoint x: 865, startPoint y: 117, endPoint x: 861, endPoint y: 124, distance: 7.8
click at [864, 120] on div "Are you sure you want to abort automation Frontify from this organization? This…" at bounding box center [743, 105] width 302 height 94
click at [855, 128] on span "Abort" at bounding box center [860, 131] width 20 height 9
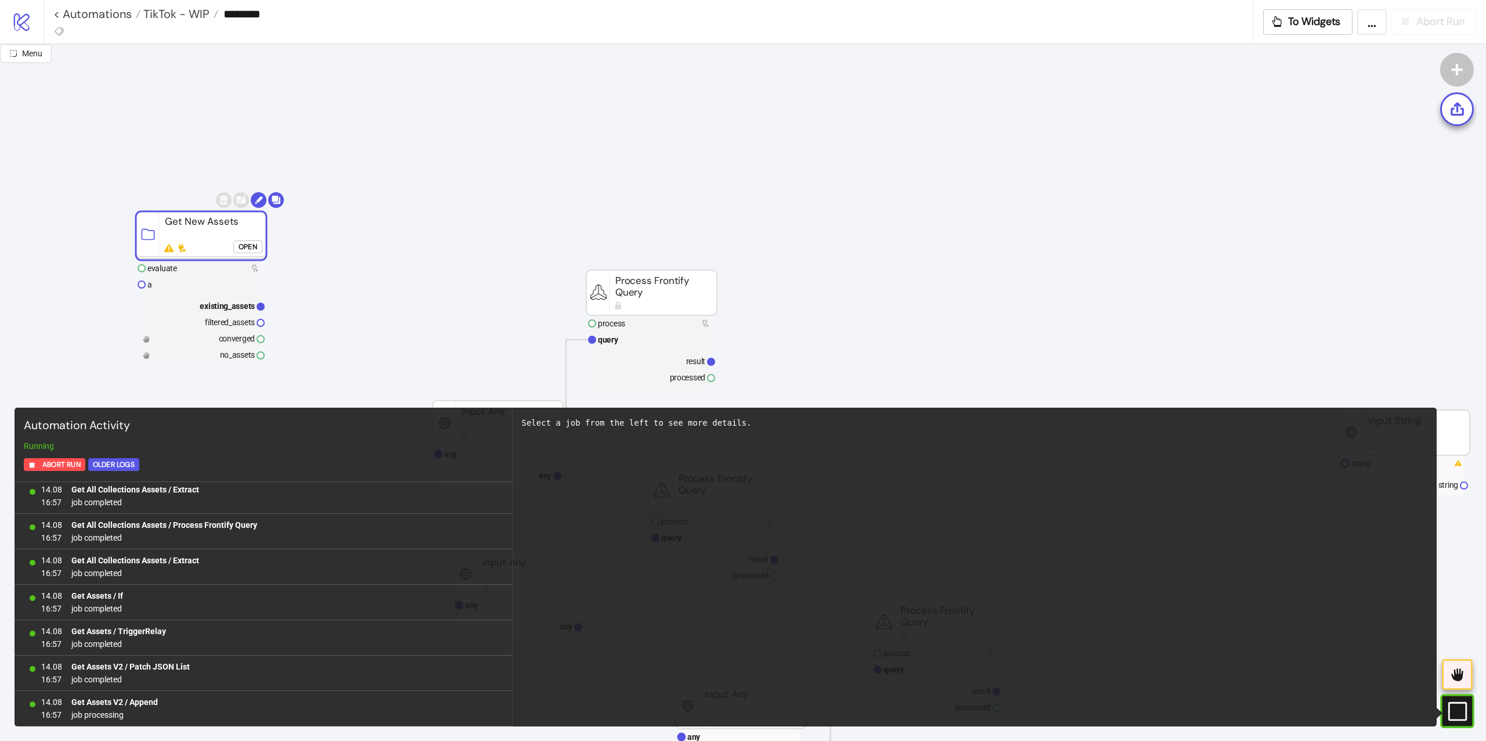
scroll to position [2176, 0]
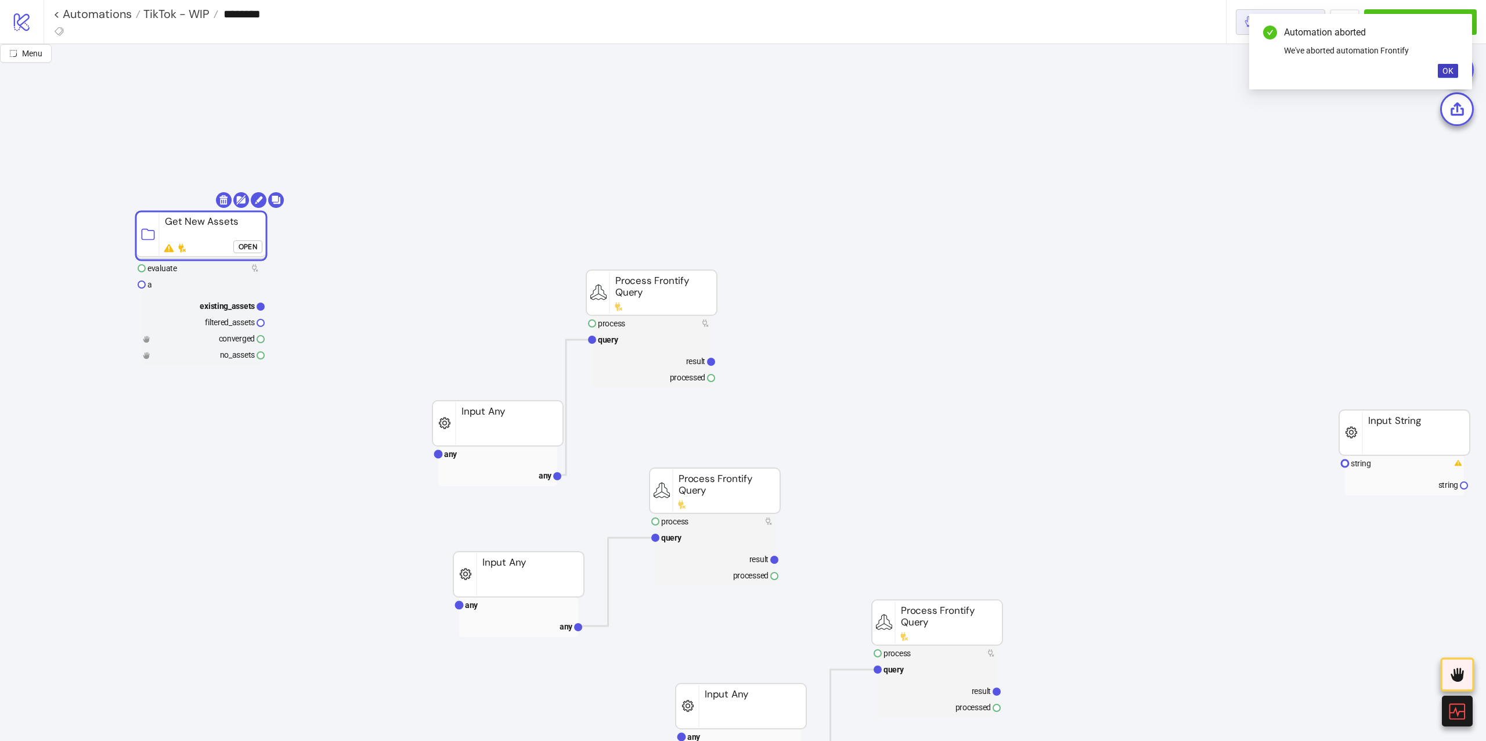
click at [1243, 27] on icon "button" at bounding box center [1249, 21] width 13 height 13
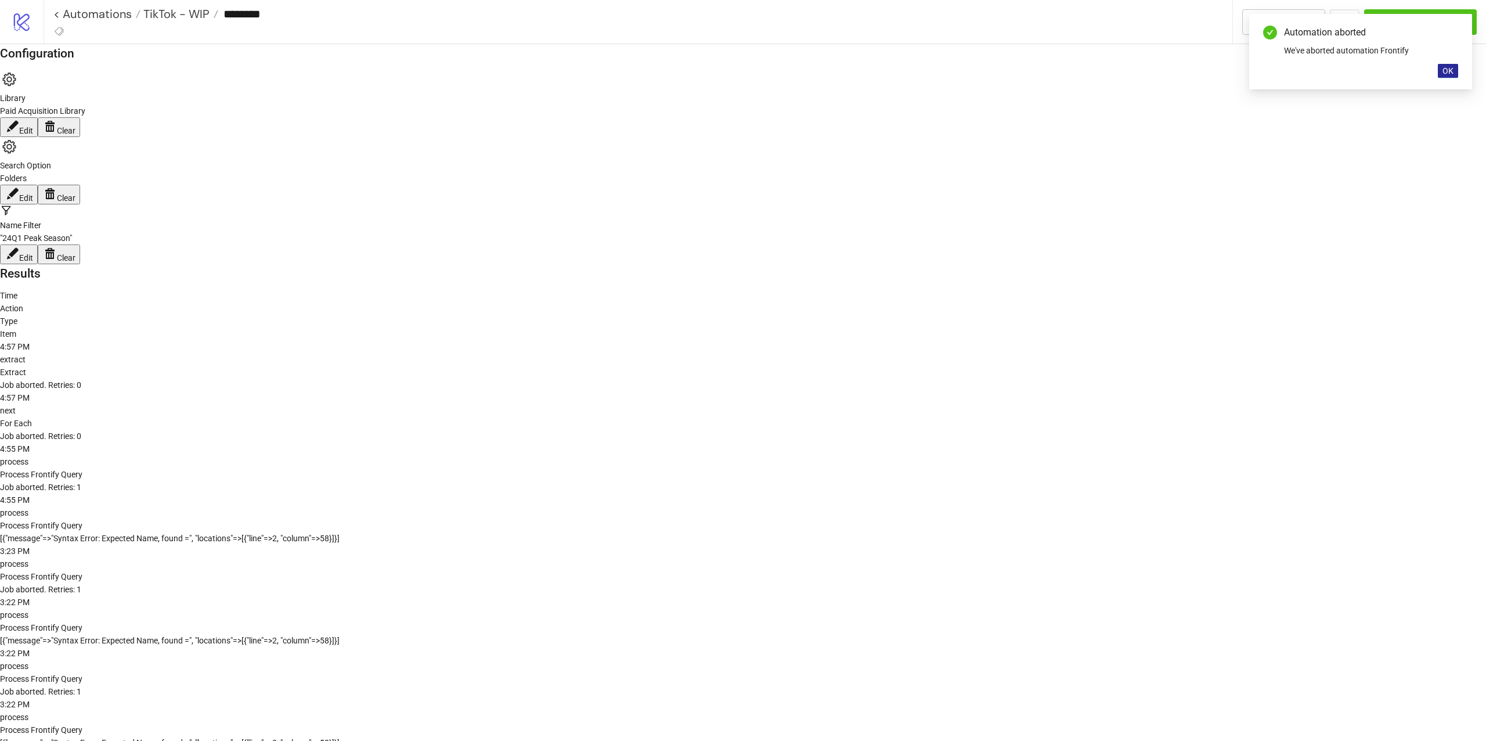
click at [1451, 71] on span "OK" at bounding box center [1447, 70] width 11 height 9
click at [1273, 26] on span "To Builder" at bounding box center [1290, 21] width 46 height 13
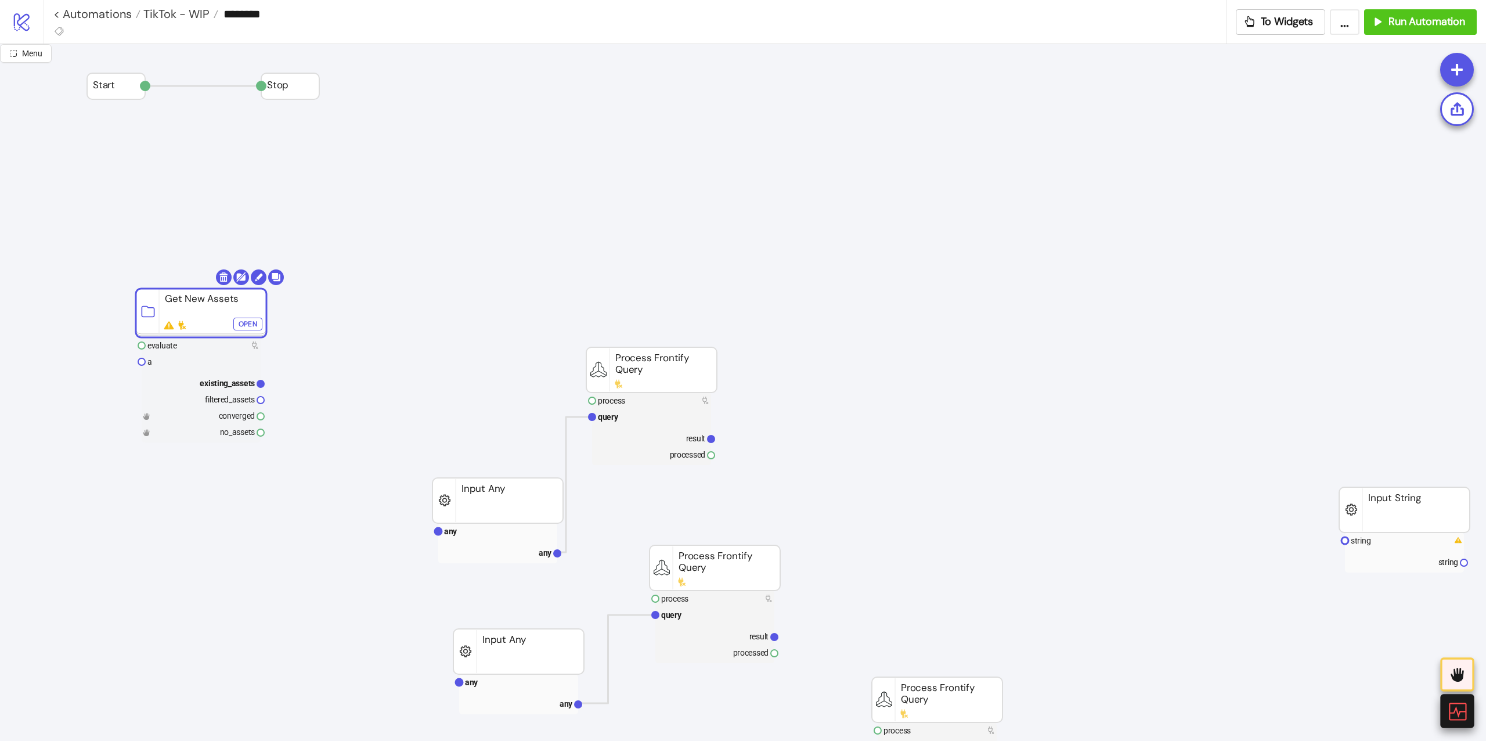
click at [1444, 702] on div at bounding box center [1457, 710] width 34 height 34
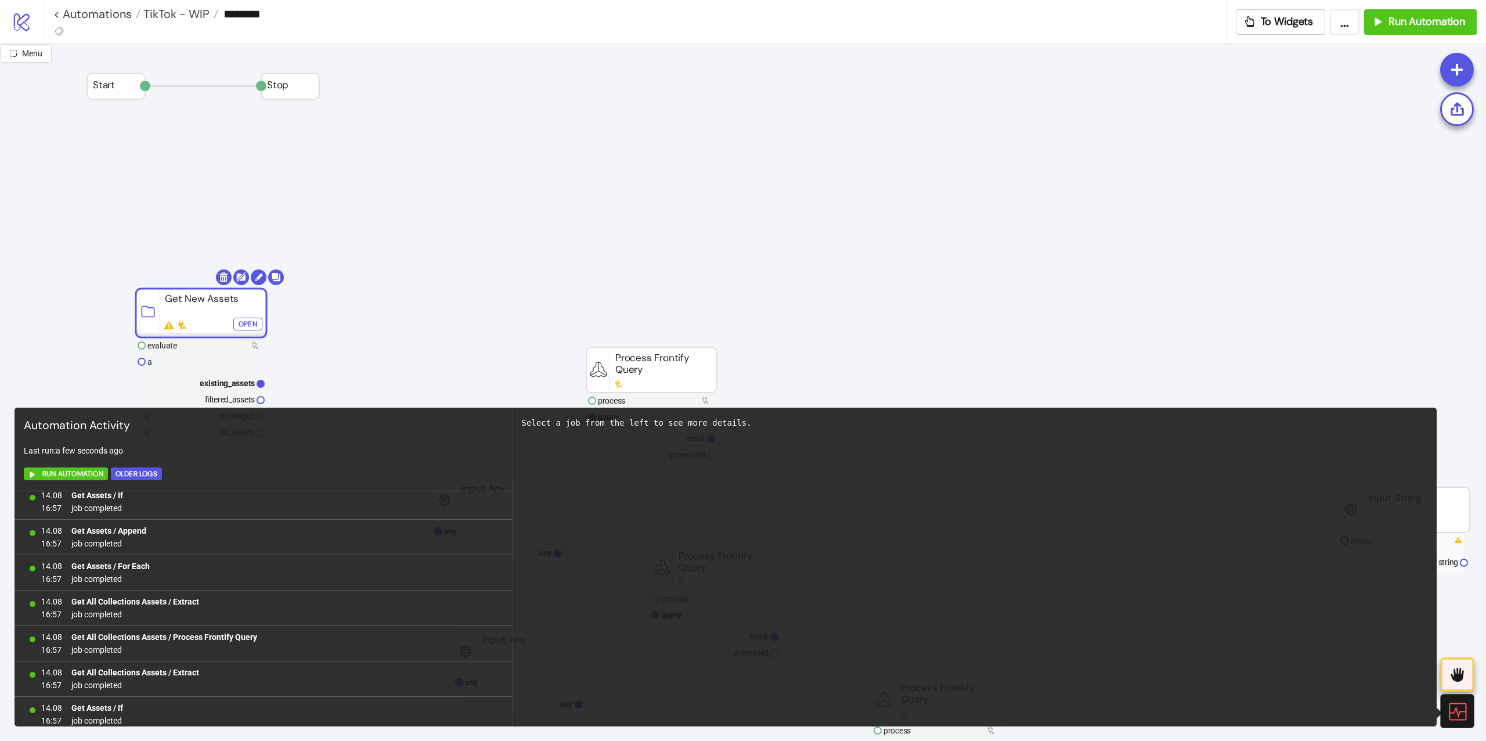
scroll to position [1912, 0]
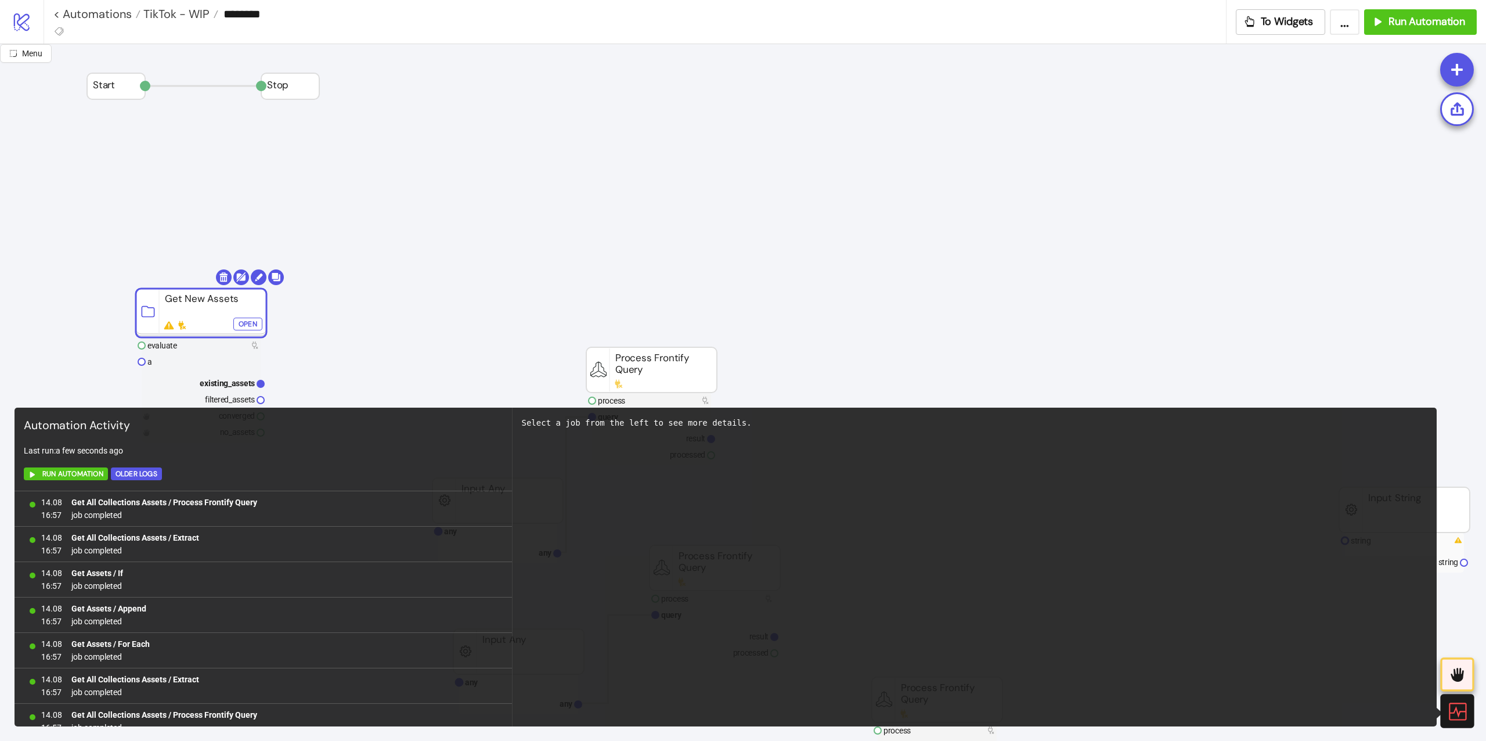
click at [242, 321] on div "Open" at bounding box center [248, 323] width 19 height 13
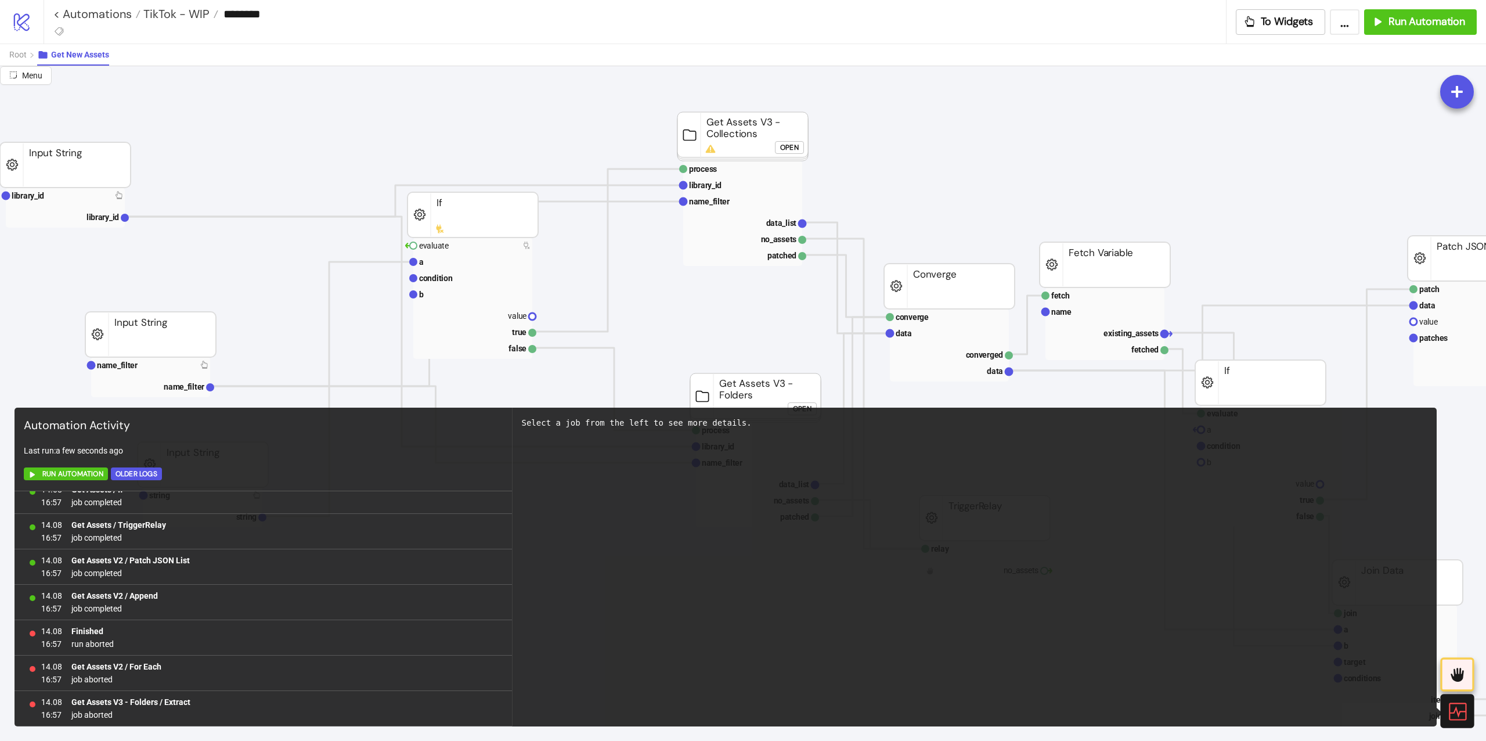
scroll to position [154, 0]
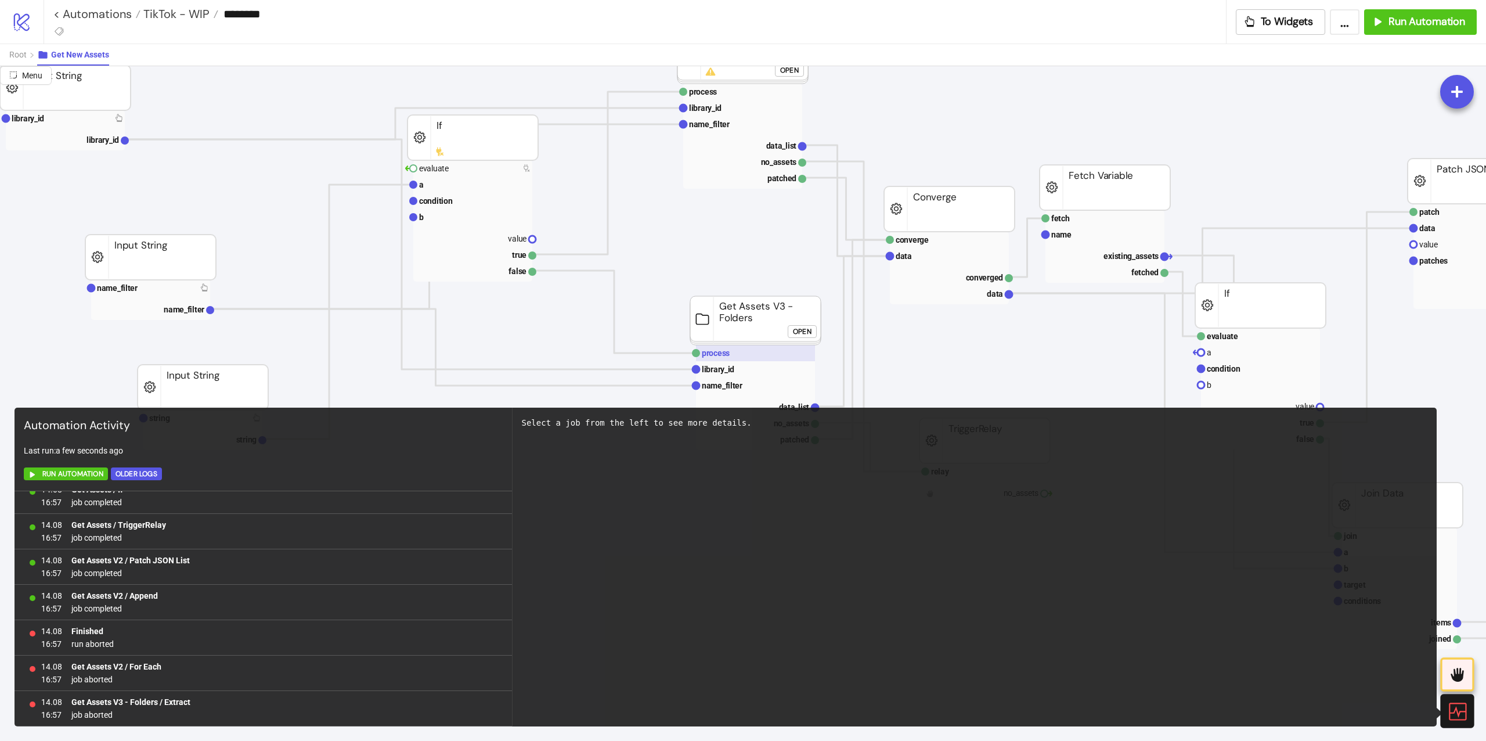
click at [735, 352] on rect at bounding box center [755, 353] width 119 height 16
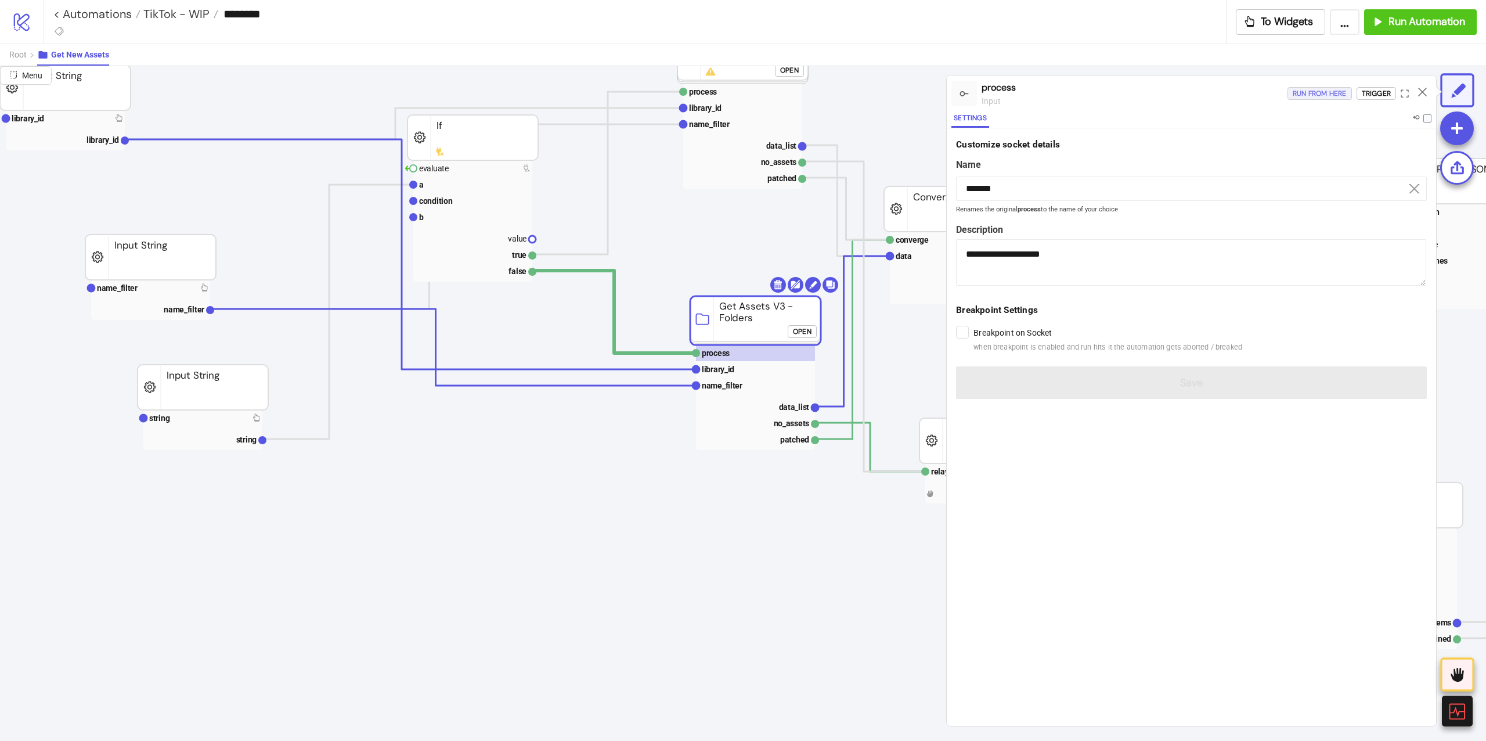
click at [1324, 96] on div "Run from here" at bounding box center [1319, 93] width 54 height 13
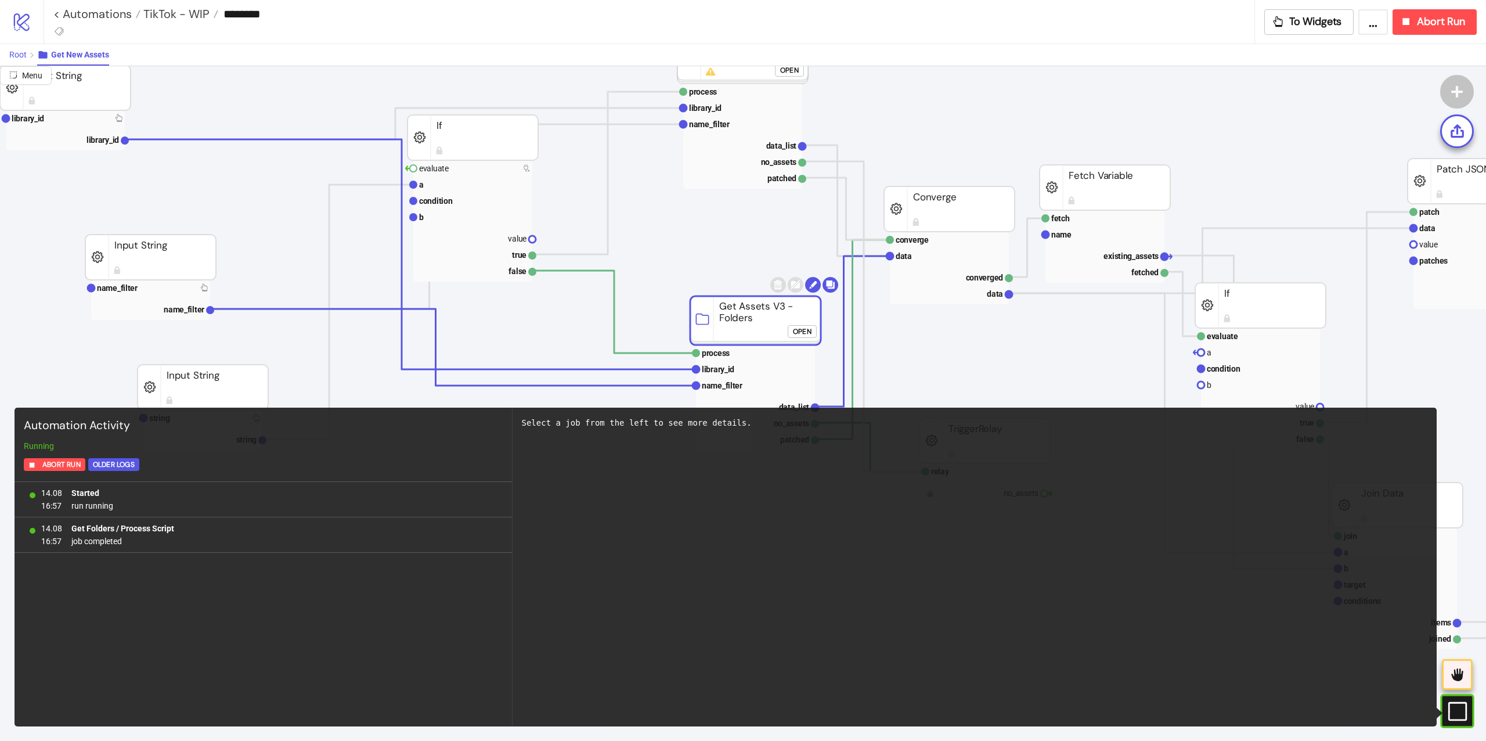
click at [17, 55] on span "Root" at bounding box center [17, 54] width 17 height 9
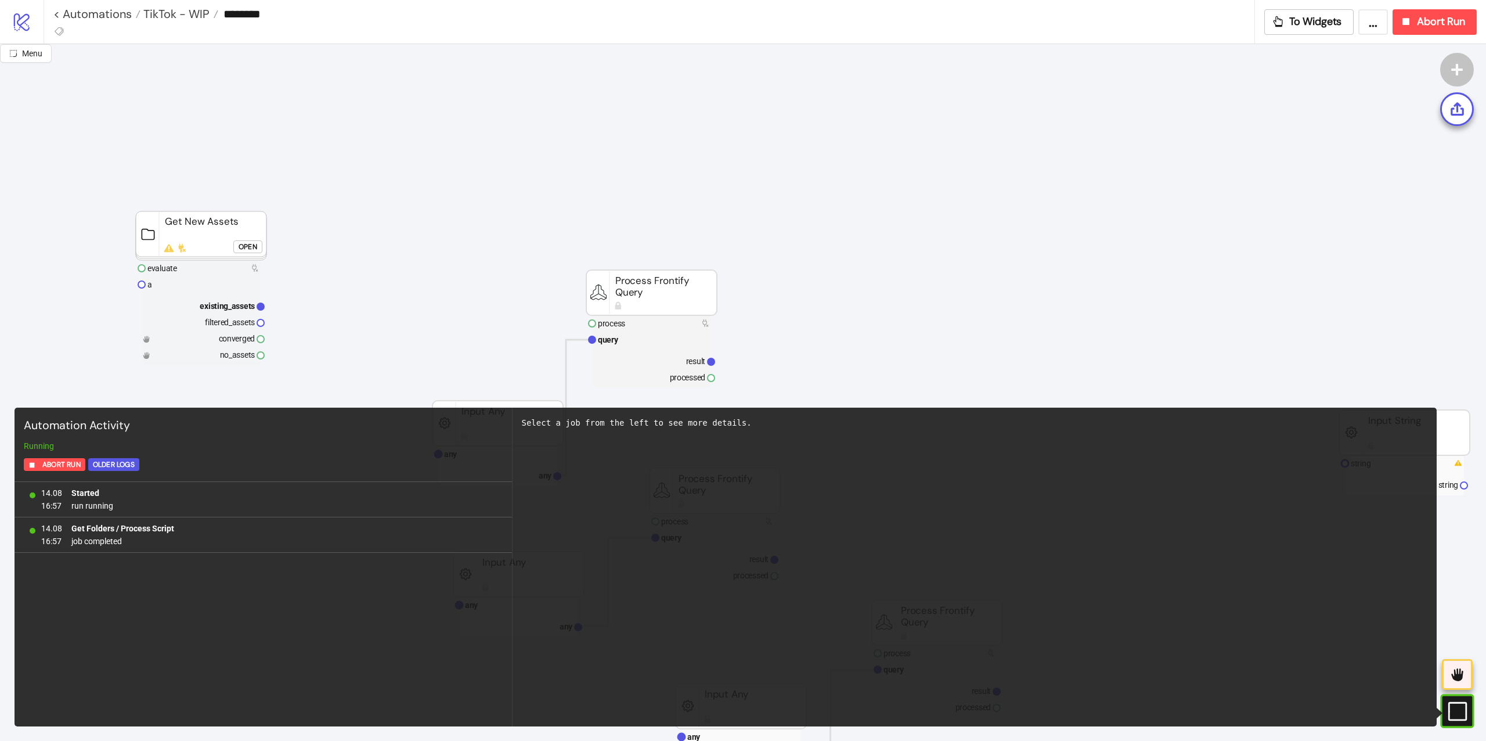
scroll to position [0, 0]
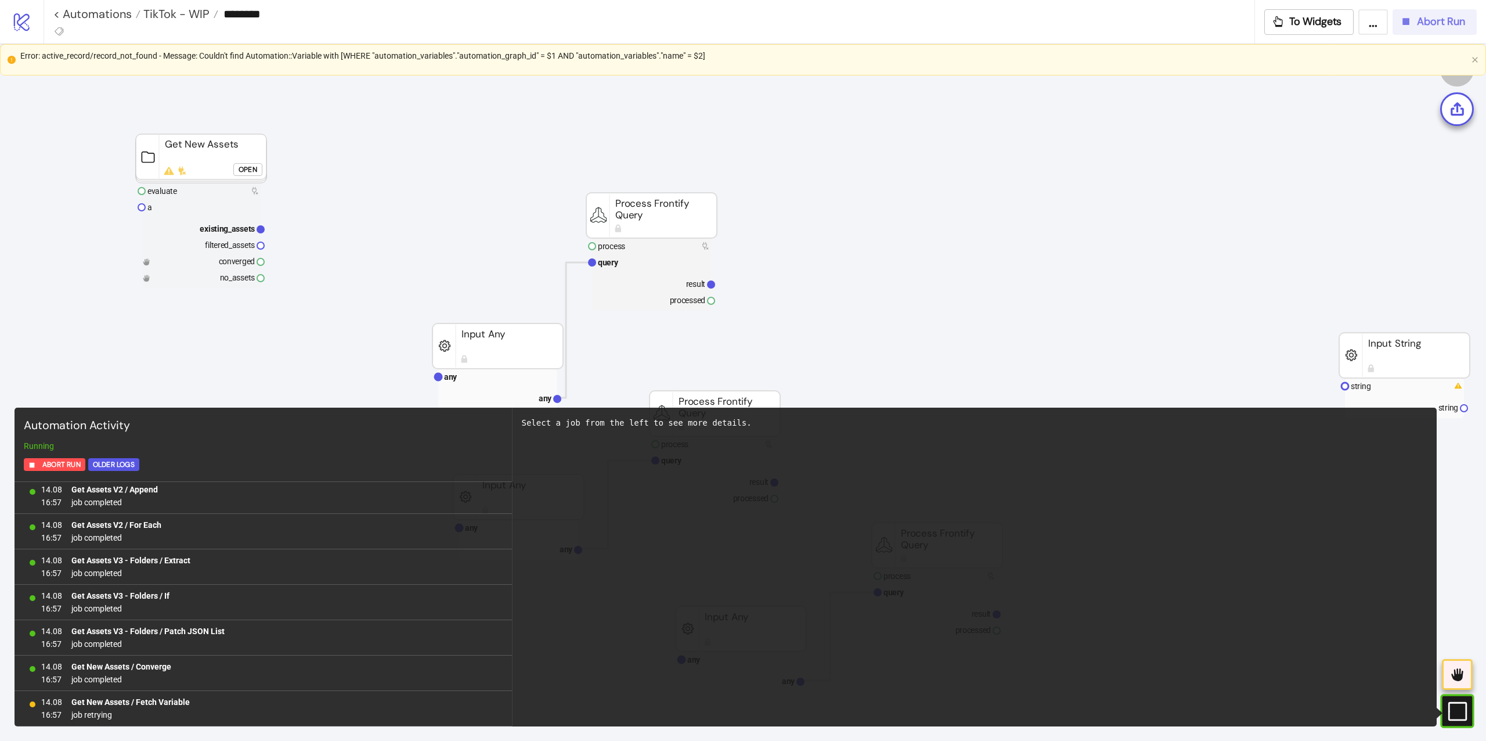
click at [1408, 19] on icon "button" at bounding box center [1406, 21] width 7 height 7
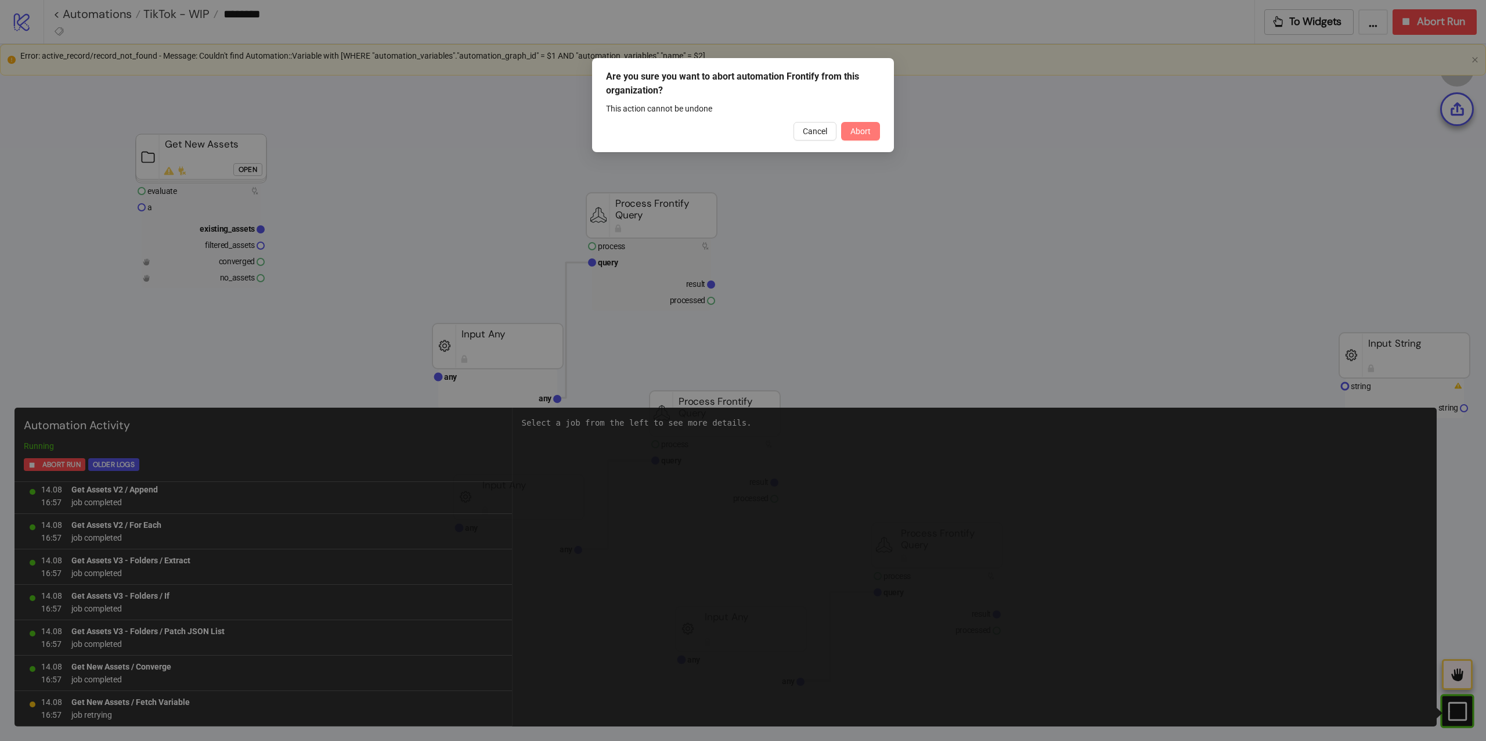
click at [869, 136] on button "Abort" at bounding box center [860, 131] width 39 height 19
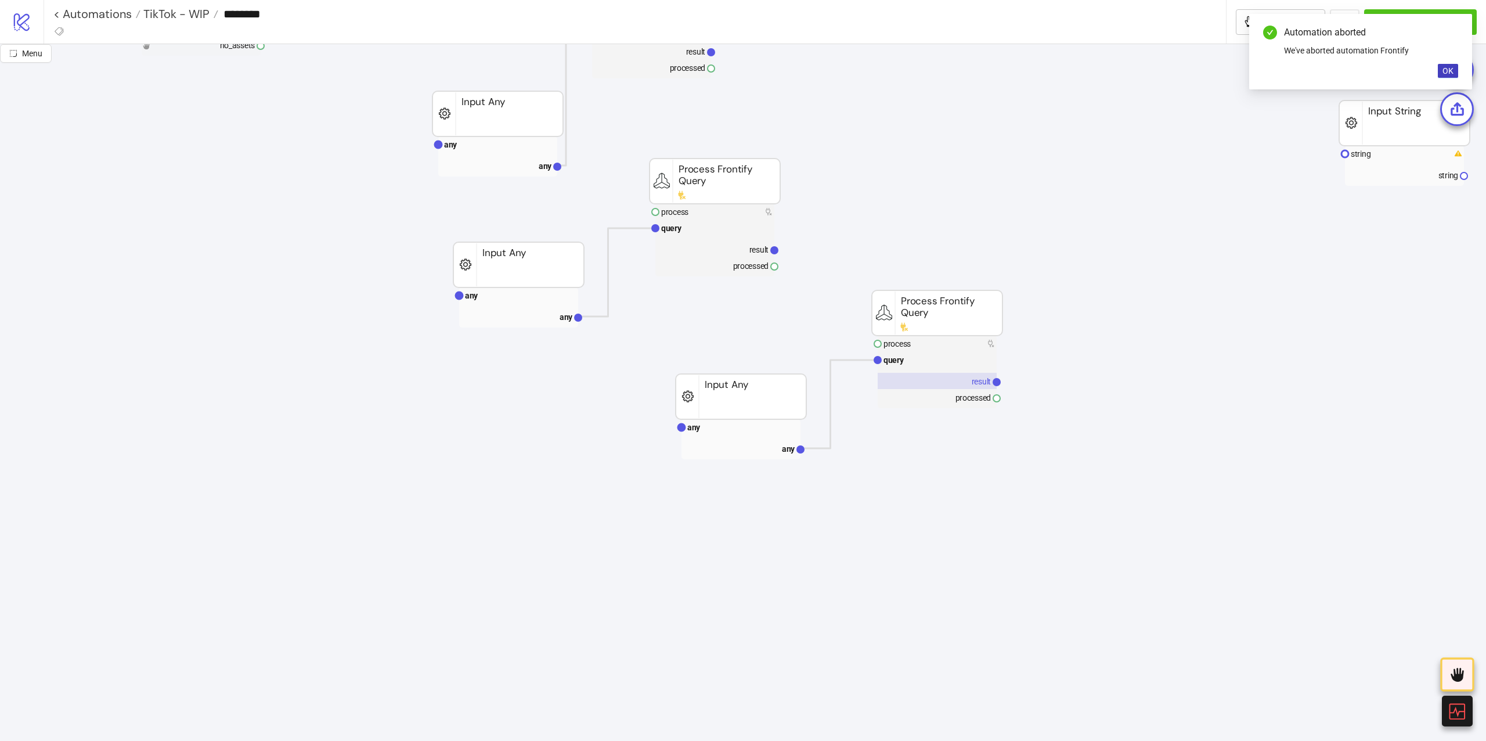
click at [936, 379] on rect at bounding box center [936, 381] width 119 height 16
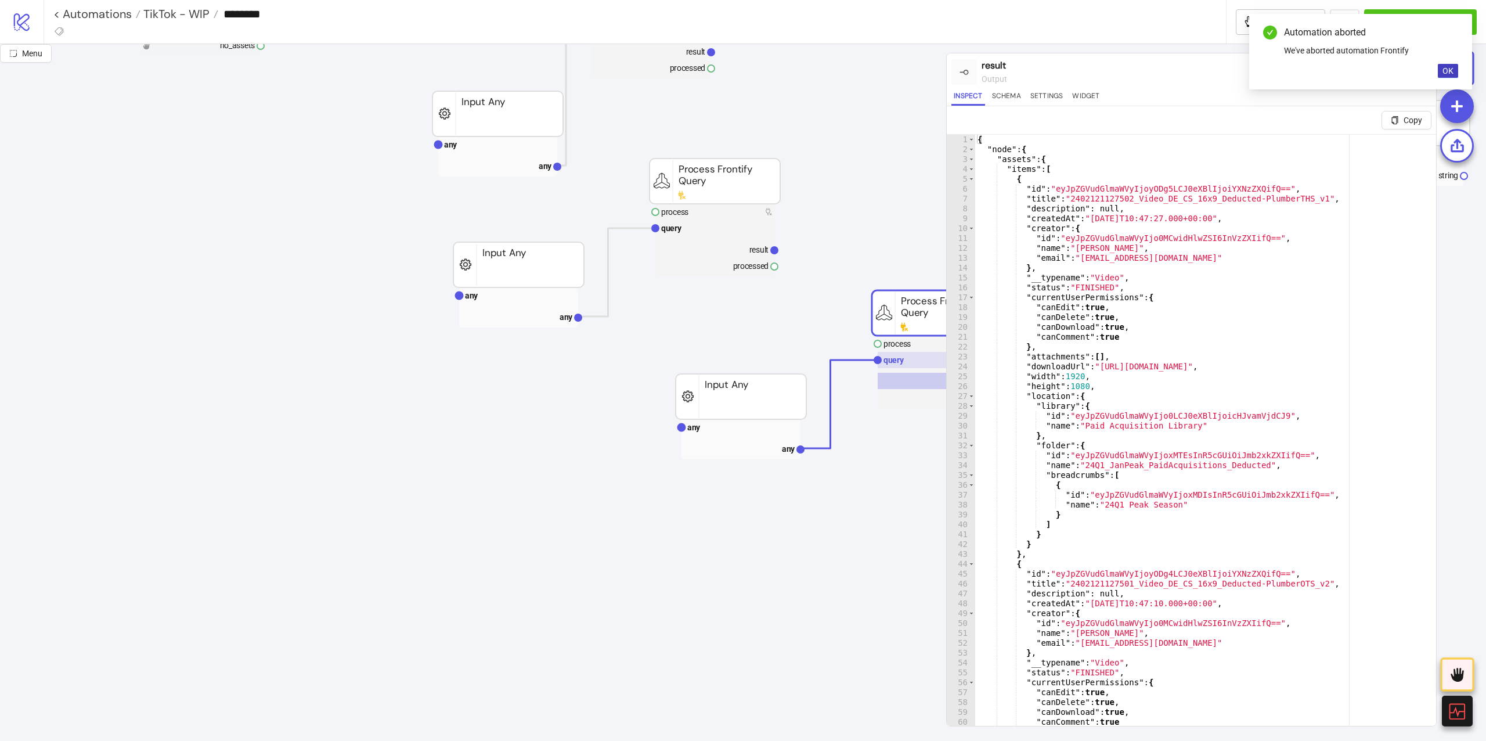
click at [904, 367] on rect at bounding box center [936, 360] width 119 height 16
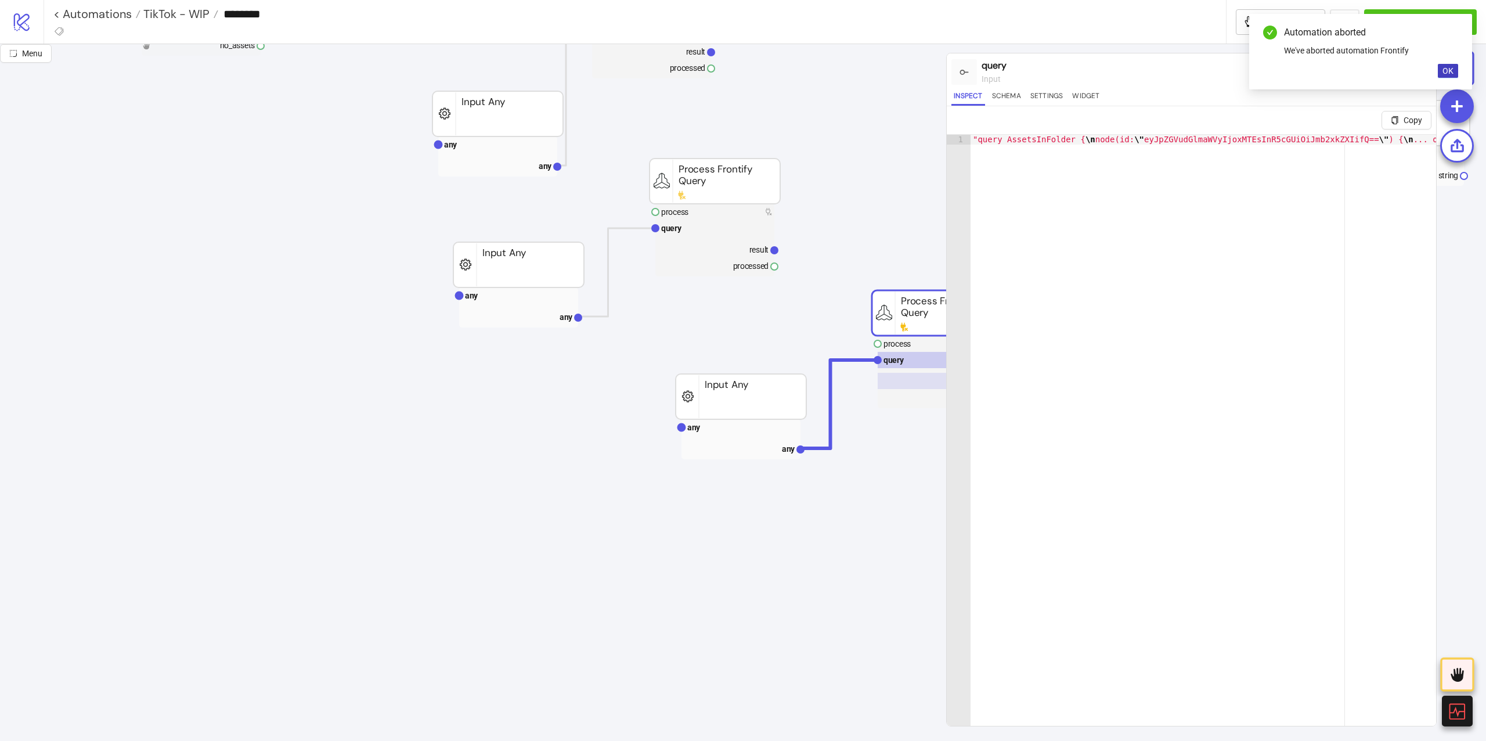
click at [900, 381] on rect at bounding box center [936, 381] width 119 height 16
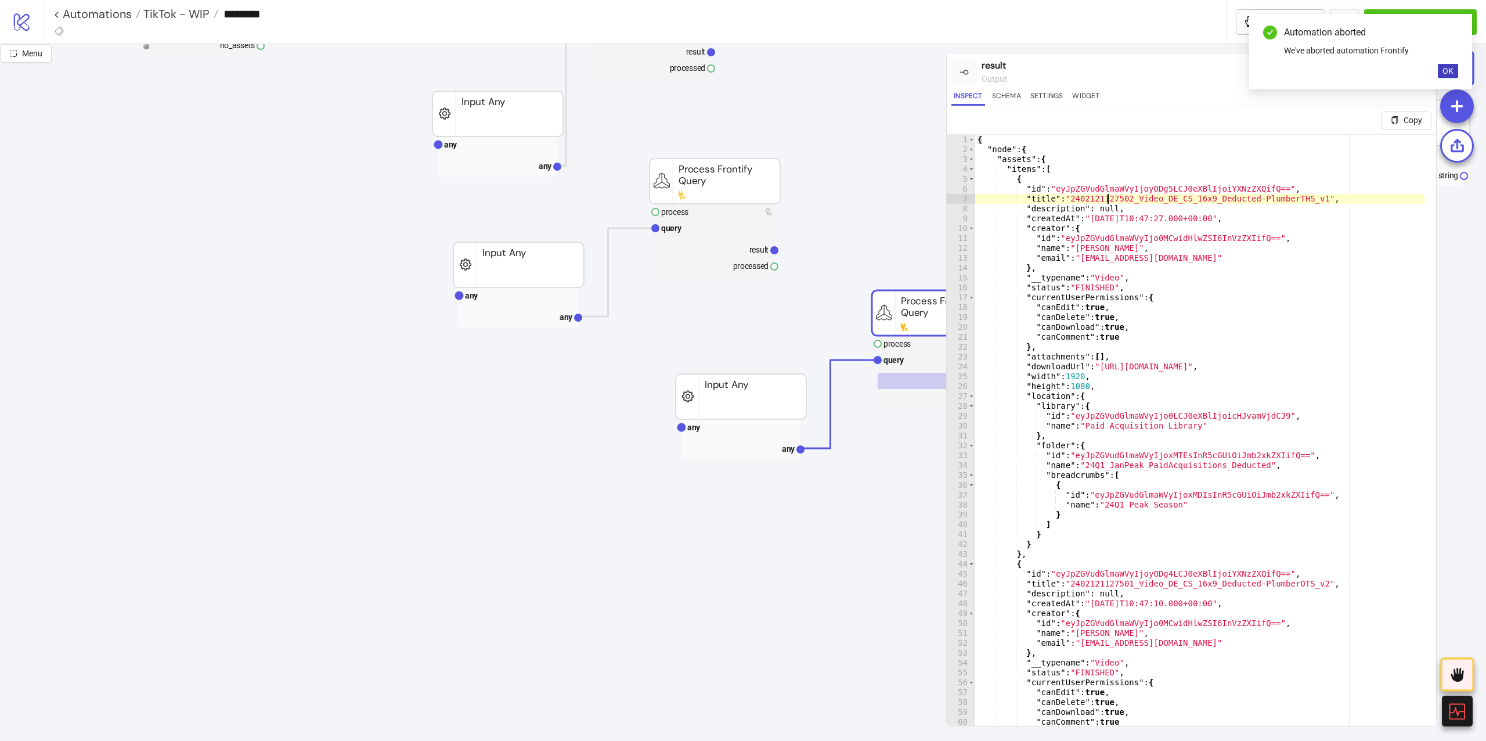
type textarea "**********"
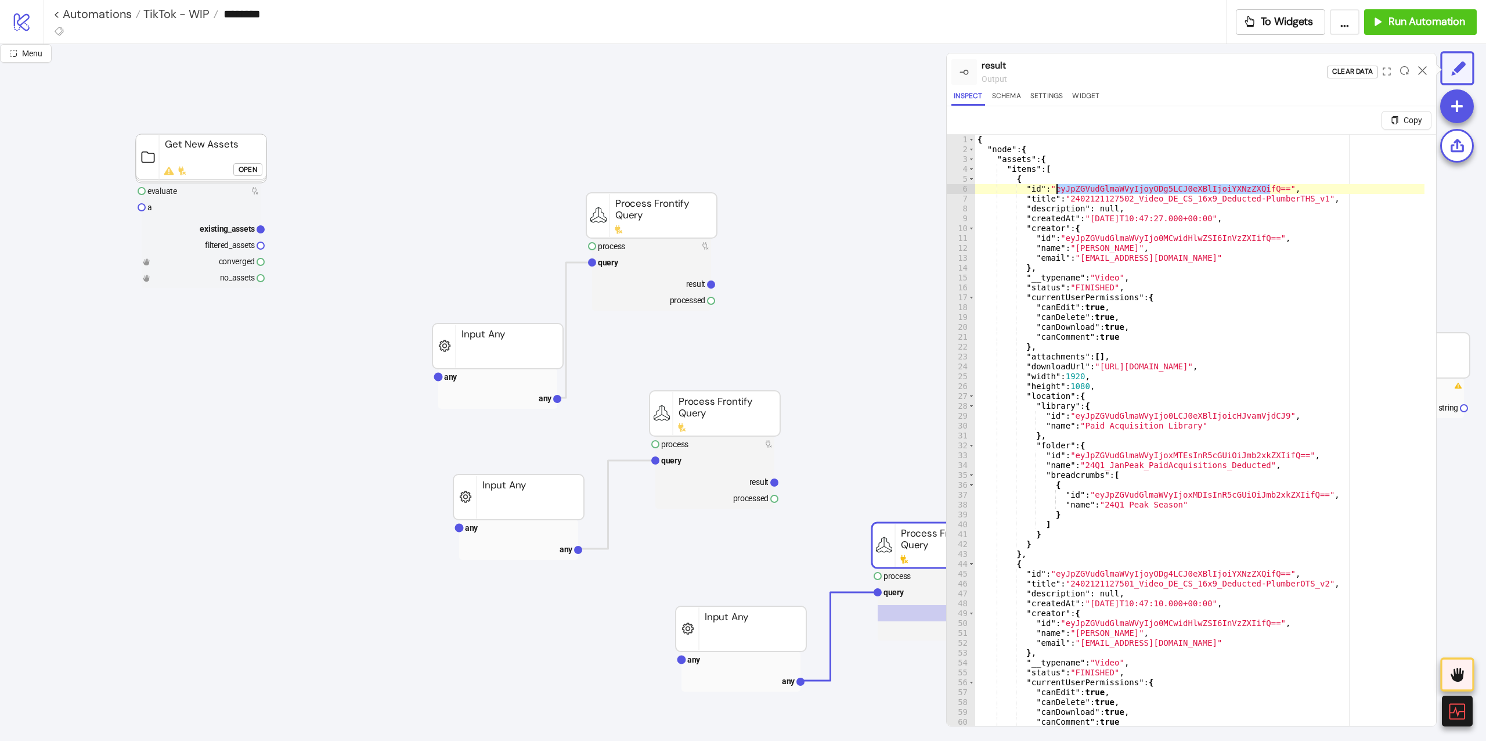
click at [246, 166] on div "Open" at bounding box center [248, 169] width 19 height 13
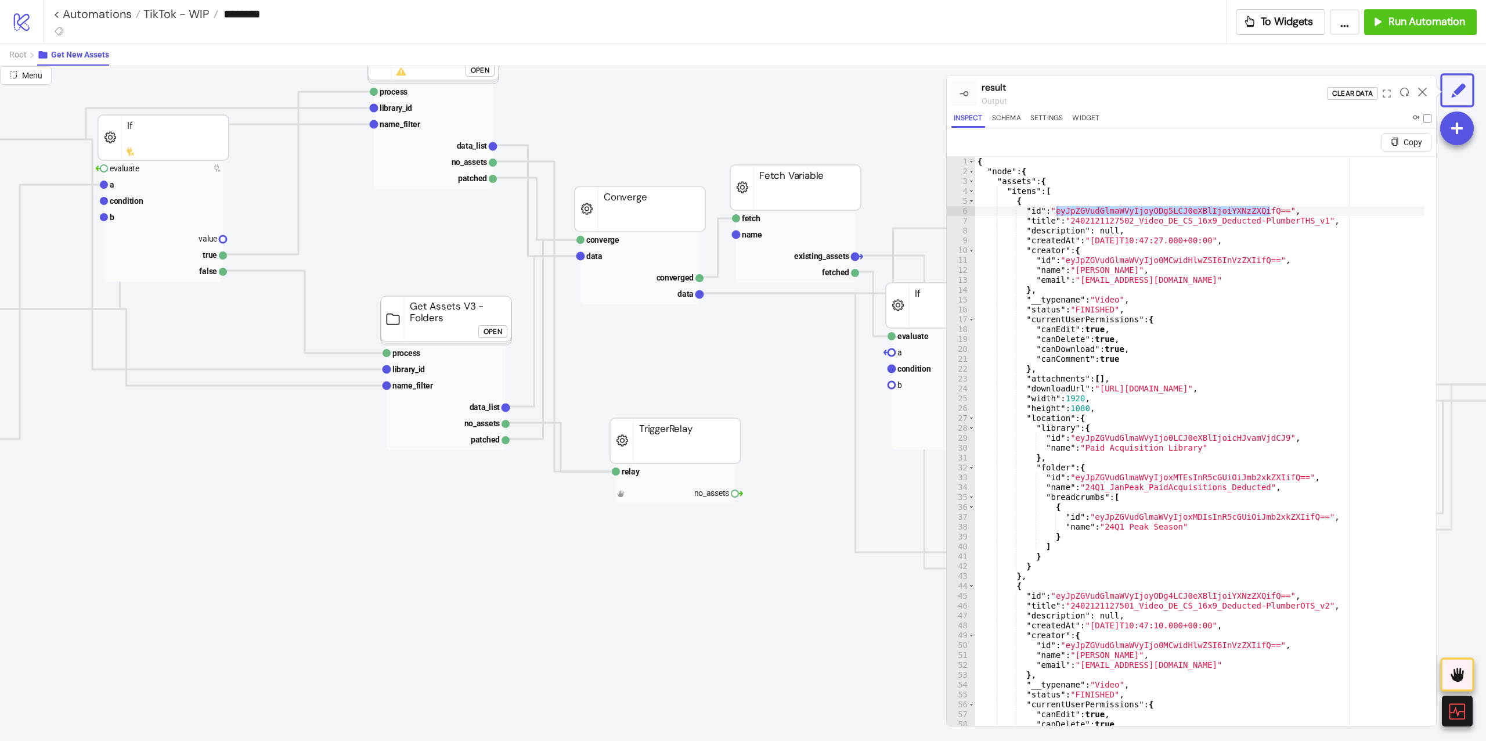
click at [470, 397] on rect at bounding box center [446, 397] width 119 height 105
click at [471, 400] on rect at bounding box center [446, 406] width 119 height 16
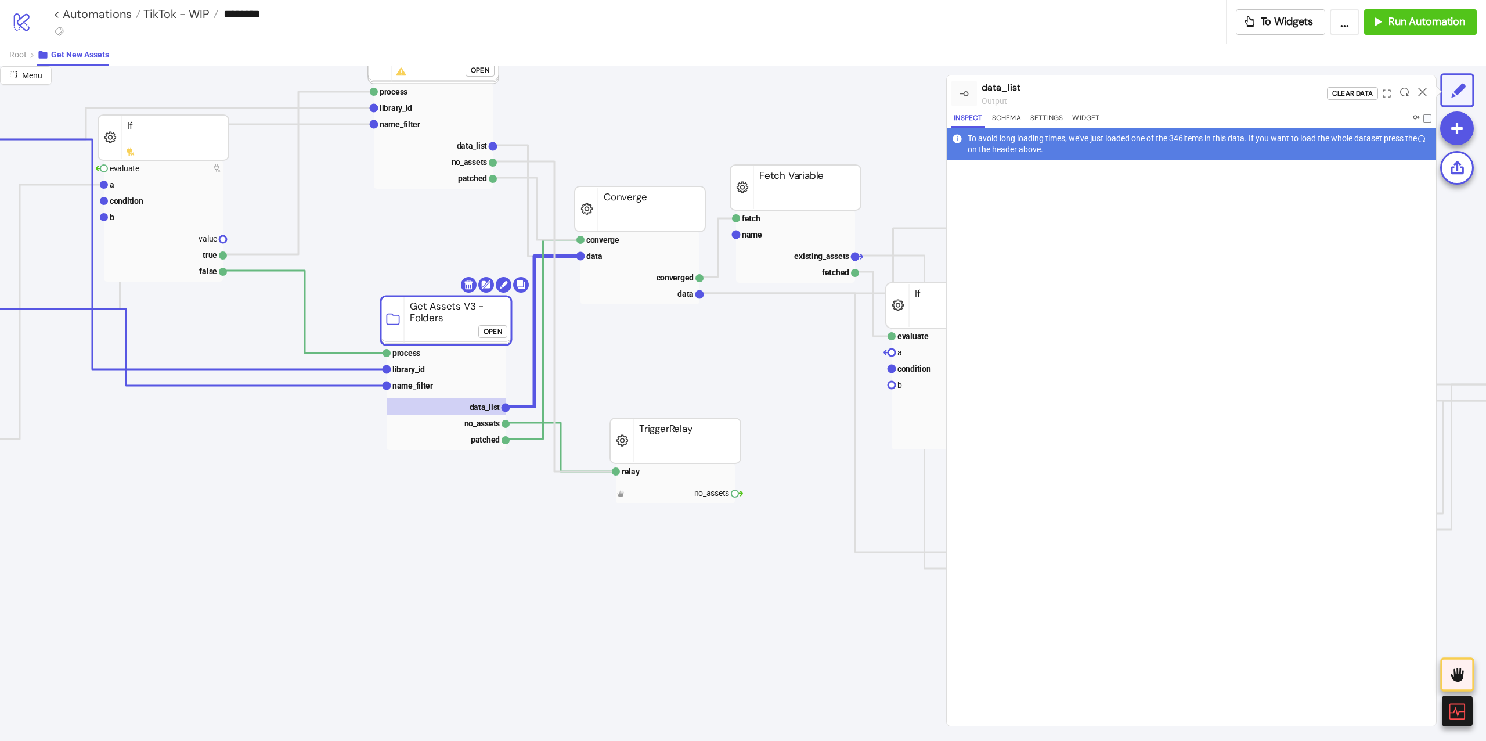
click at [1231, 284] on div at bounding box center [1191, 442] width 489 height 565
click at [1396, 87] on div at bounding box center [1404, 93] width 18 height 31
click at [1400, 88] on icon at bounding box center [1404, 92] width 9 height 9
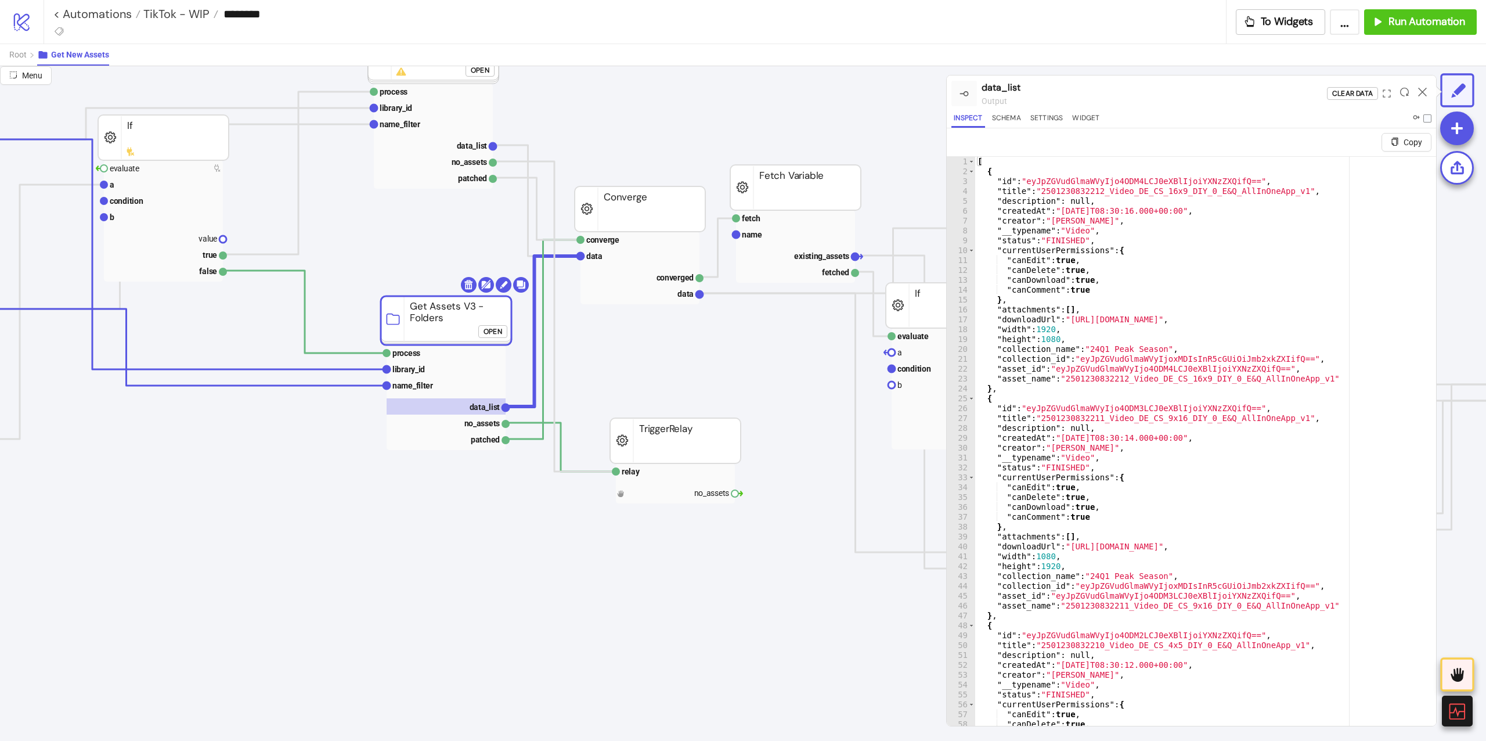
type textarea "**********"
drag, startPoint x: 1270, startPoint y: 162, endPoint x: 741, endPoint y: 221, distance: 533.0
click at [741, 221] on div "**********" at bounding box center [743, 403] width 1486 height 674
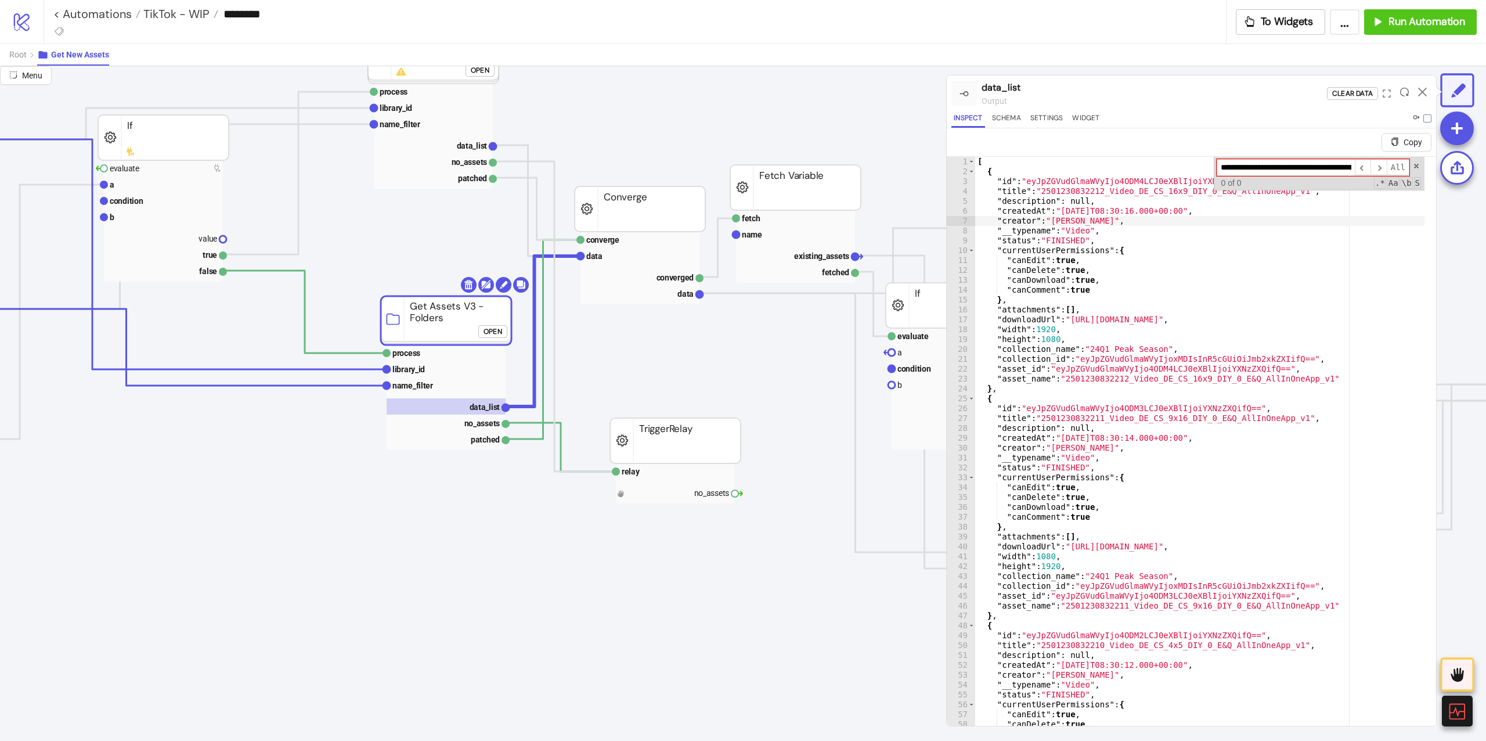
type input "**********"
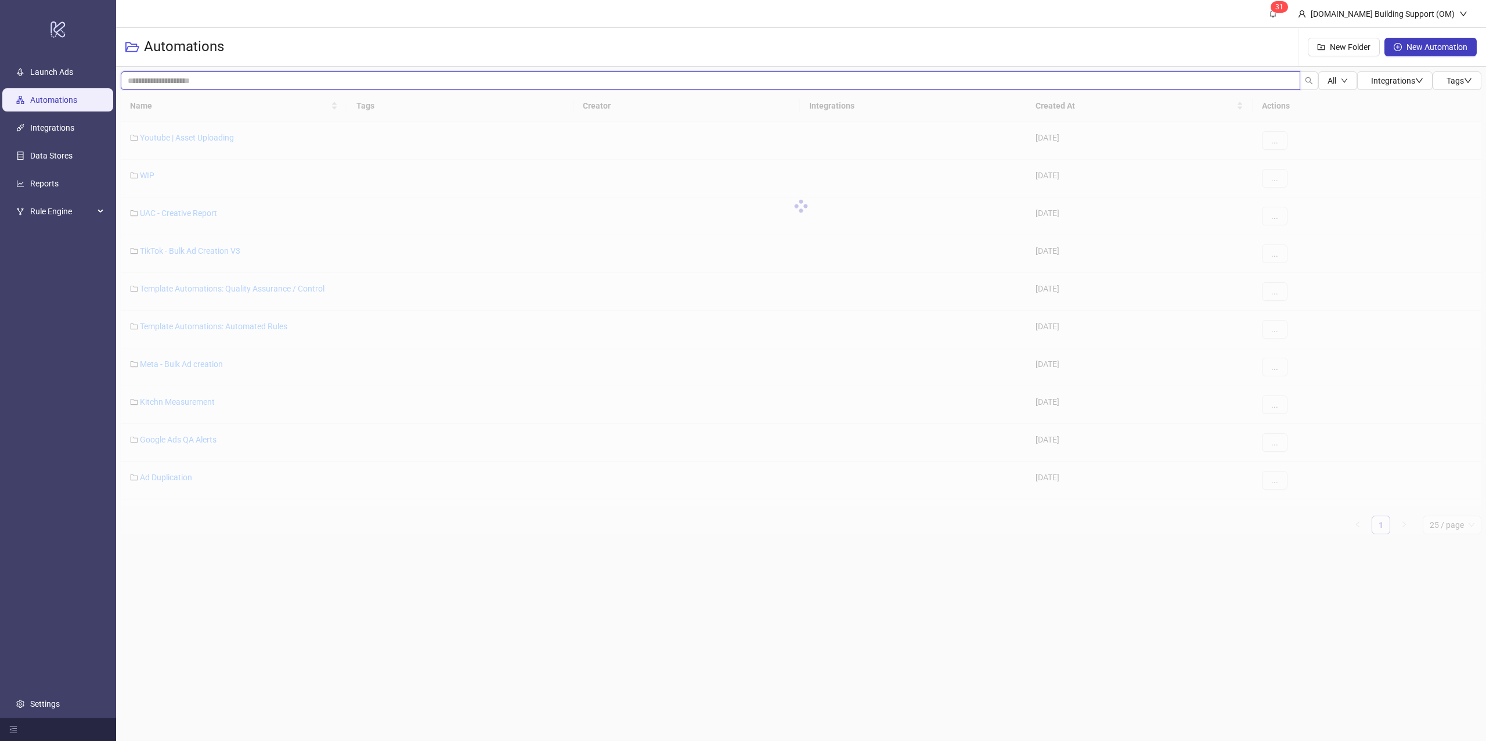
click at [494, 80] on input "search" at bounding box center [710, 80] width 1179 height 19
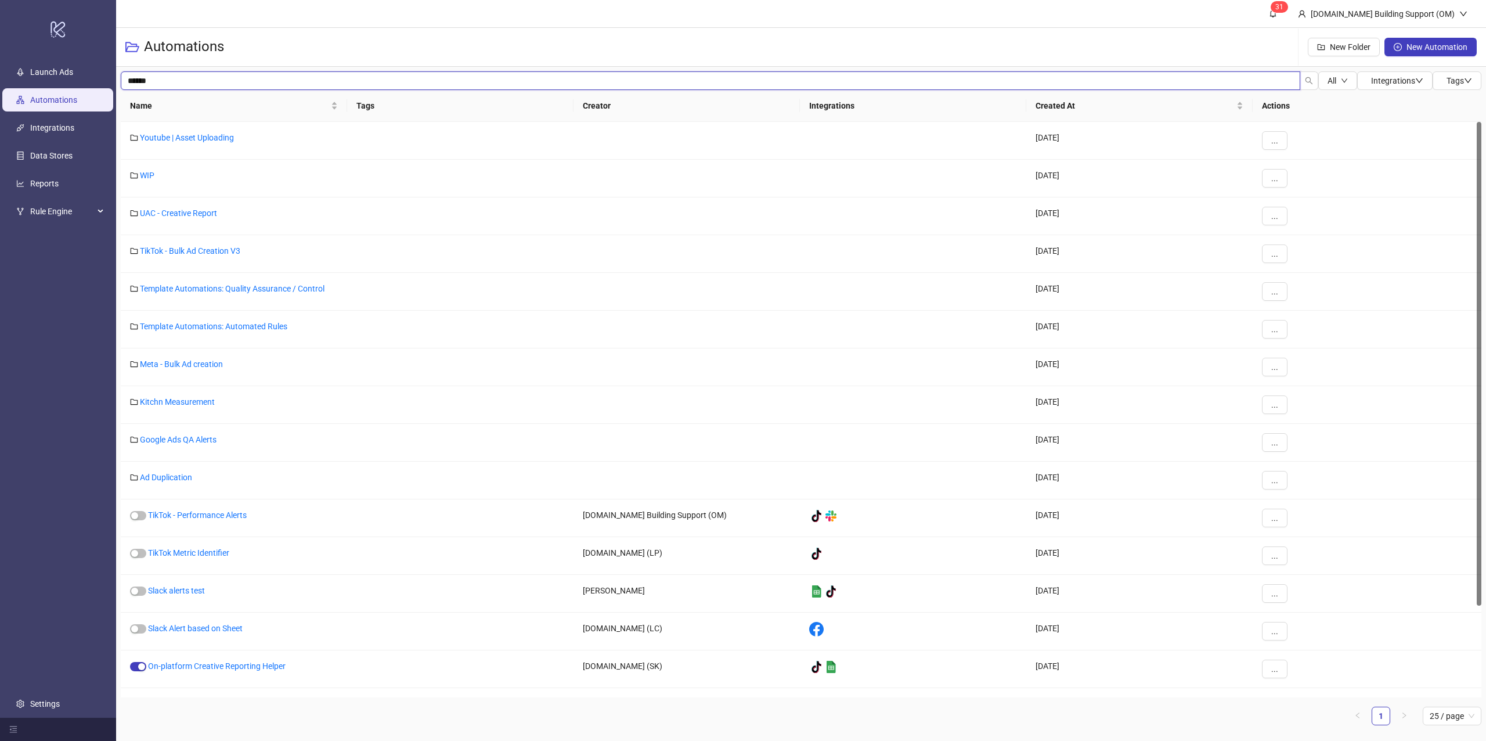
type input "******"
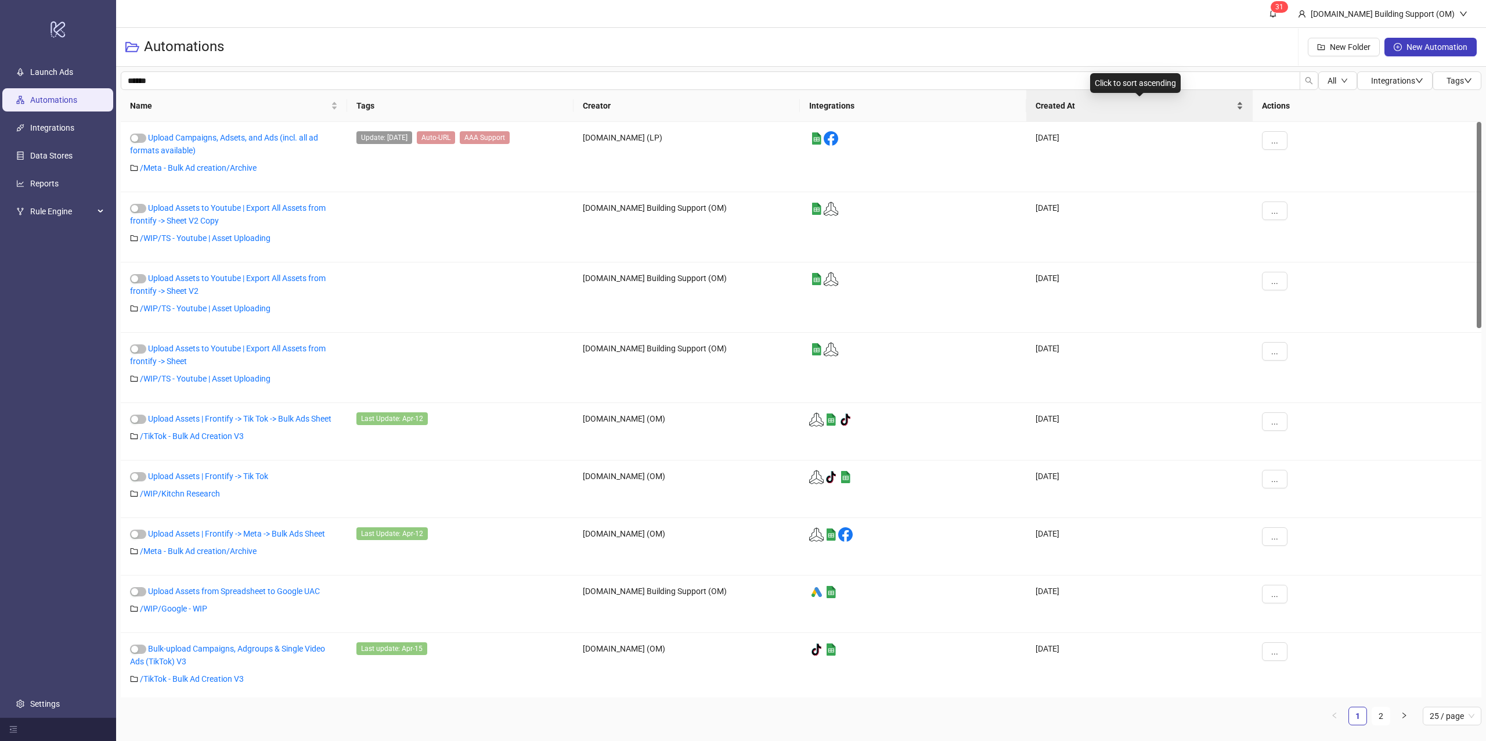
click at [1124, 105] on span "Created At" at bounding box center [1134, 105] width 198 height 13
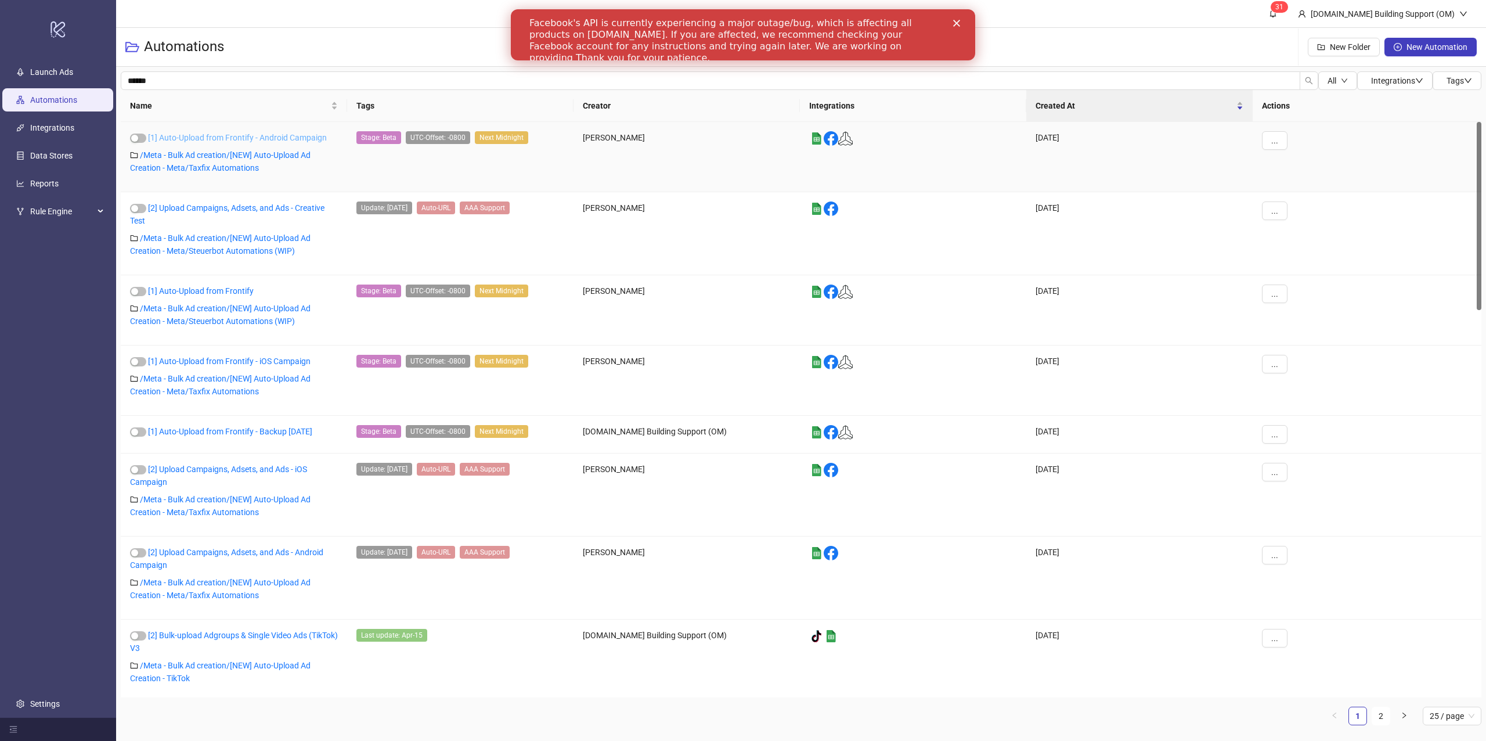
click at [214, 138] on link "[1] Auto-Upload from Frontify - Android Campaign" at bounding box center [237, 137] width 179 height 9
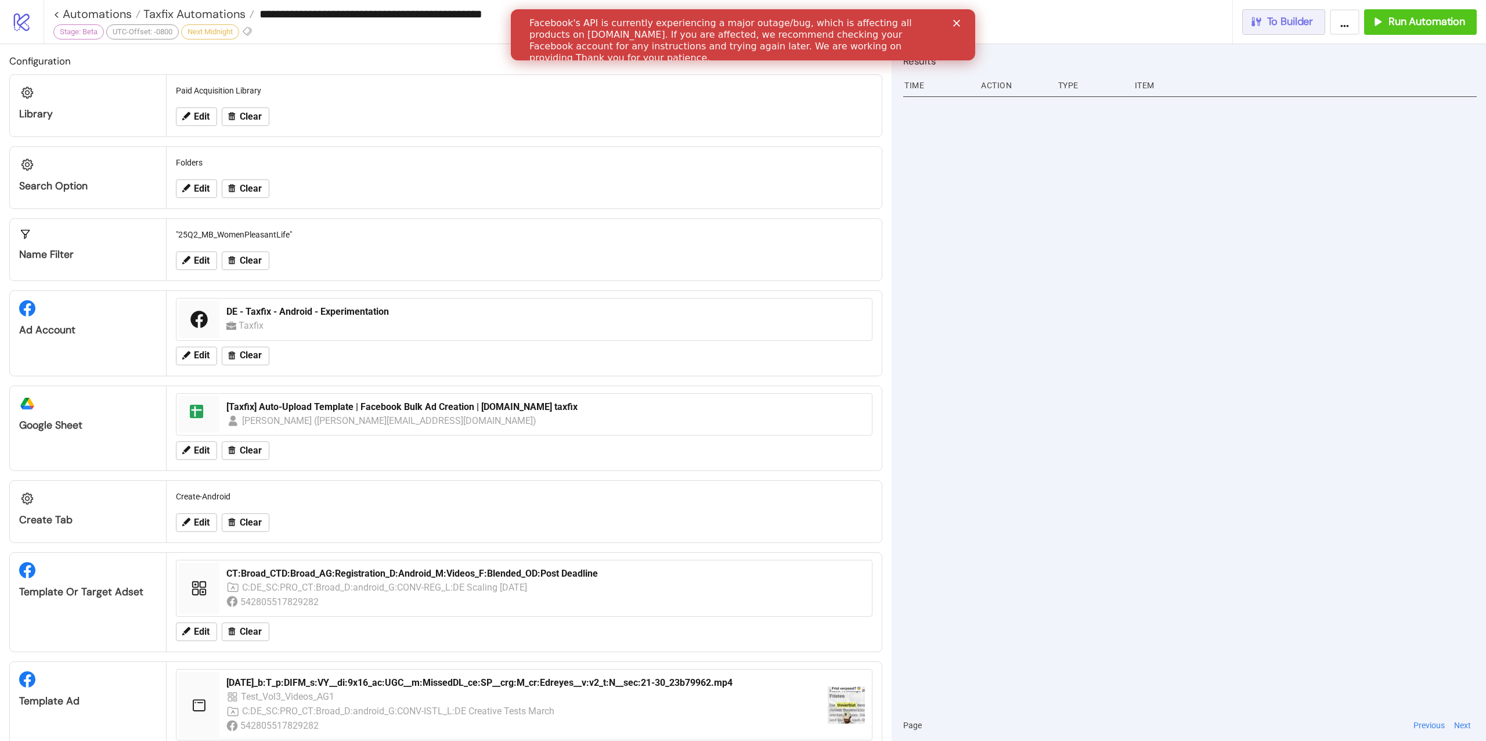
click at [1280, 27] on span "To Builder" at bounding box center [1290, 21] width 46 height 13
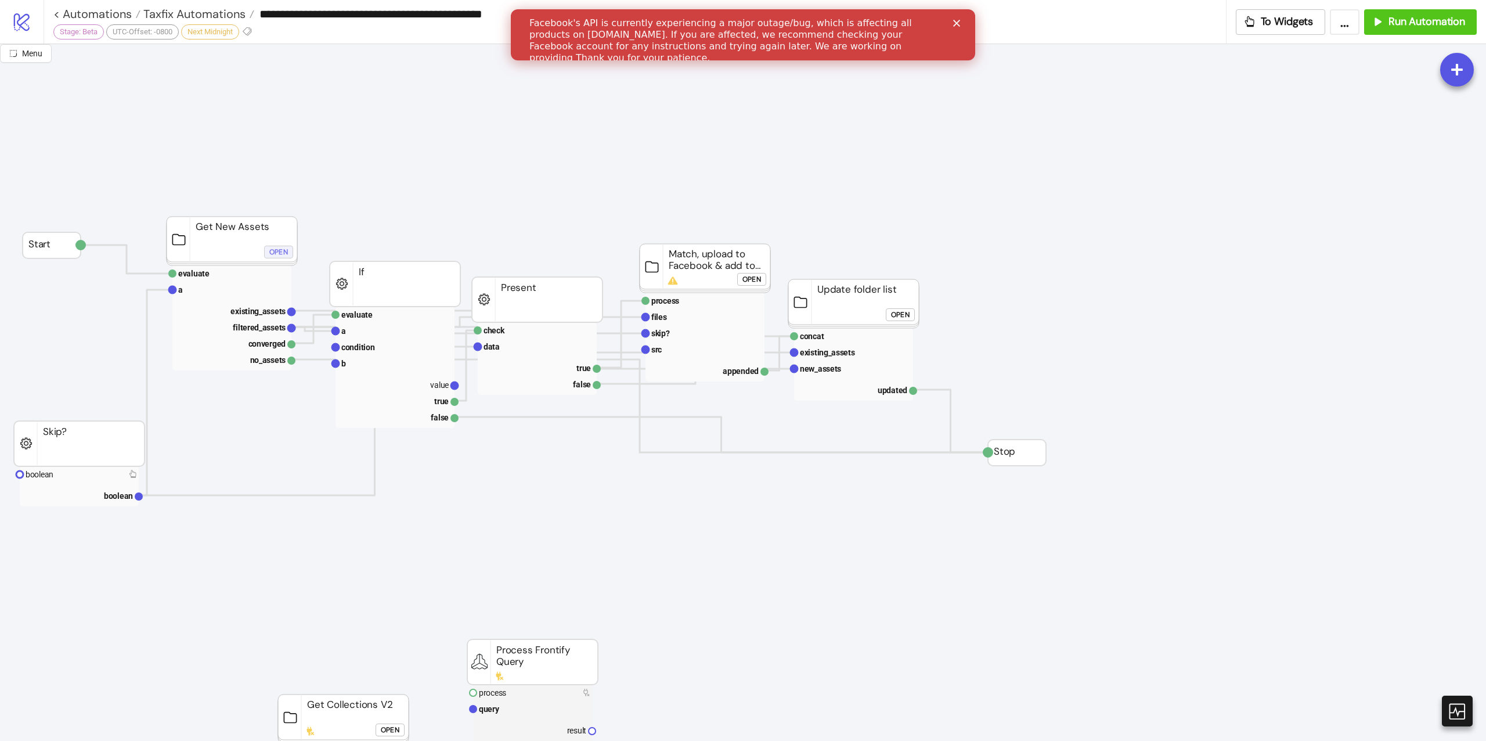
click at [282, 252] on div "Open" at bounding box center [278, 251] width 19 height 13
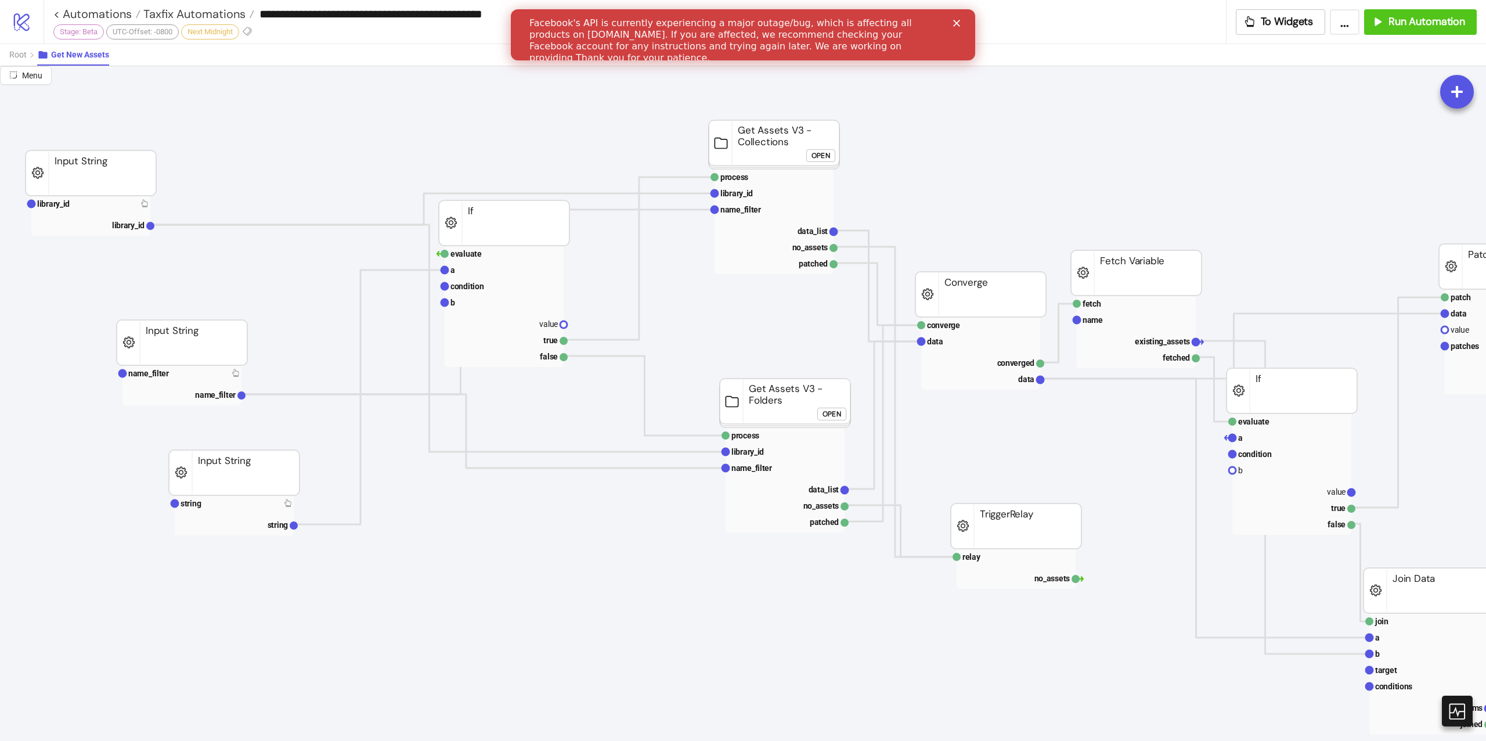
click at [834, 423] on foreignobject "Open" at bounding box center [834, 417] width 35 height 23
click at [839, 418] on div "Open" at bounding box center [831, 413] width 19 height 13
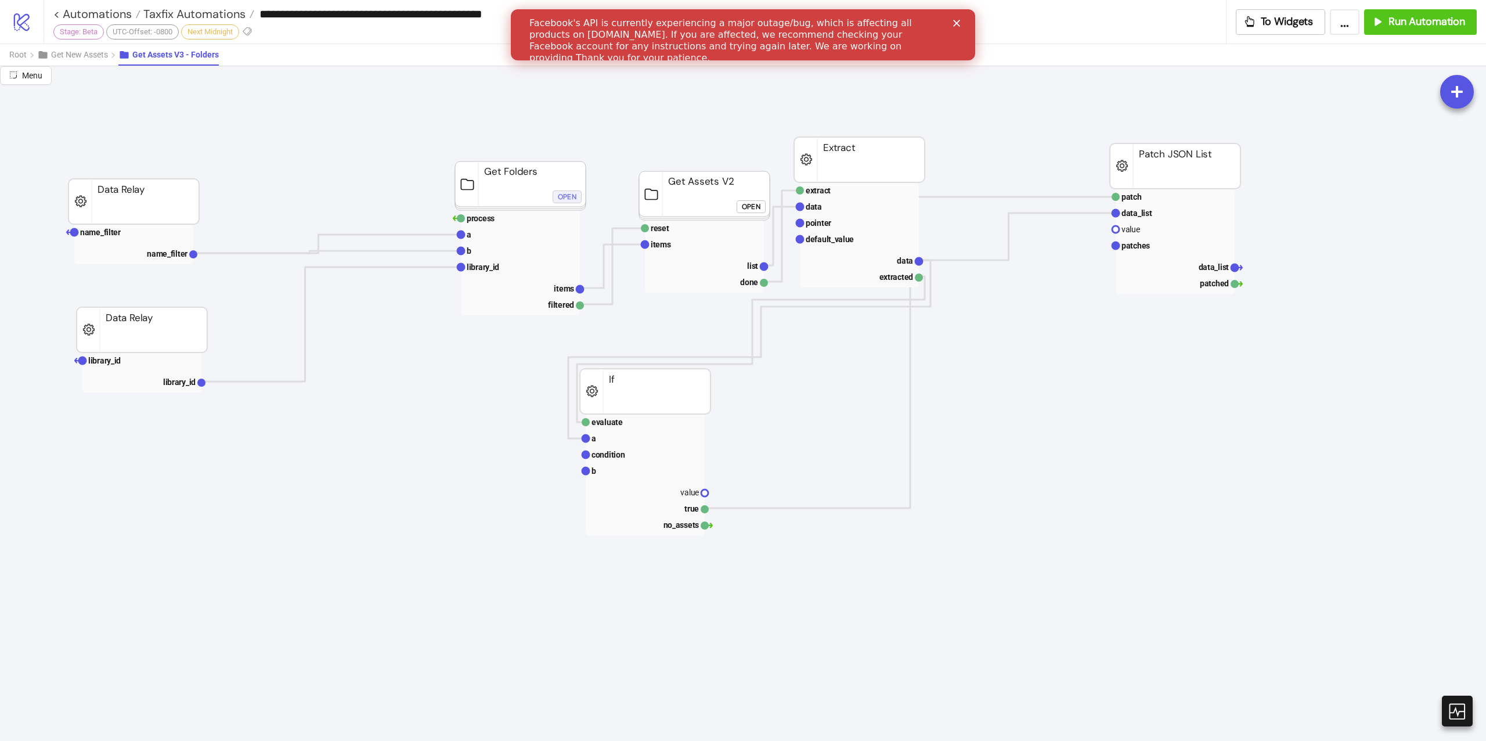
click at [566, 190] on div "Open" at bounding box center [567, 196] width 19 height 13
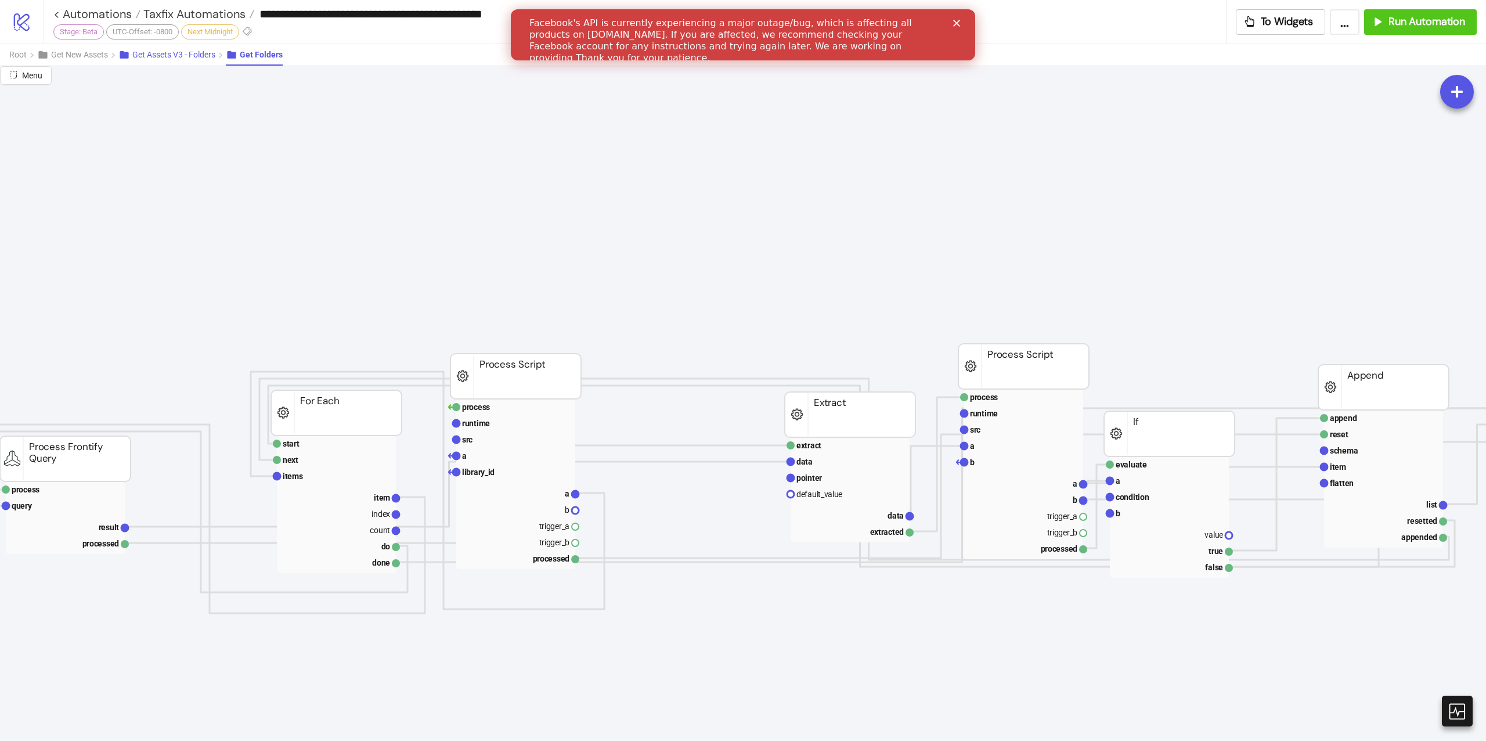
click at [170, 59] on span "Get Assets V3 - Folders" at bounding box center [173, 54] width 83 height 9
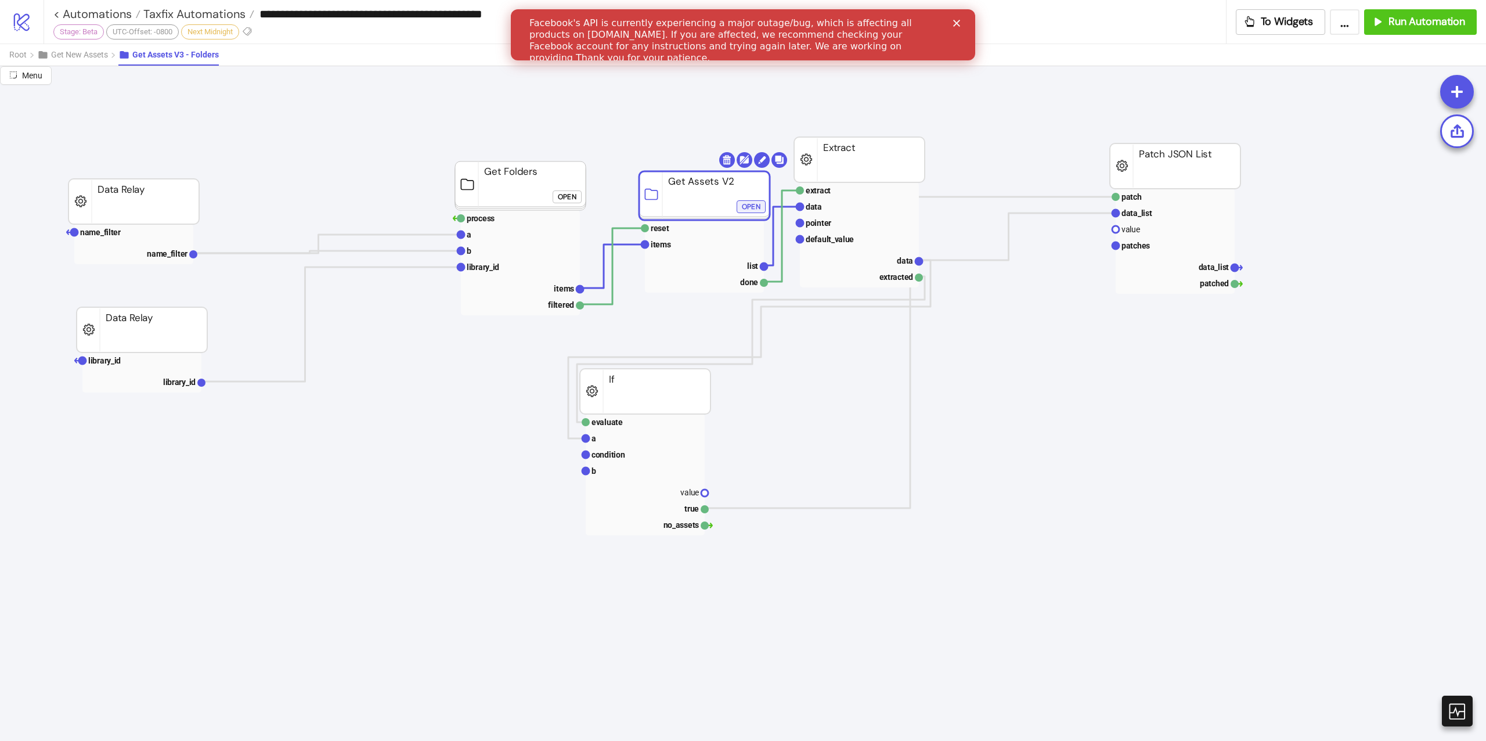
click at [754, 209] on div "Open" at bounding box center [751, 206] width 19 height 13
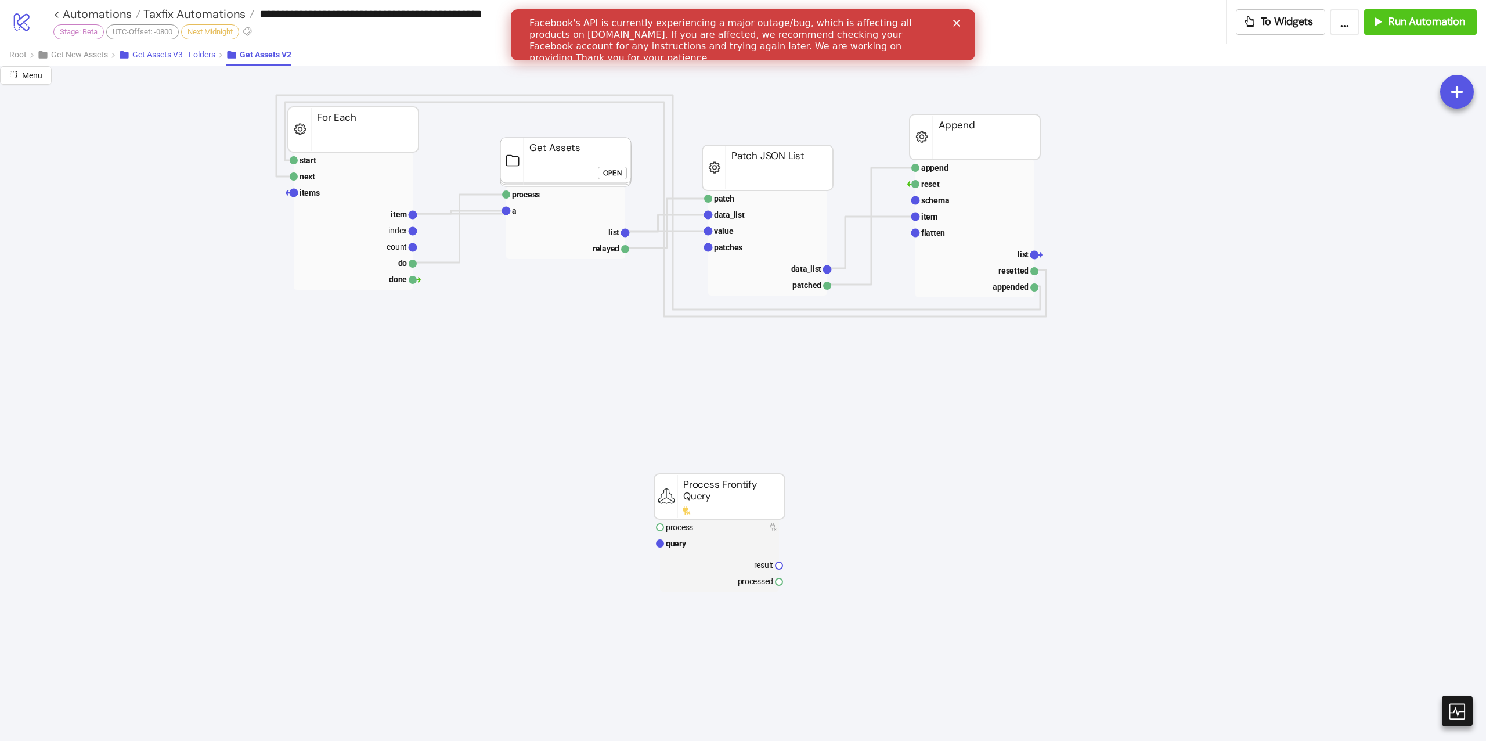
click at [200, 60] on button "Get Assets V3 - Folders" at bounding box center [171, 54] width 107 height 21
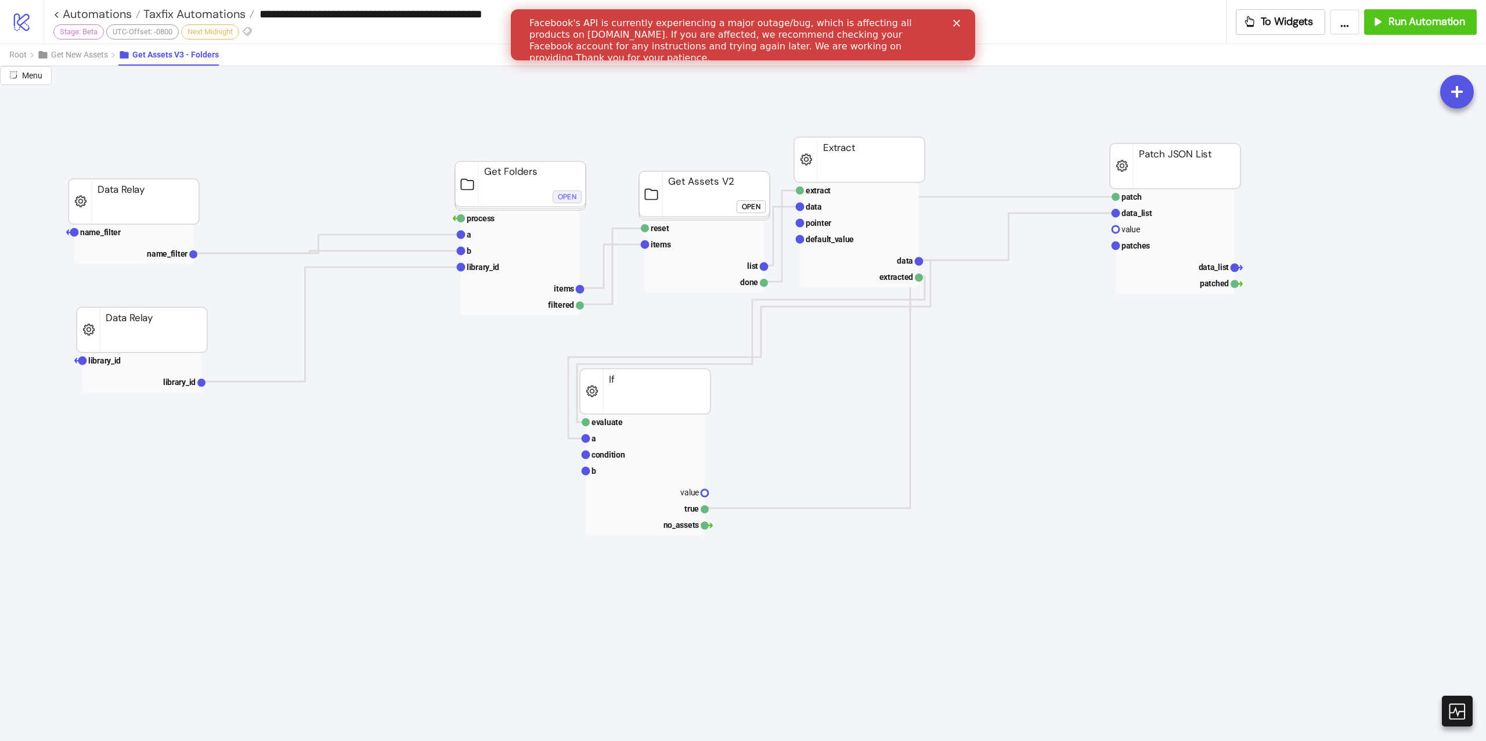
click at [575, 201] on div "Open" at bounding box center [567, 196] width 19 height 13
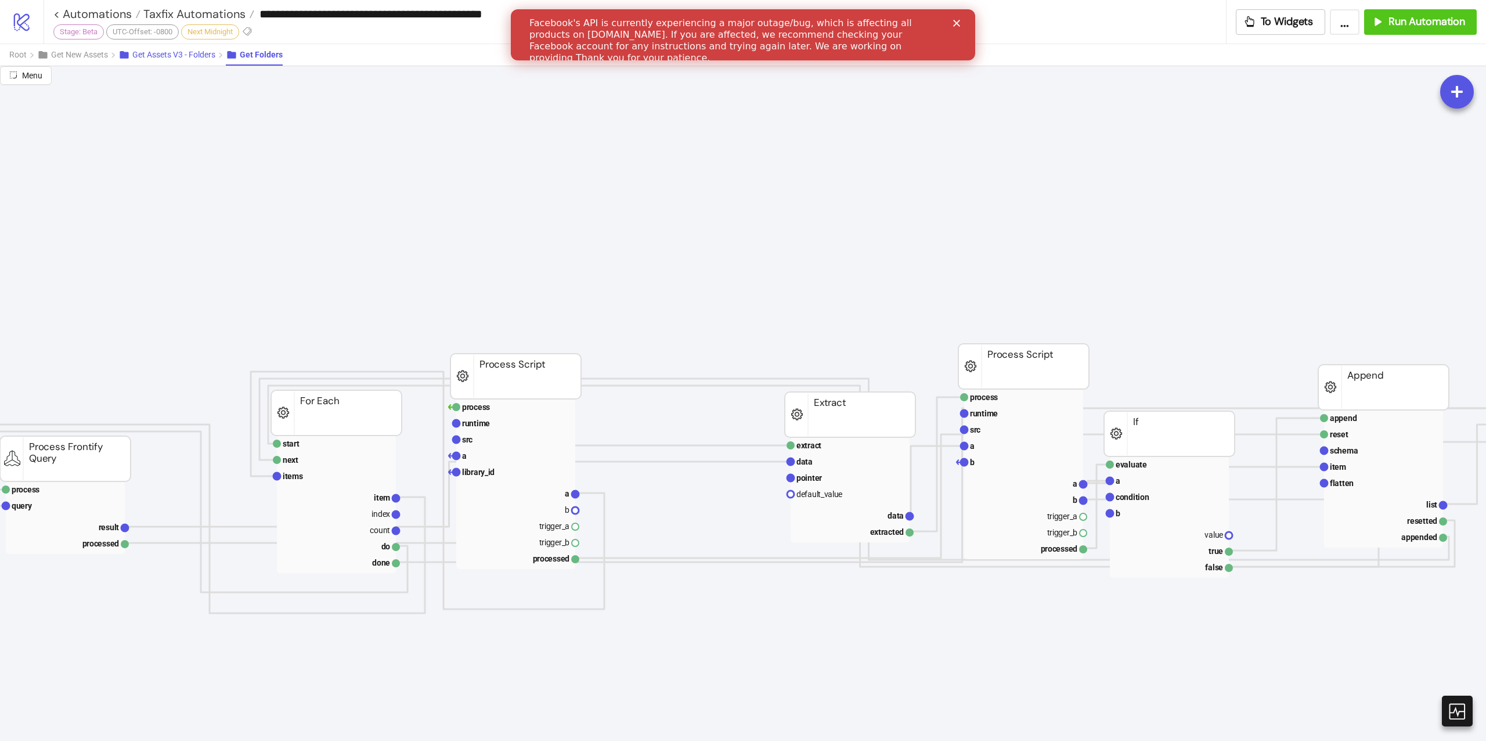
click at [128, 52] on icon at bounding box center [124, 55] width 9 height 8
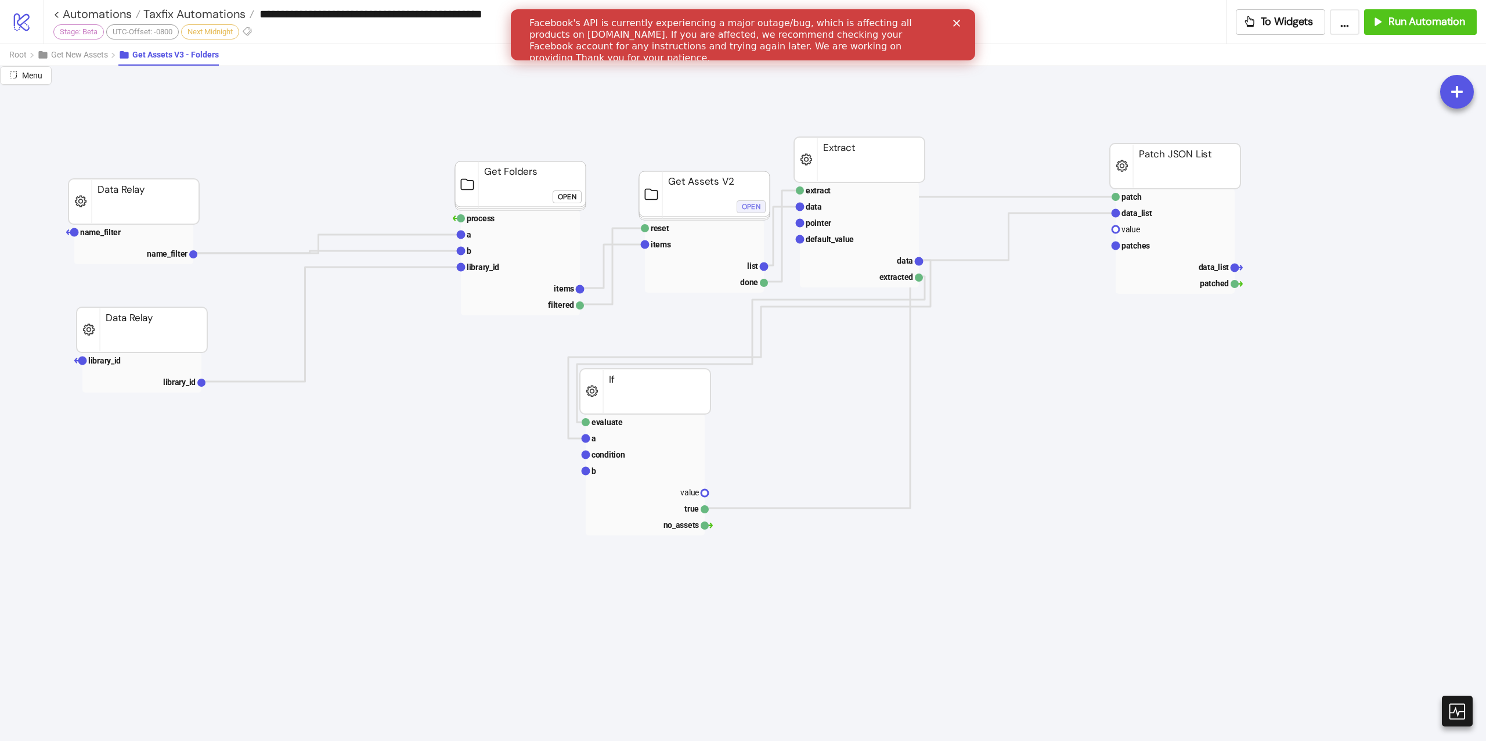
click at [743, 210] on div "Open" at bounding box center [751, 206] width 19 height 13
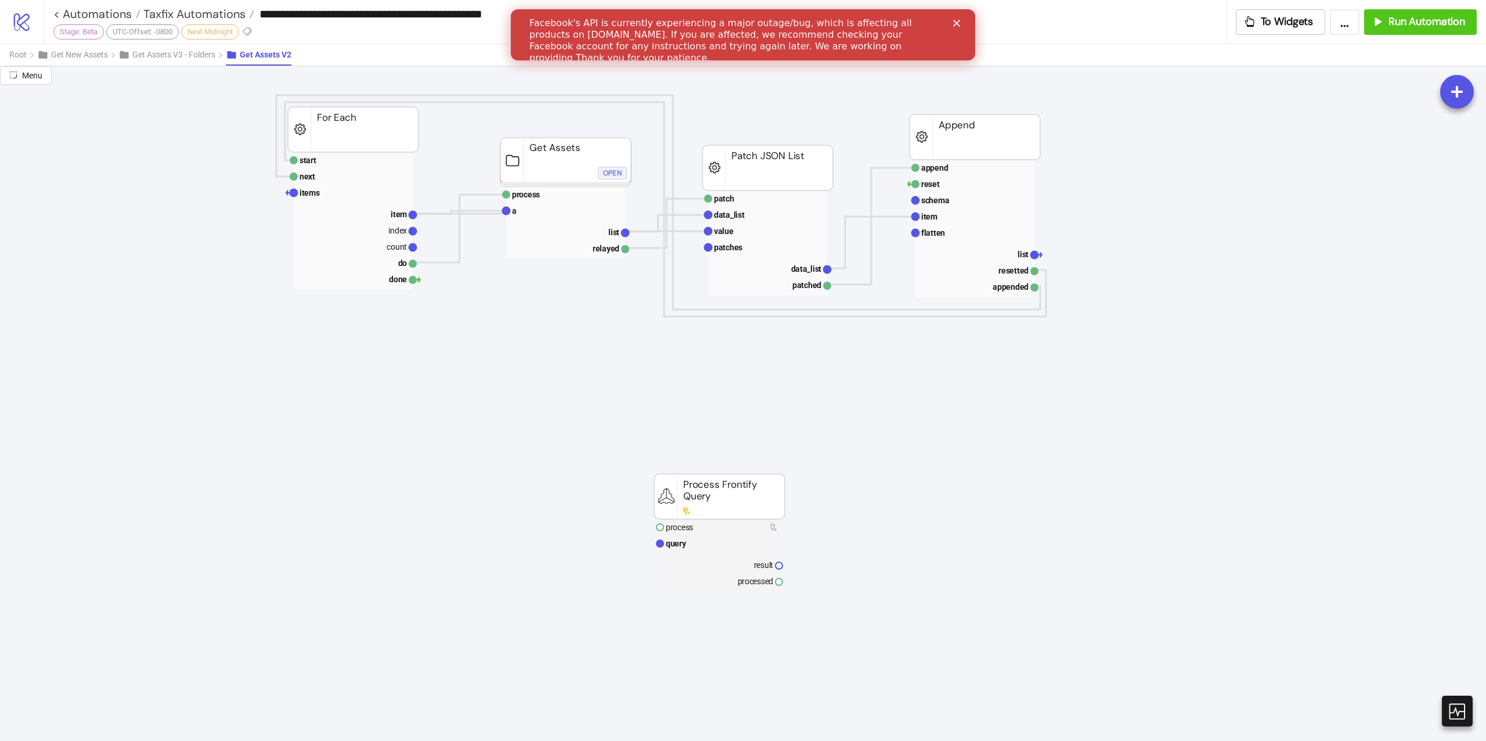
click at [609, 175] on div "Open" at bounding box center [612, 172] width 19 height 13
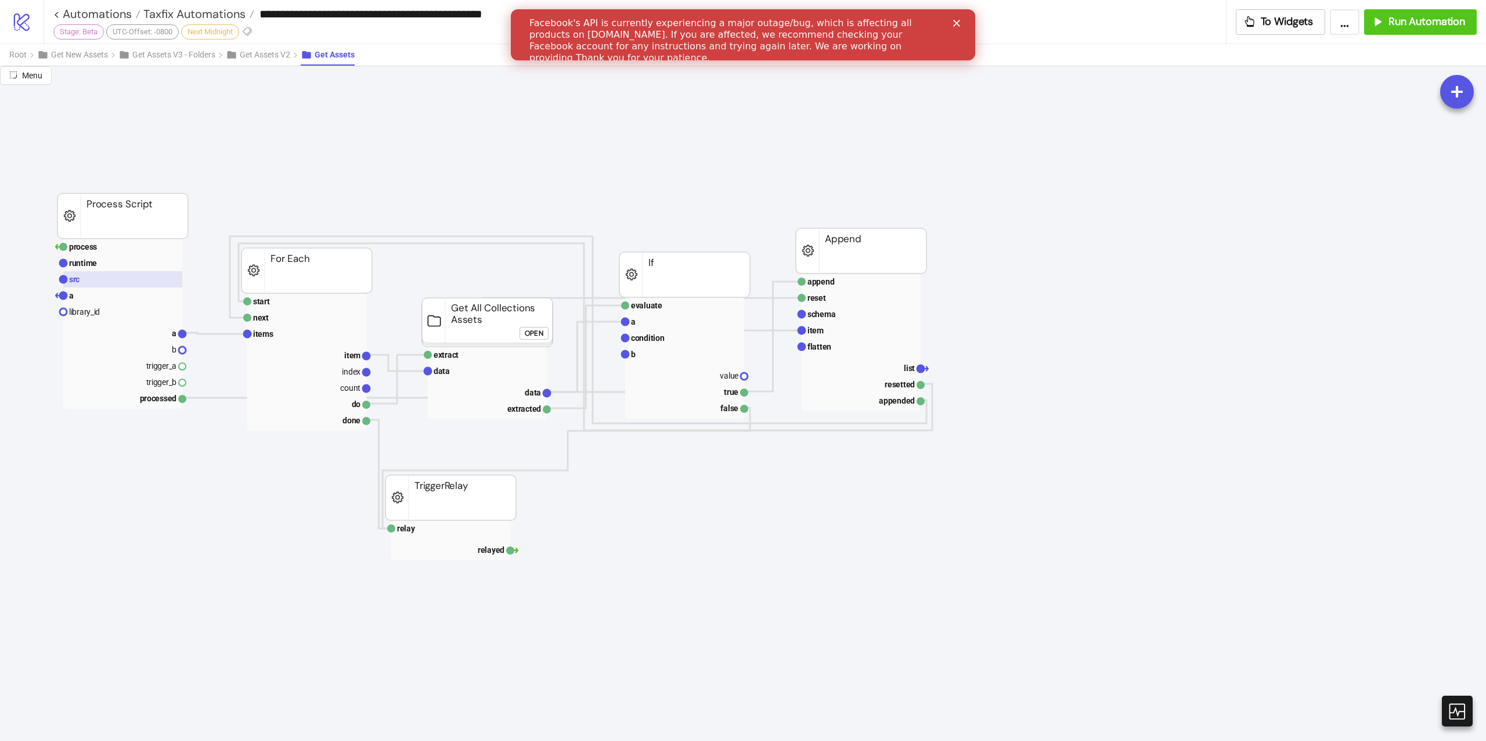
click at [178, 282] on rect at bounding box center [122, 279] width 119 height 16
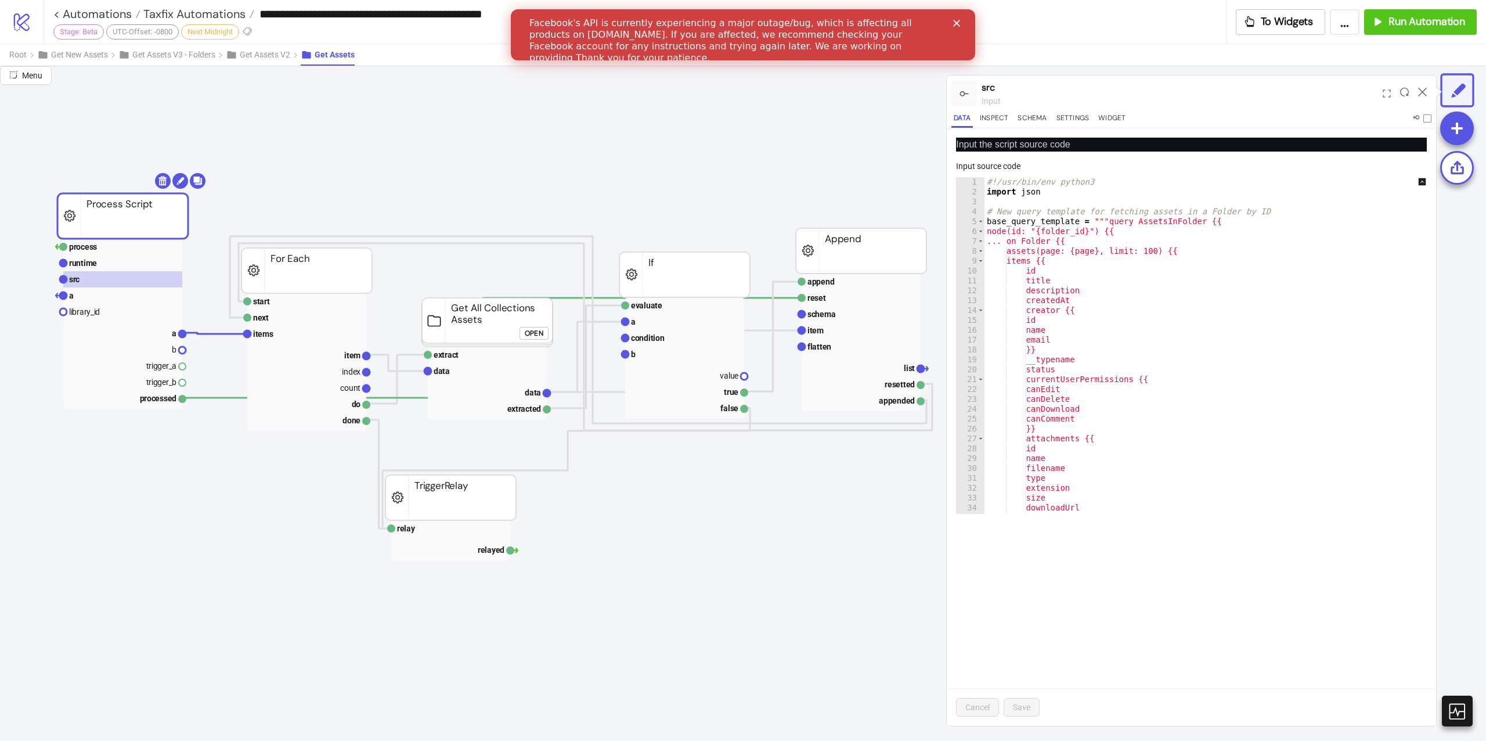
click at [1148, 254] on div "#!/usr/bin/env python3 import json # New query template for fetching assets in …" at bounding box center [1213, 355] width 459 height 356
type textarea "**********"
